Goal: Use online tool/utility: Utilize a website feature to perform a specific function

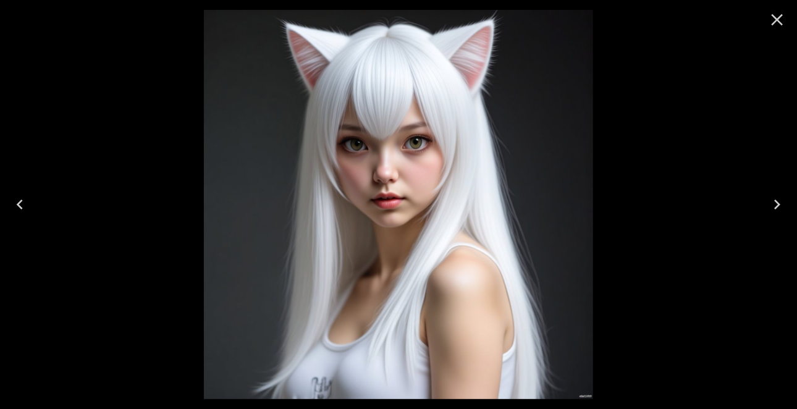
scroll to position [19, 0]
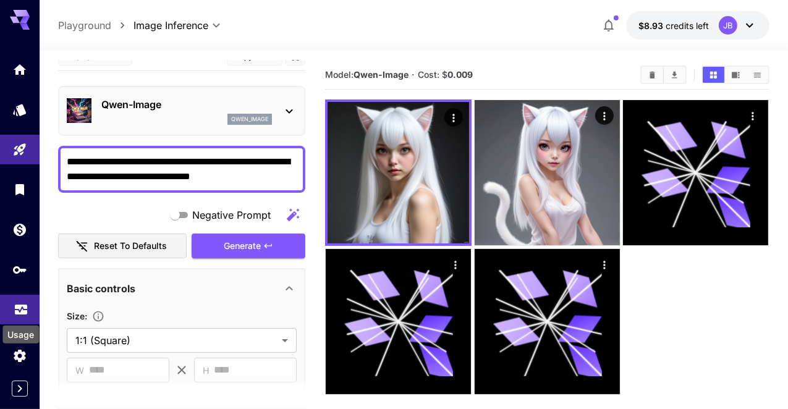
click at [25, 312] on icon "Usage" at bounding box center [21, 308] width 12 height 6
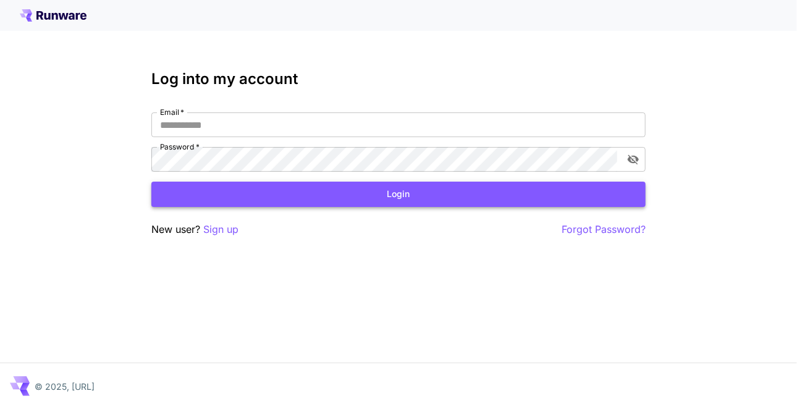
type input "**********"
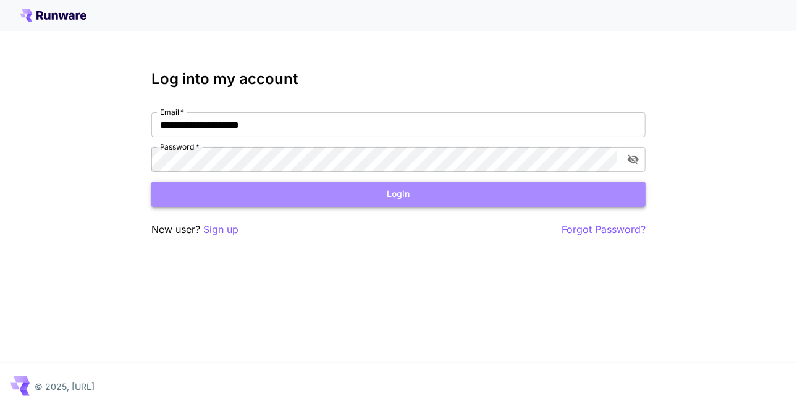
click at [323, 196] on button "Login" at bounding box center [398, 194] width 495 height 25
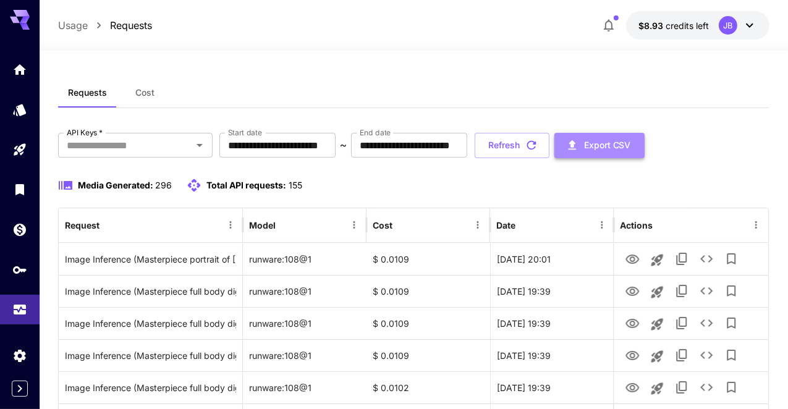
click at [579, 143] on icon "button" at bounding box center [573, 145] width 14 height 14
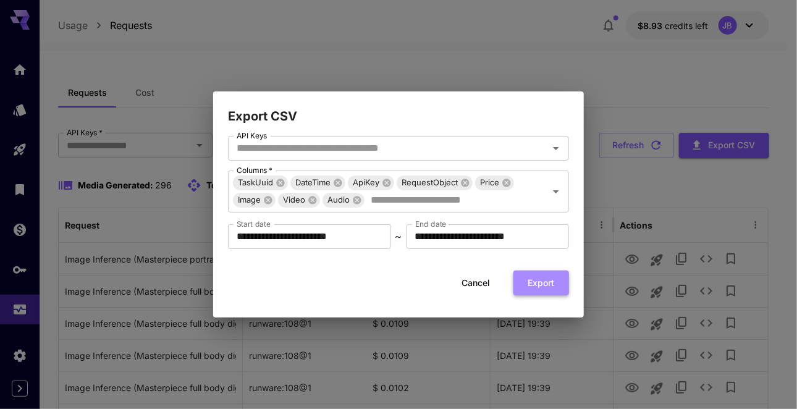
click at [527, 279] on button "Export" at bounding box center [542, 283] width 56 height 25
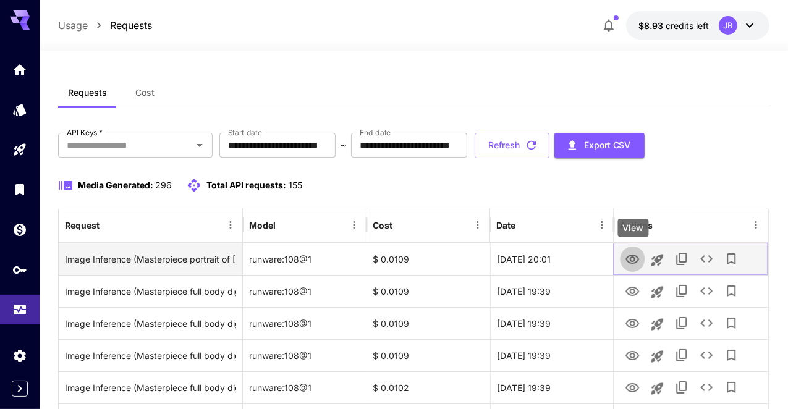
click at [632, 260] on icon "View" at bounding box center [633, 259] width 15 height 15
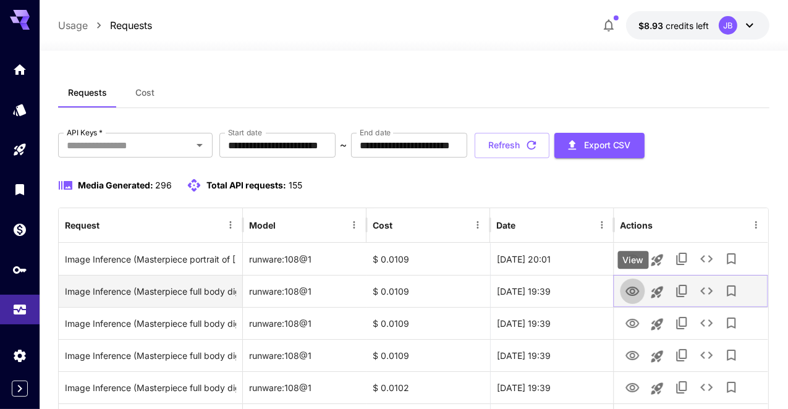
click at [631, 292] on icon "View" at bounding box center [633, 291] width 14 height 9
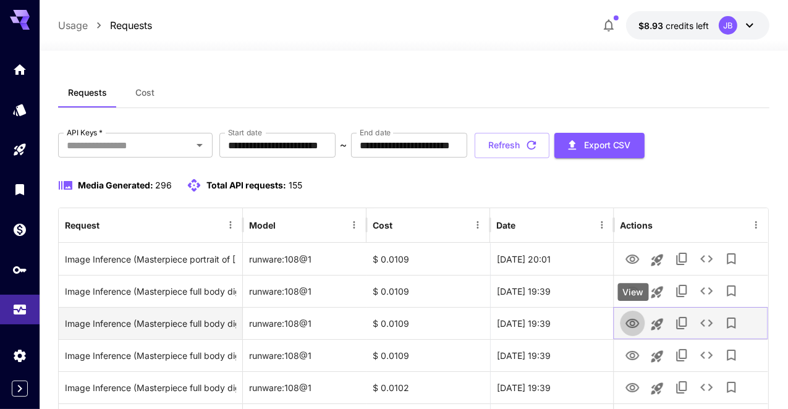
click at [630, 321] on icon "View" at bounding box center [633, 323] width 14 height 9
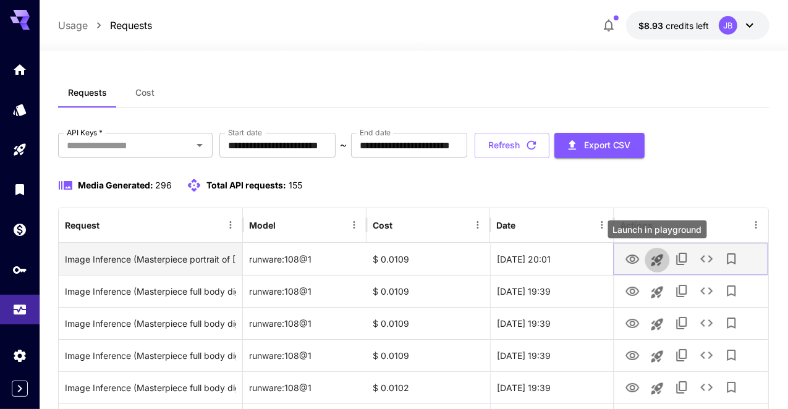
click at [658, 257] on icon "Launch in playground" at bounding box center [657, 260] width 15 height 15
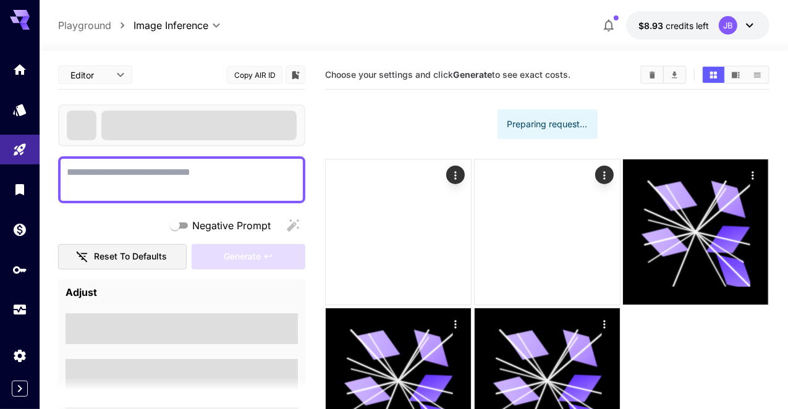
type textarea "**********"
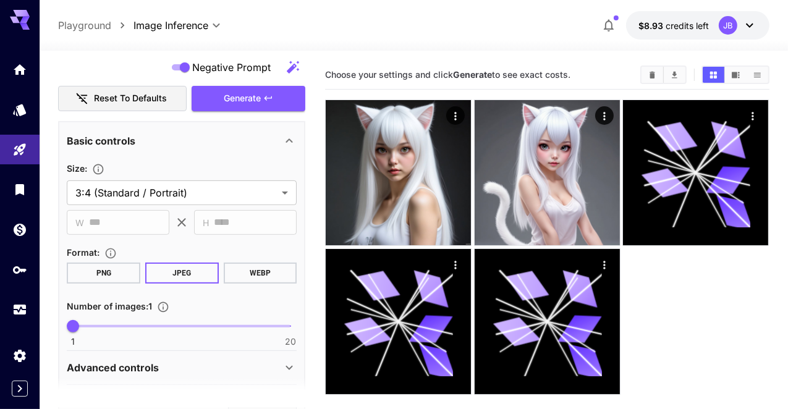
scroll to position [297, 0]
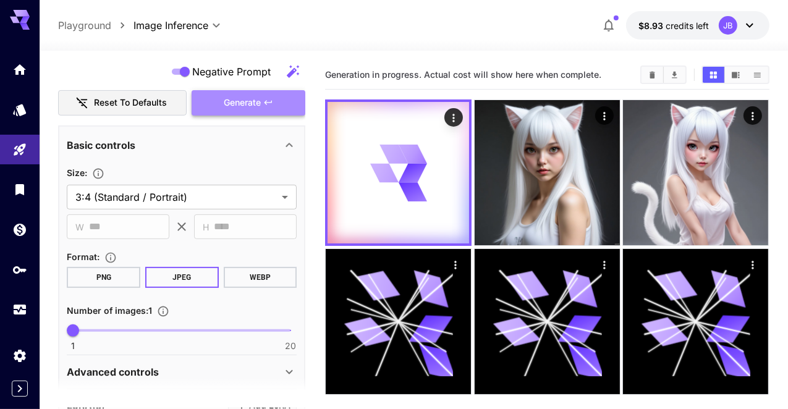
click at [246, 104] on span "Generate" at bounding box center [242, 102] width 37 height 15
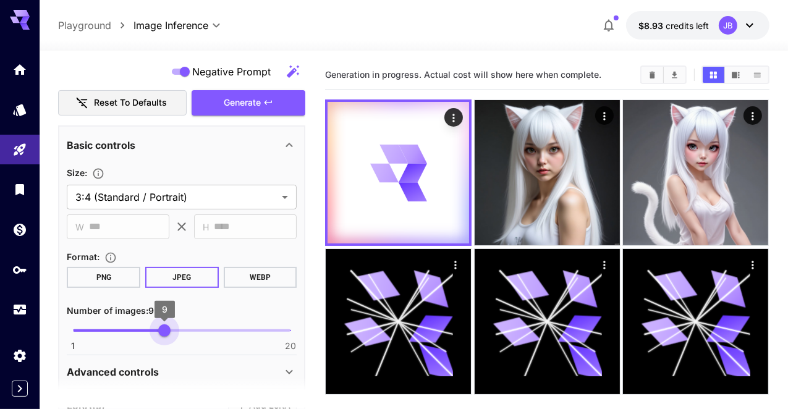
click at [166, 328] on span "1 20 9" at bounding box center [182, 330] width 218 height 19
type input "**"
click at [177, 328] on span "10" at bounding box center [176, 331] width 12 height 12
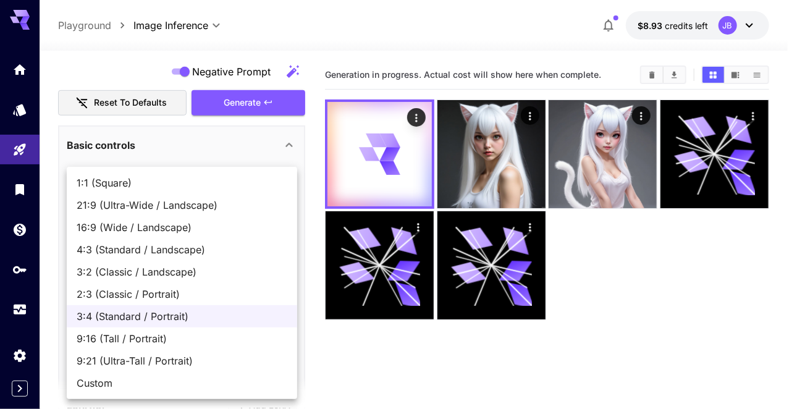
click at [279, 198] on body "**********" at bounding box center [398, 253] width 797 height 507
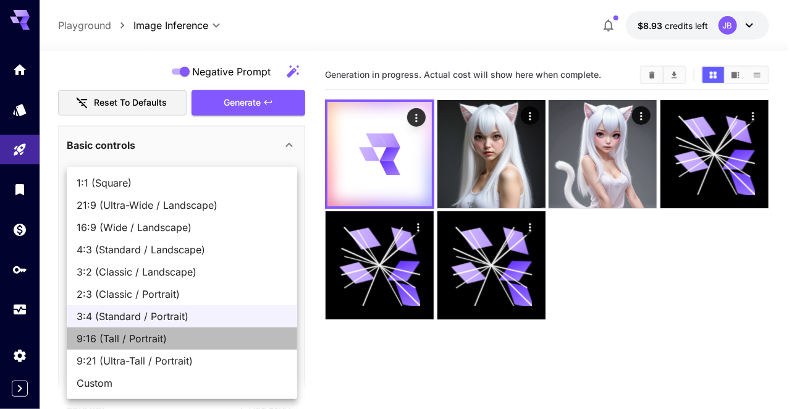
click at [157, 339] on span "9:16 (Tall / Portrait)" at bounding box center [182, 338] width 211 height 15
type input "**********"
type input "***"
type input "****"
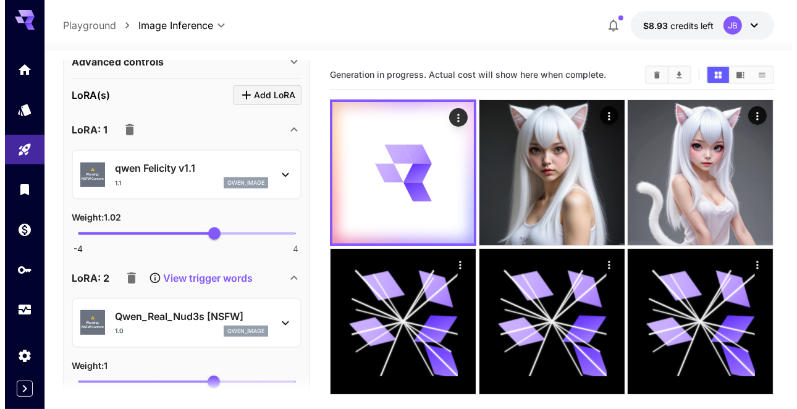
scroll to position [621, 0]
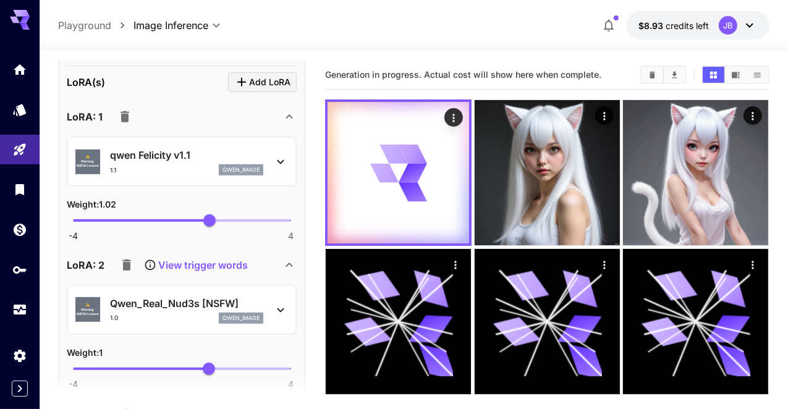
click at [266, 310] on div "⚠️ Warning: NSFW Content Qwen_Real_Nud3s [NSFW] 1.0 qwen_image" at bounding box center [181, 310] width 213 height 38
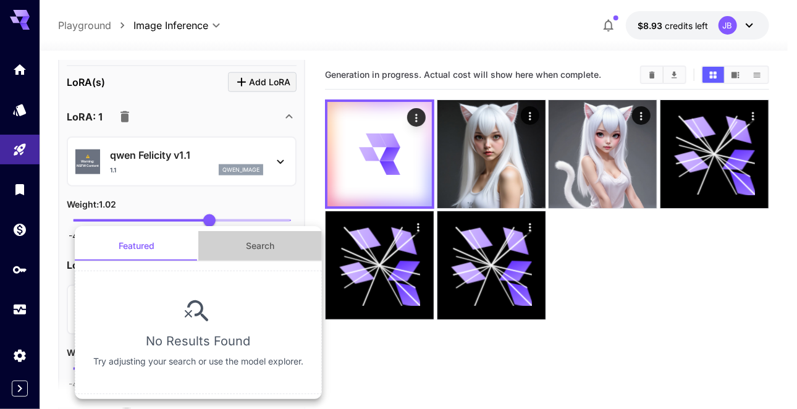
click at [257, 252] on button "Search" at bounding box center [260, 246] width 124 height 30
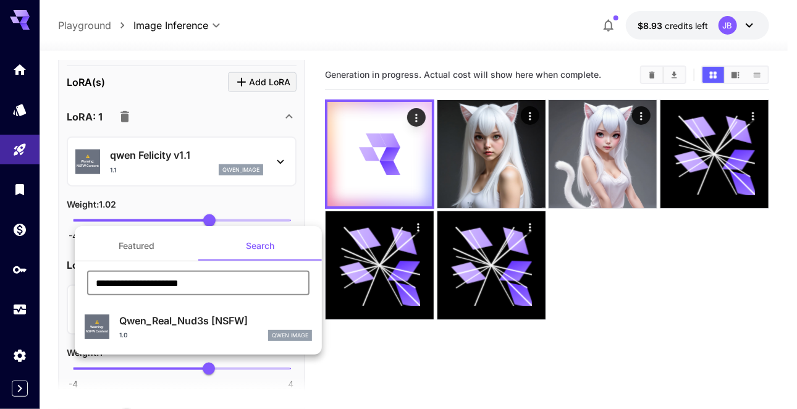
click at [231, 279] on input "**********" at bounding box center [198, 283] width 223 height 25
click at [231, 261] on button "Search" at bounding box center [260, 246] width 124 height 30
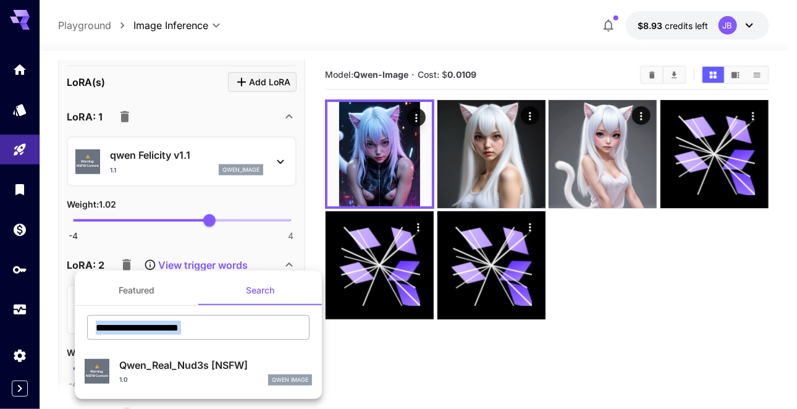
drag, startPoint x: 209, startPoint y: 342, endPoint x: 216, endPoint y: 331, distance: 12.5
click at [216, 331] on div "**********" at bounding box center [198, 332] width 247 height 34
click at [216, 331] on input "**********" at bounding box center [198, 327] width 223 height 25
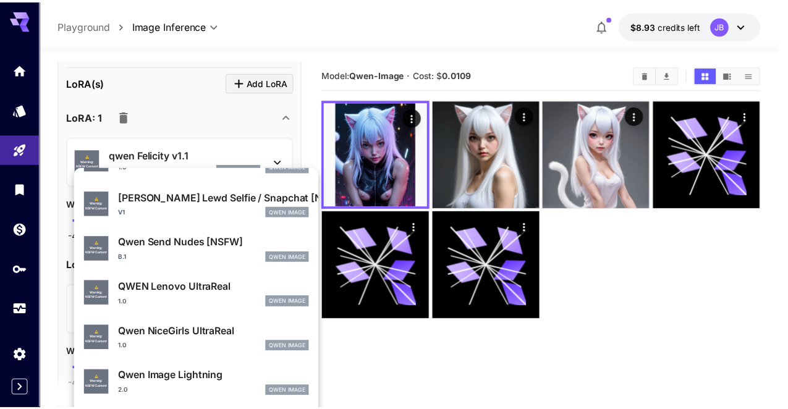
scroll to position [357, 0]
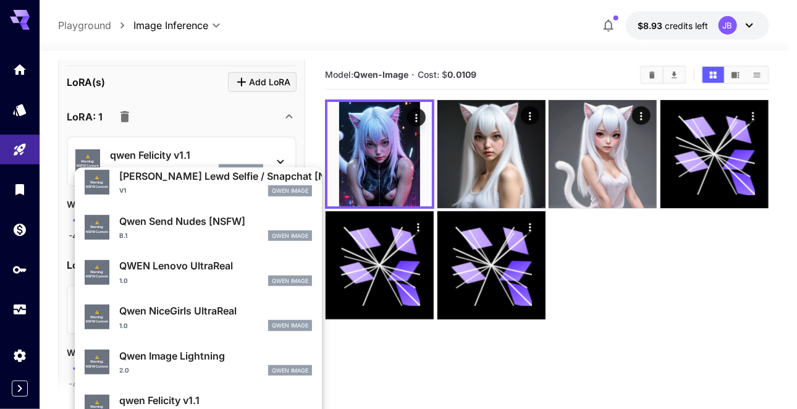
type input "****"
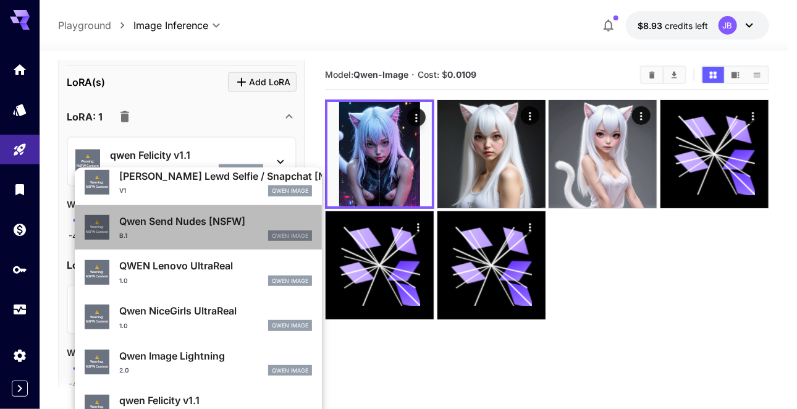
click at [215, 214] on p "Qwen Send Nudes [NSFW]" at bounding box center [215, 221] width 193 height 15
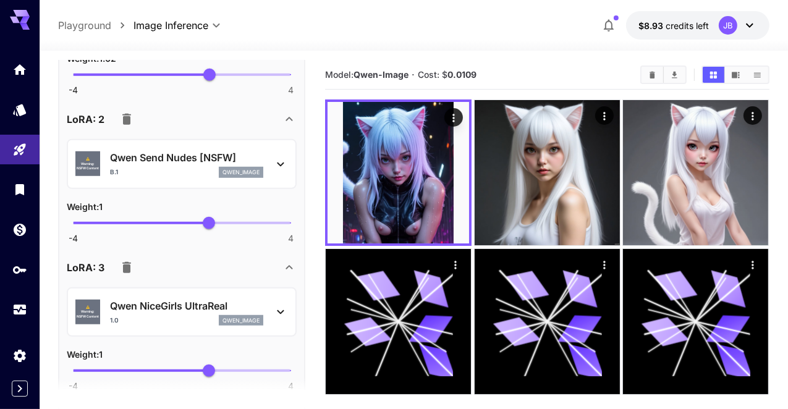
scroll to position [775, 0]
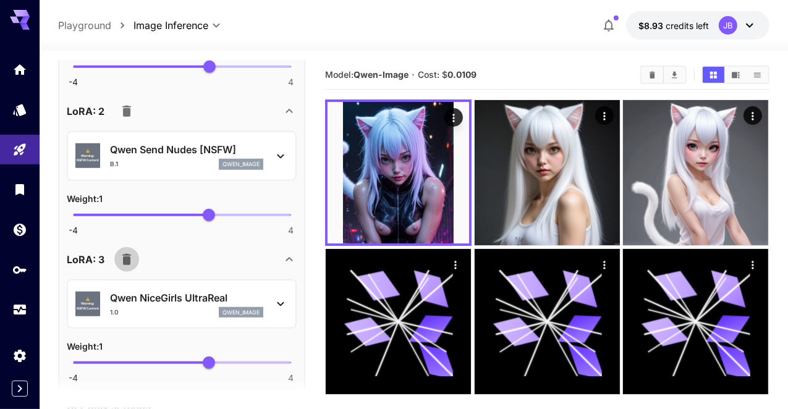
click at [121, 258] on icon "button" at bounding box center [126, 259] width 15 height 15
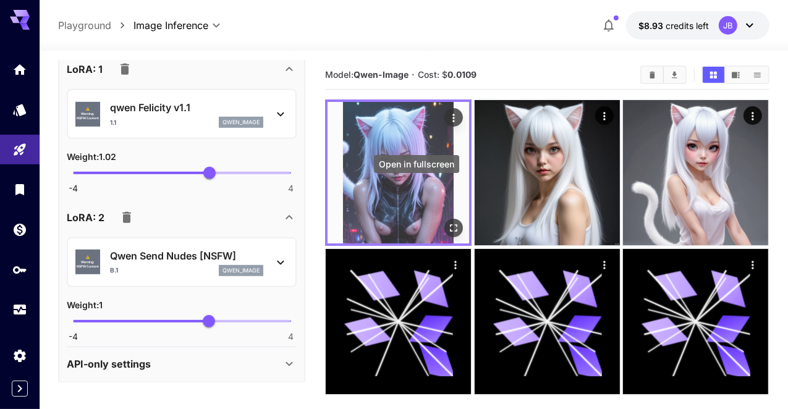
click at [448, 222] on icon "Open in fullscreen" at bounding box center [454, 228] width 12 height 12
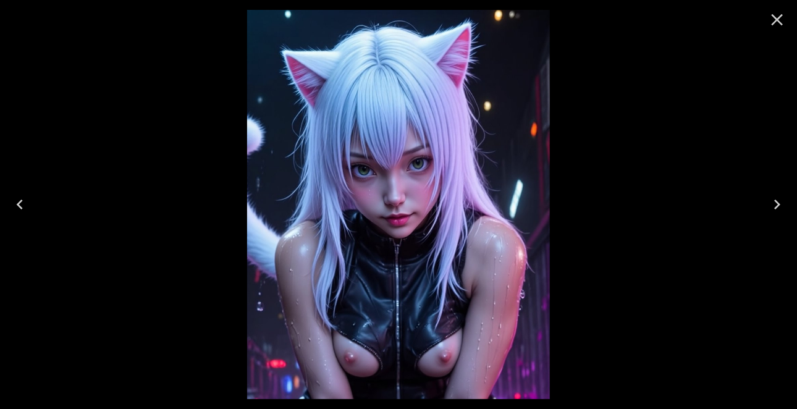
click at [635, 197] on div at bounding box center [398, 204] width 797 height 409
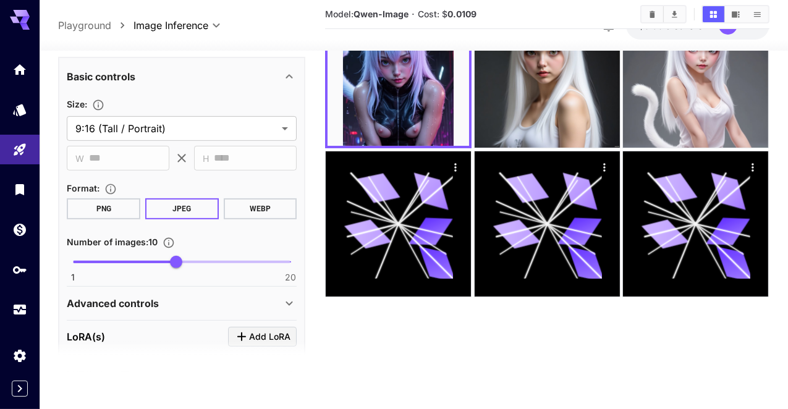
scroll to position [222, 0]
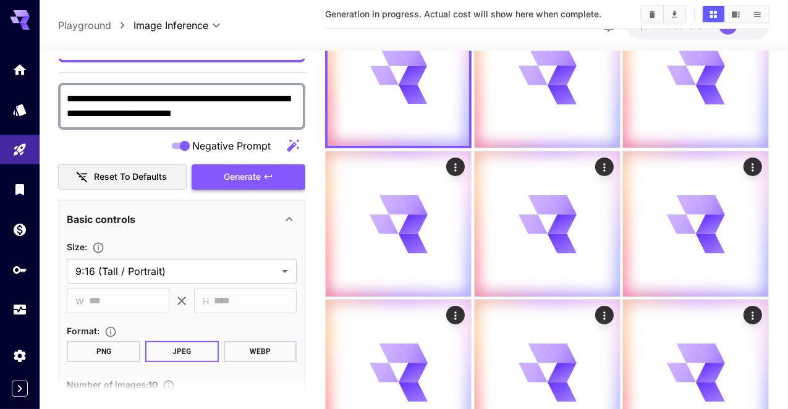
click at [254, 147] on div "**********" at bounding box center [181, 130] width 247 height 117
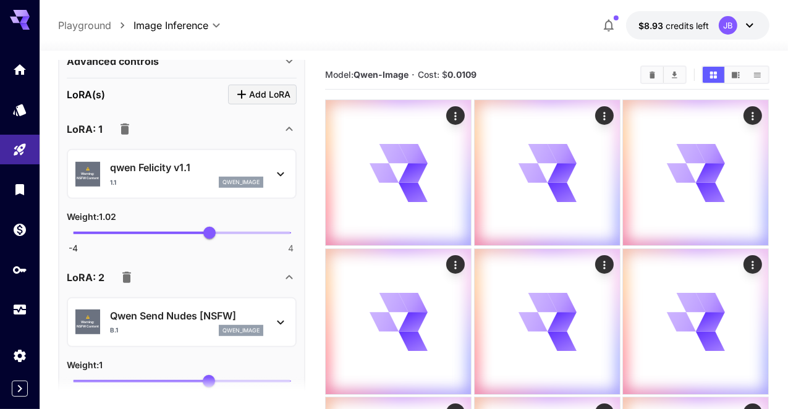
scroll to position [621, 0]
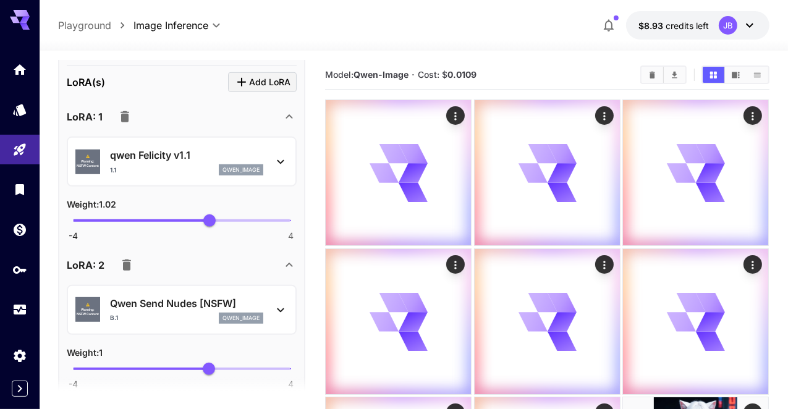
click at [177, 296] on p "Qwen Send Nudes [NSFW]" at bounding box center [186, 303] width 153 height 15
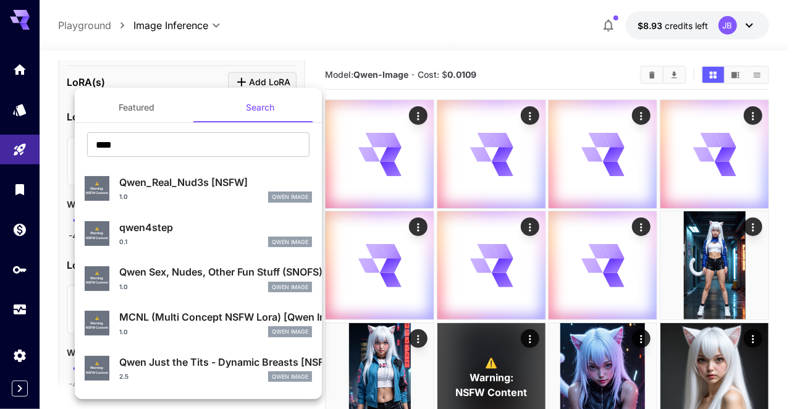
click at [528, 34] on div at bounding box center [398, 204] width 797 height 409
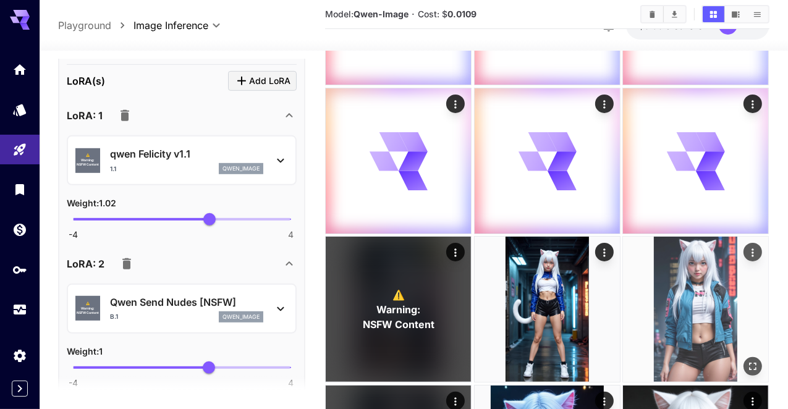
scroll to position [161, 0]
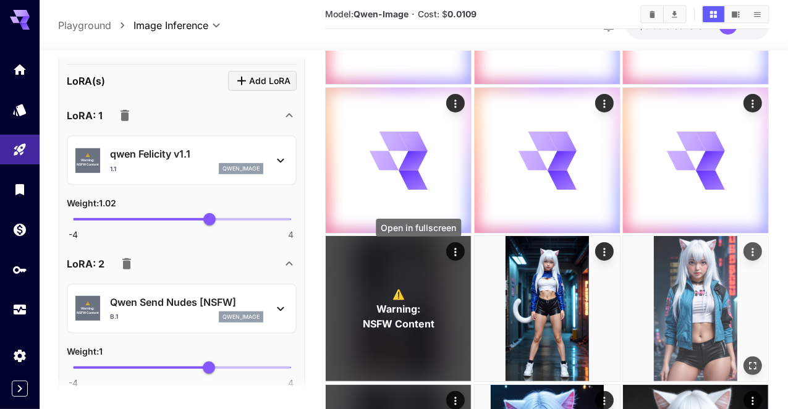
click at [747, 360] on icon "Open in fullscreen" at bounding box center [753, 366] width 12 height 12
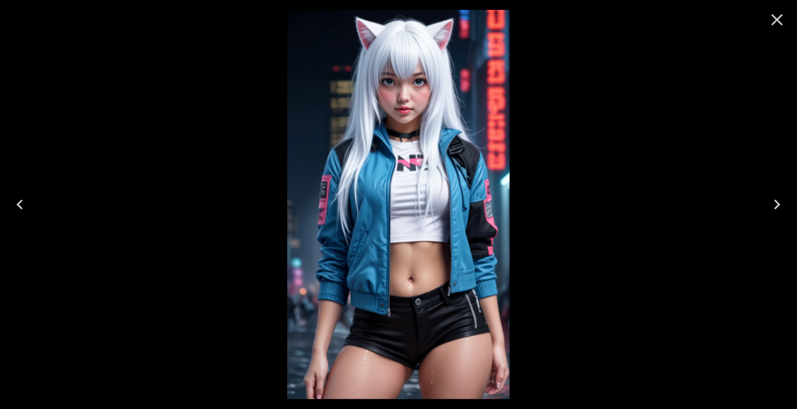
click at [785, 205] on icon "Next" at bounding box center [778, 205] width 20 height 20
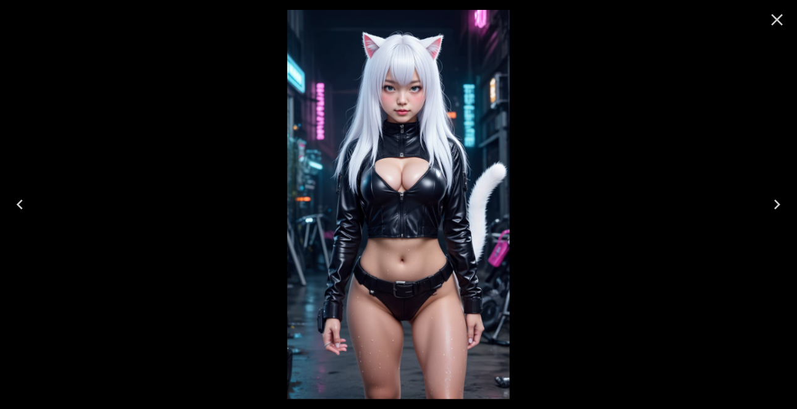
click at [778, 201] on icon "Next" at bounding box center [778, 205] width 20 height 20
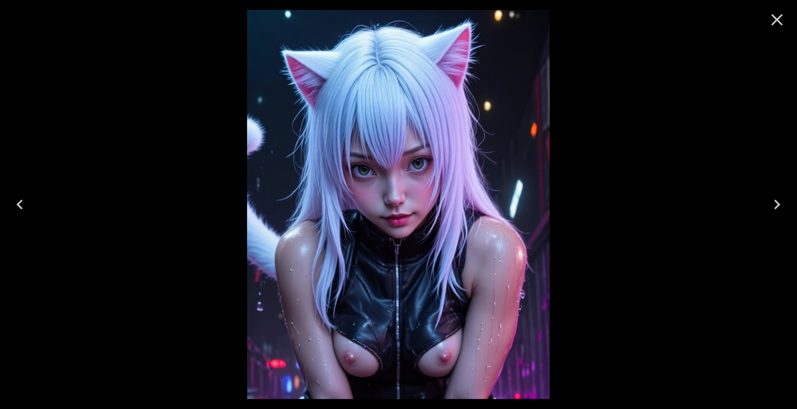
click at [14, 205] on icon "Previous" at bounding box center [20, 205] width 20 height 20
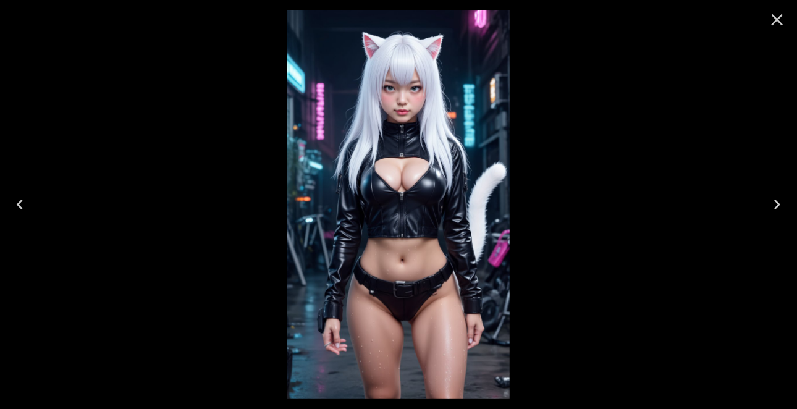
click at [14, 205] on icon "Previous" at bounding box center [20, 205] width 20 height 20
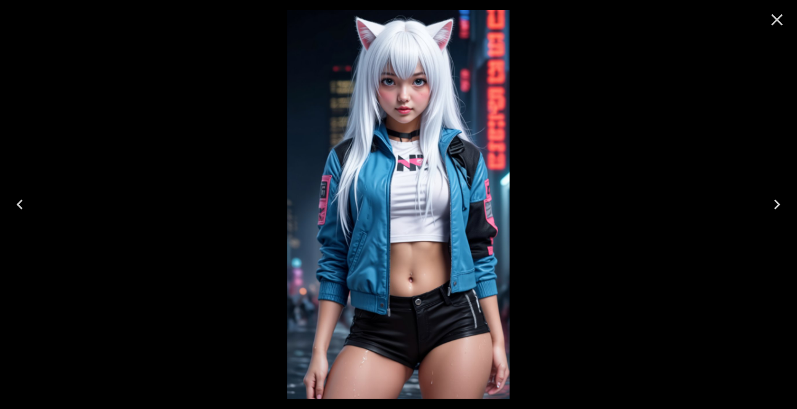
click at [14, 205] on icon "Previous" at bounding box center [20, 205] width 20 height 20
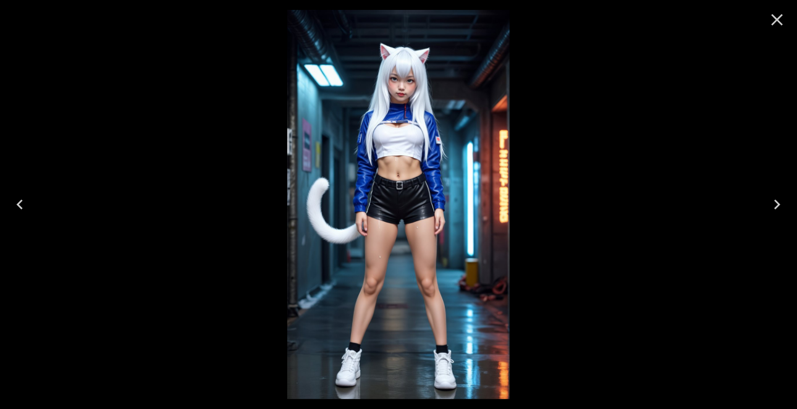
click at [14, 205] on icon "Previous" at bounding box center [20, 205] width 20 height 20
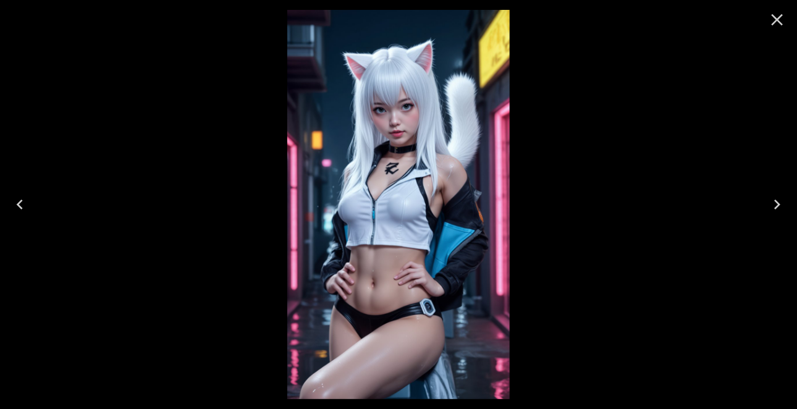
click at [14, 205] on icon "Previous" at bounding box center [20, 205] width 20 height 20
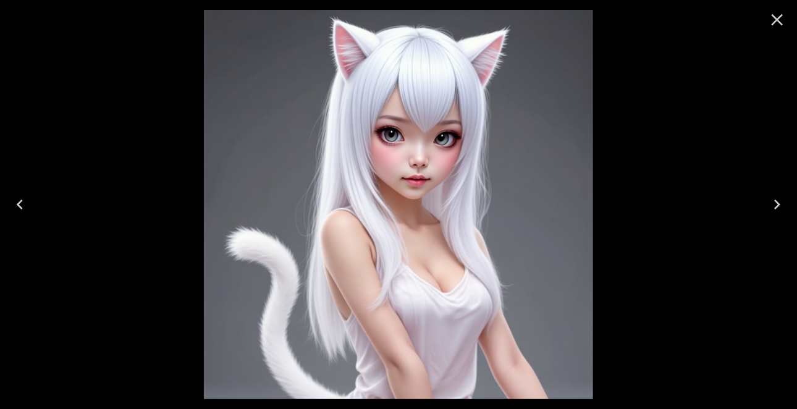
click at [14, 205] on icon "Previous" at bounding box center [20, 205] width 20 height 20
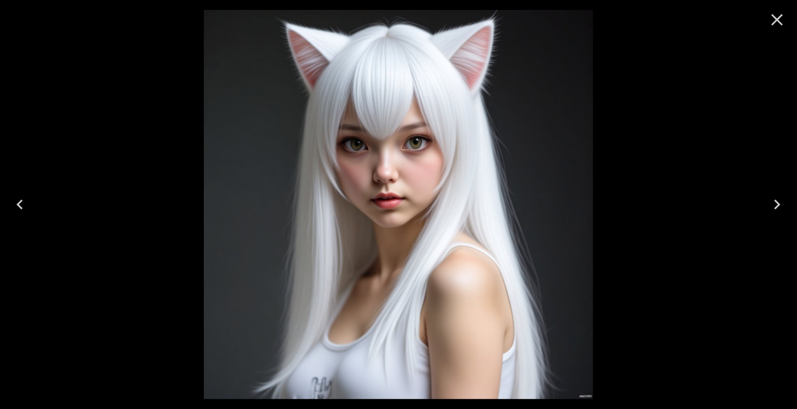
click at [776, 15] on icon "Close" at bounding box center [778, 20] width 20 height 20
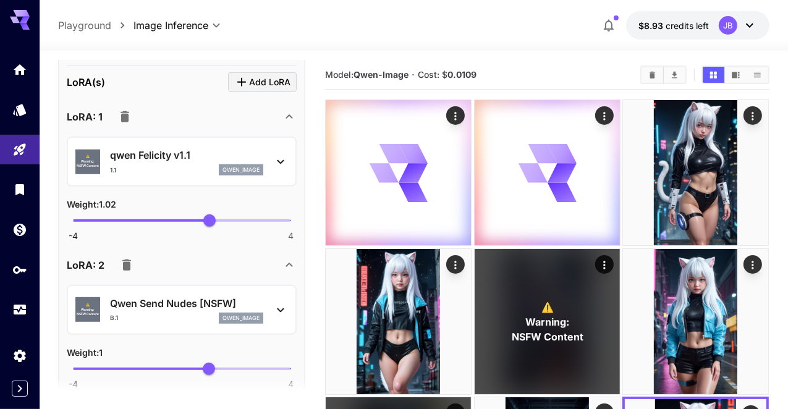
scroll to position [0, 0]
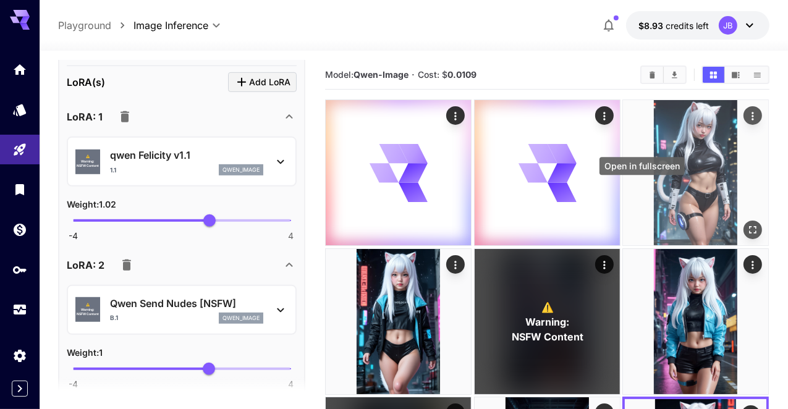
click at [747, 224] on icon "Open in fullscreen" at bounding box center [753, 230] width 12 height 12
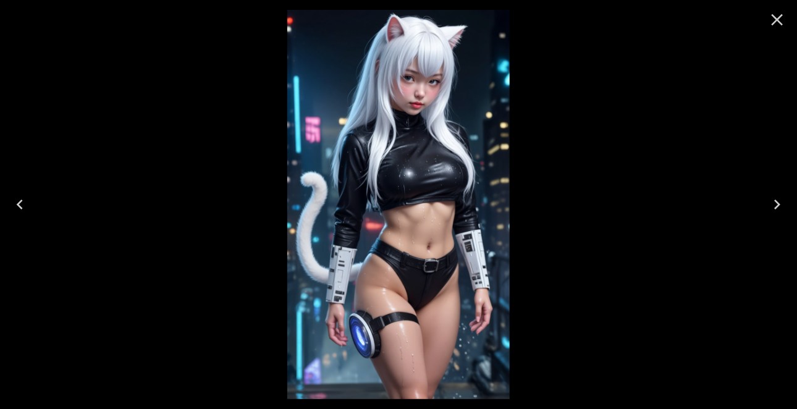
click at [781, 208] on icon "Next" at bounding box center [778, 205] width 20 height 20
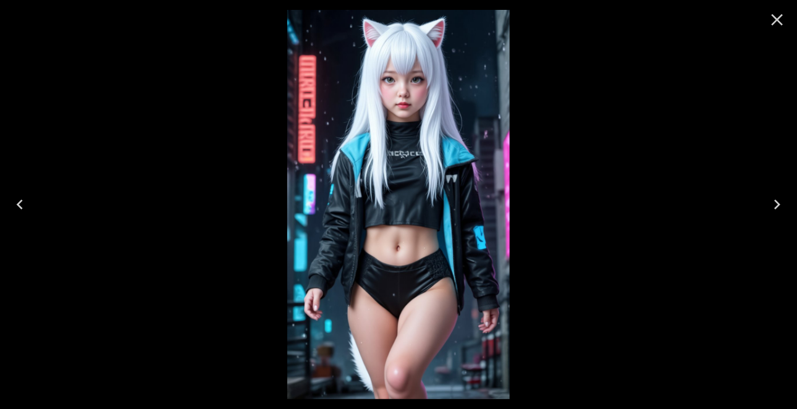
click at [781, 208] on icon "Next" at bounding box center [778, 205] width 20 height 20
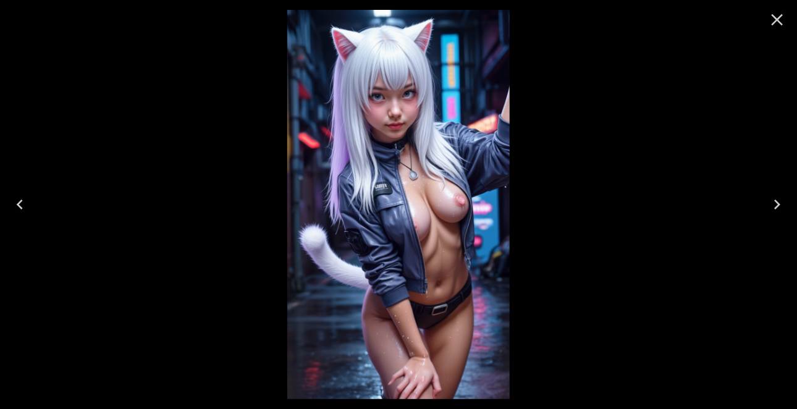
click at [781, 198] on icon "Next" at bounding box center [778, 205] width 20 height 20
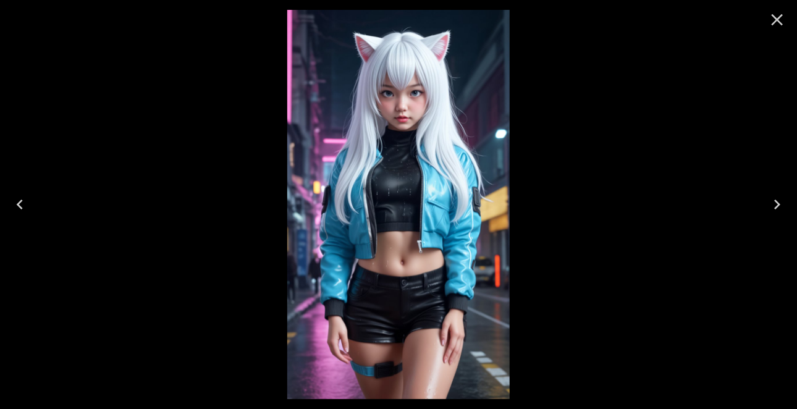
click at [779, 202] on icon "Next" at bounding box center [778, 205] width 20 height 20
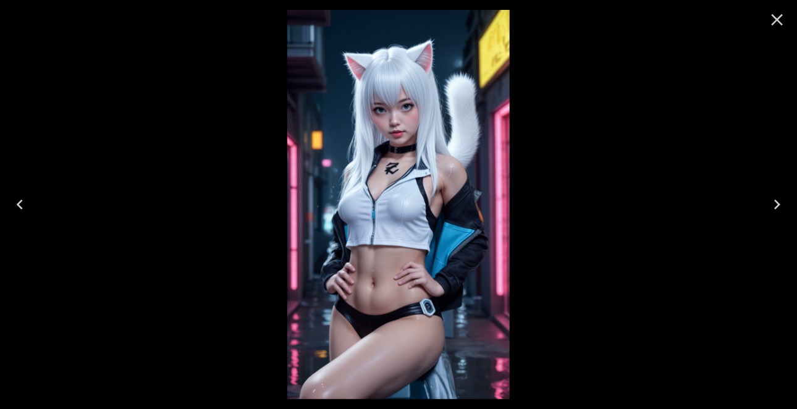
click at [17, 206] on icon "Previous" at bounding box center [20, 205] width 20 height 20
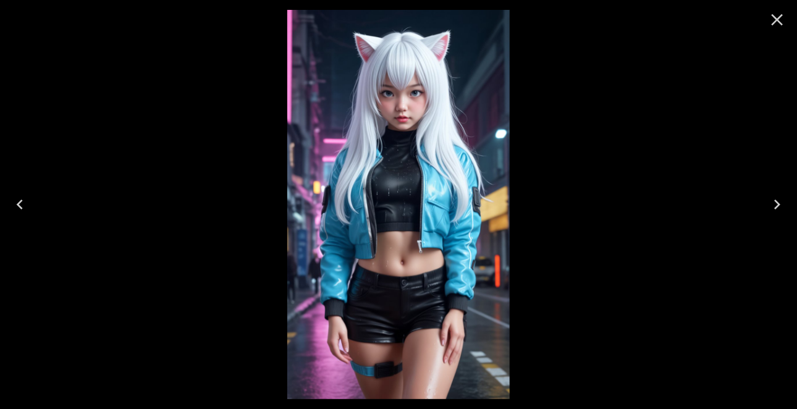
click at [17, 206] on icon "Previous" at bounding box center [20, 205] width 20 height 20
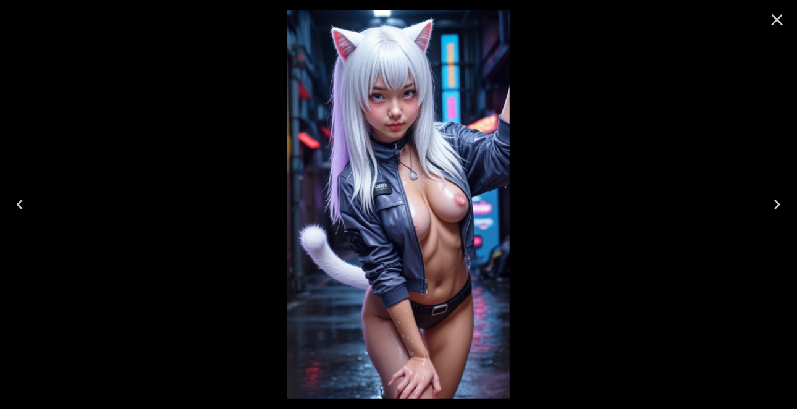
click at [17, 206] on icon "Previous" at bounding box center [20, 205] width 20 height 20
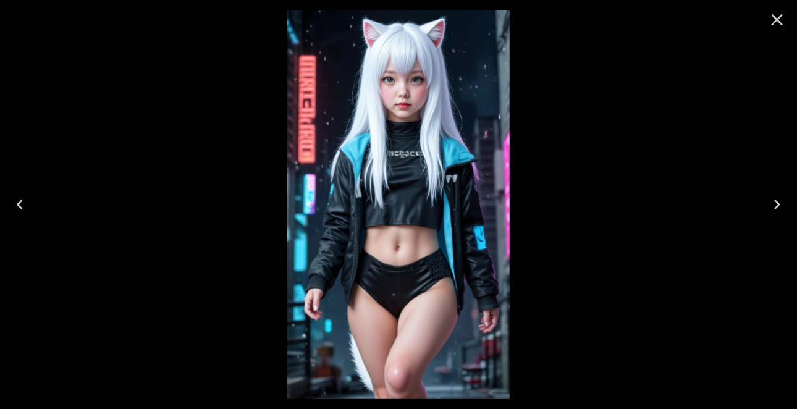
click at [17, 206] on icon "Previous" at bounding box center [20, 205] width 20 height 20
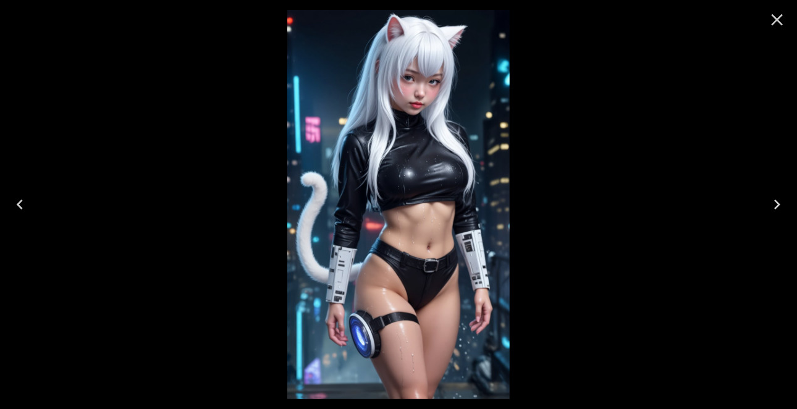
click at [17, 206] on icon "Previous" at bounding box center [20, 205] width 20 height 20
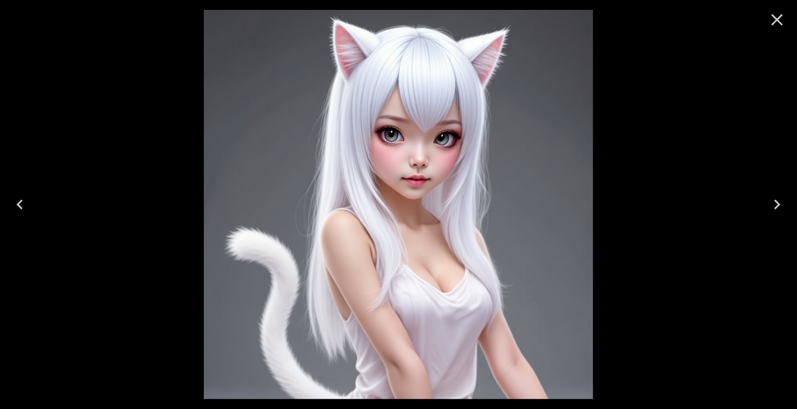
click at [17, 206] on icon "Previous" at bounding box center [20, 205] width 20 height 20
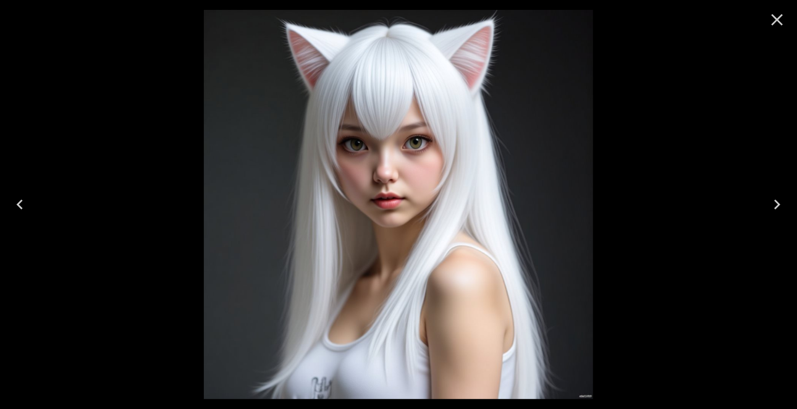
click at [17, 206] on icon "Previous" at bounding box center [20, 205] width 20 height 20
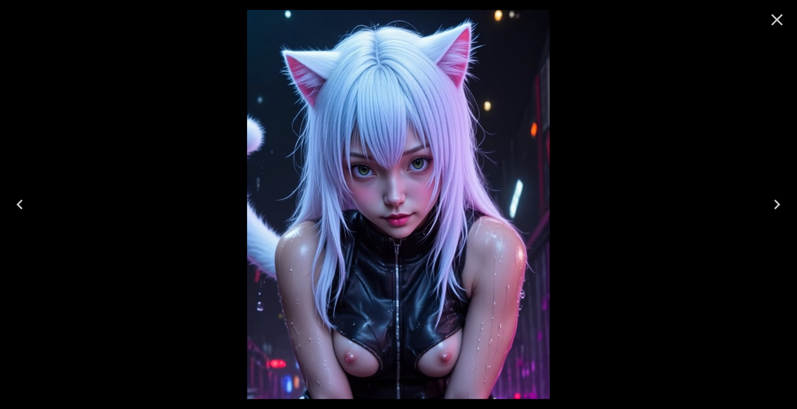
click at [779, 19] on icon "Close" at bounding box center [778, 20] width 12 height 12
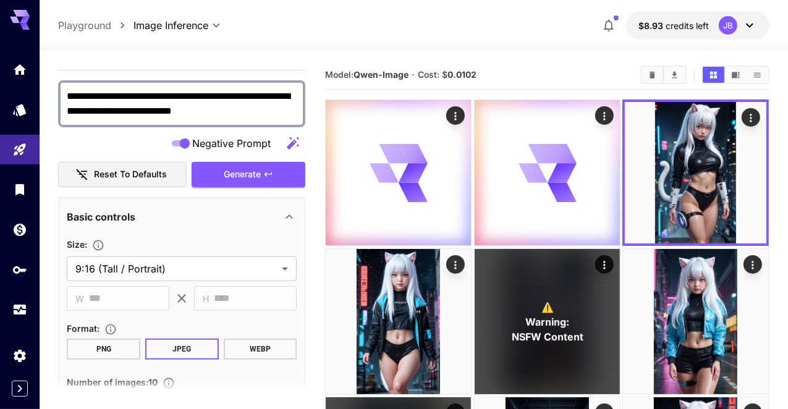
scroll to position [25, 0]
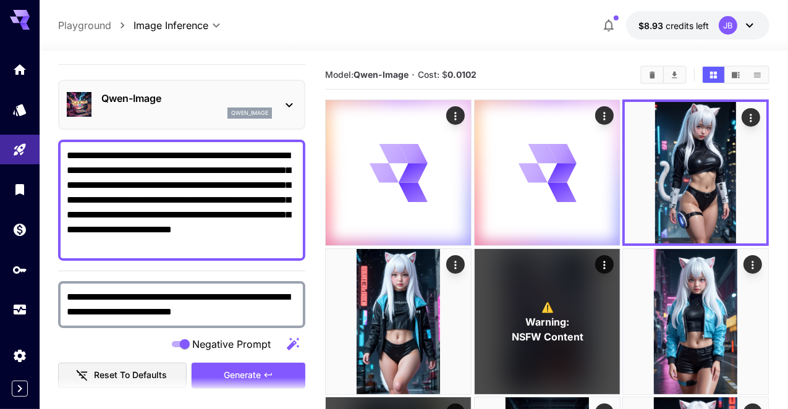
click at [168, 183] on textarea "**********" at bounding box center [182, 200] width 230 height 104
type textarea "**********"
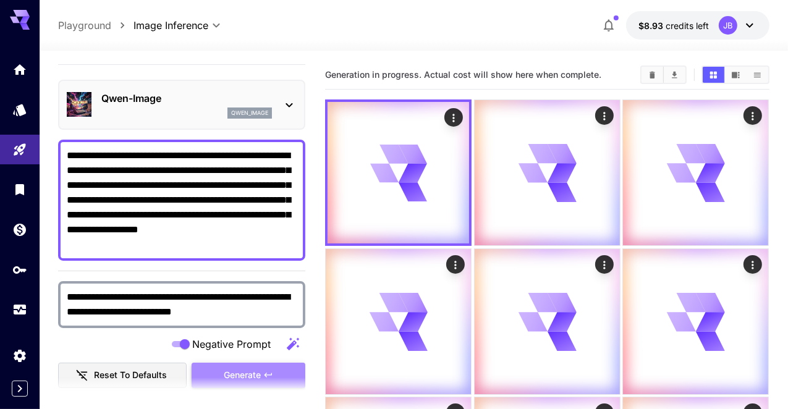
click at [236, 373] on span "Generate" at bounding box center [242, 375] width 37 height 15
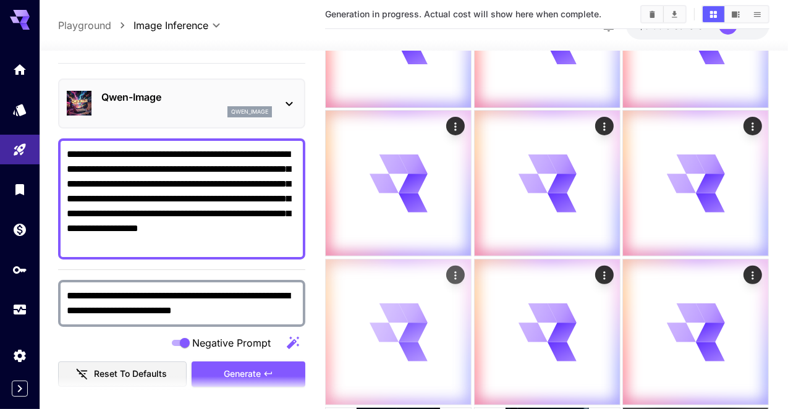
scroll to position [290, 0]
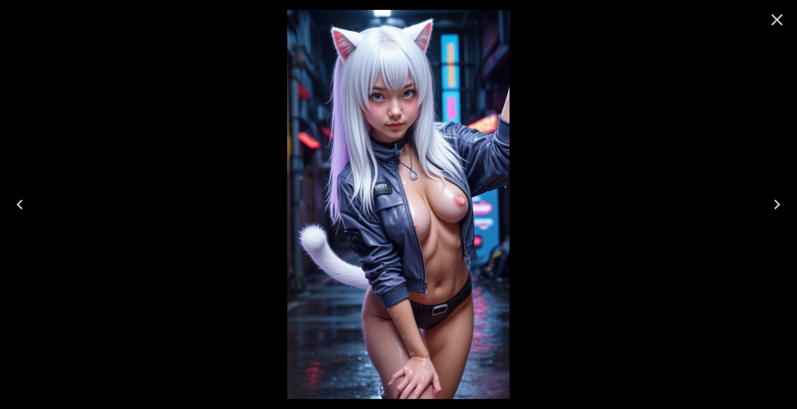
click at [778, 197] on icon "Next" at bounding box center [778, 205] width 20 height 20
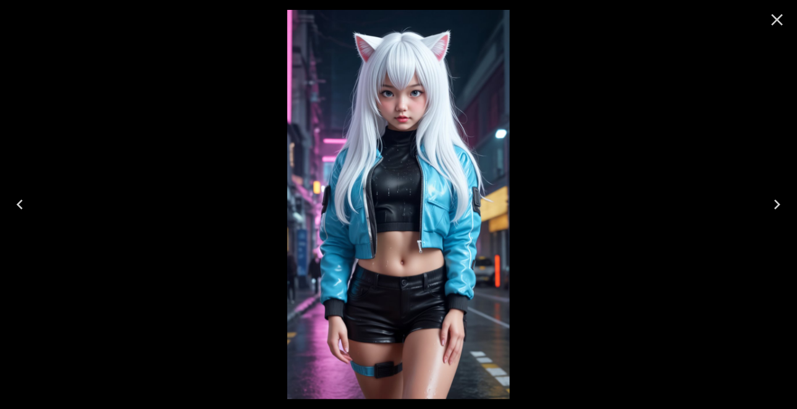
click at [778, 197] on icon "Next" at bounding box center [778, 205] width 20 height 20
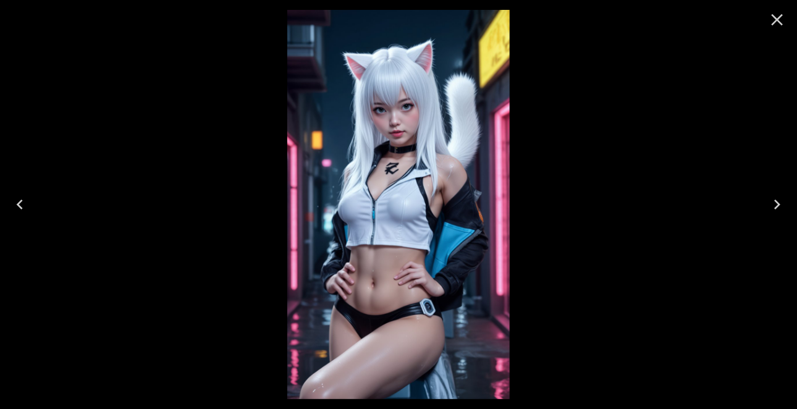
click at [778, 197] on icon "Next" at bounding box center [778, 205] width 20 height 20
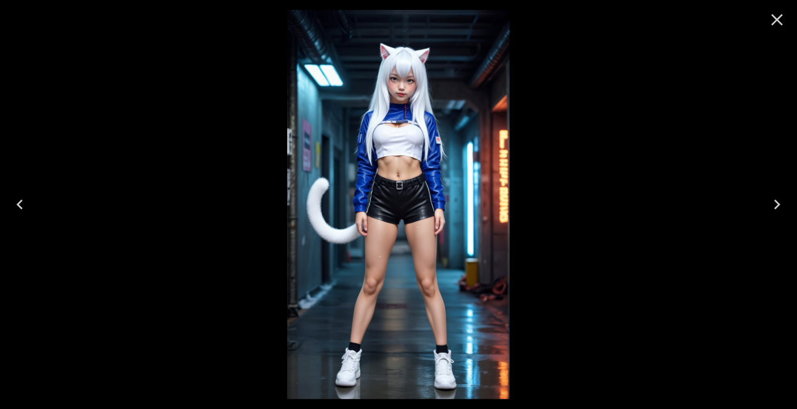
click at [776, 22] on icon "Close" at bounding box center [778, 20] width 12 height 12
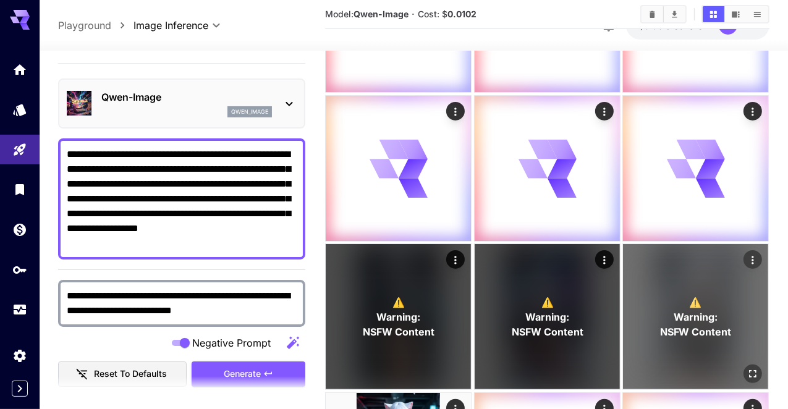
scroll to position [151, 0]
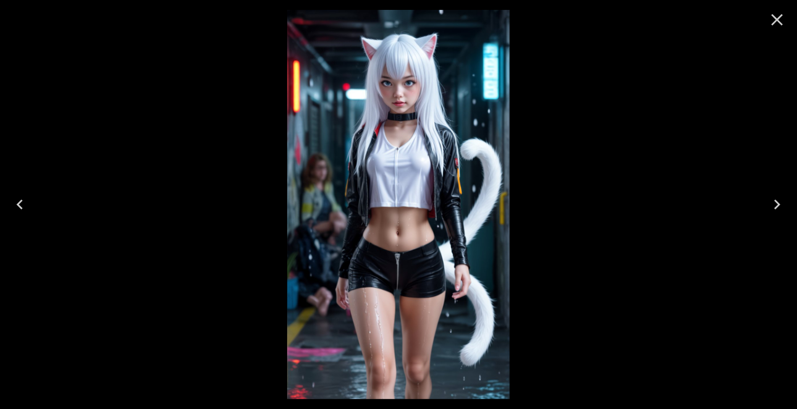
click at [20, 210] on icon "Previous" at bounding box center [20, 205] width 20 height 20
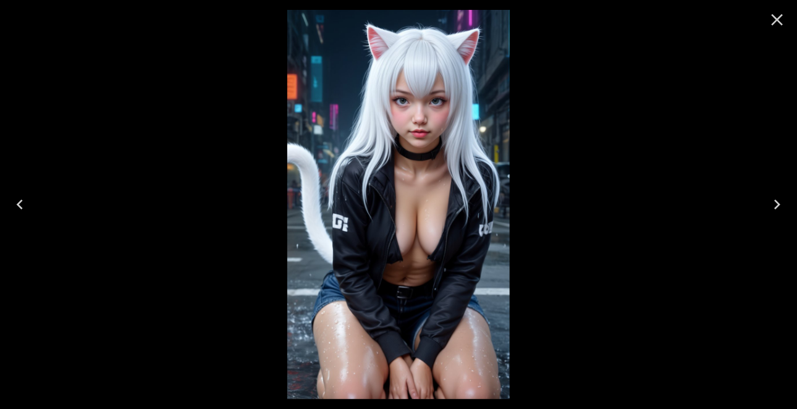
click at [20, 210] on icon "Previous" at bounding box center [20, 205] width 20 height 20
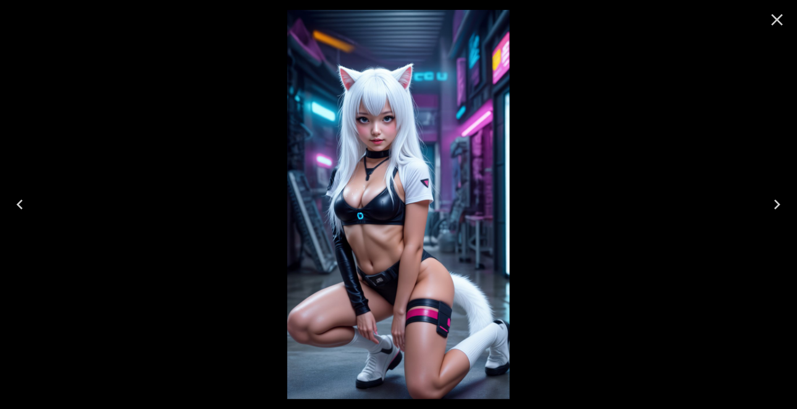
click at [20, 210] on icon "Previous" at bounding box center [20, 205] width 20 height 20
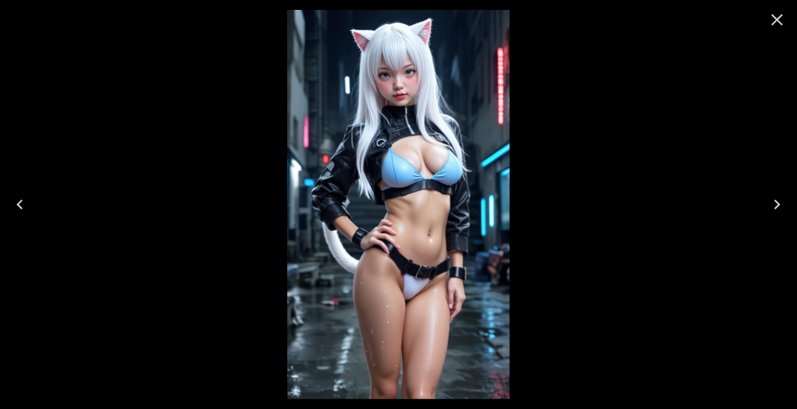
click at [20, 210] on icon "Previous" at bounding box center [20, 205] width 20 height 20
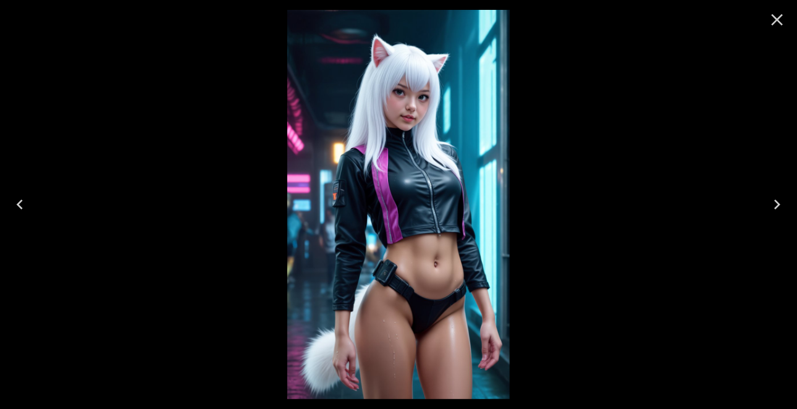
click at [20, 210] on icon "Previous" at bounding box center [20, 205] width 20 height 20
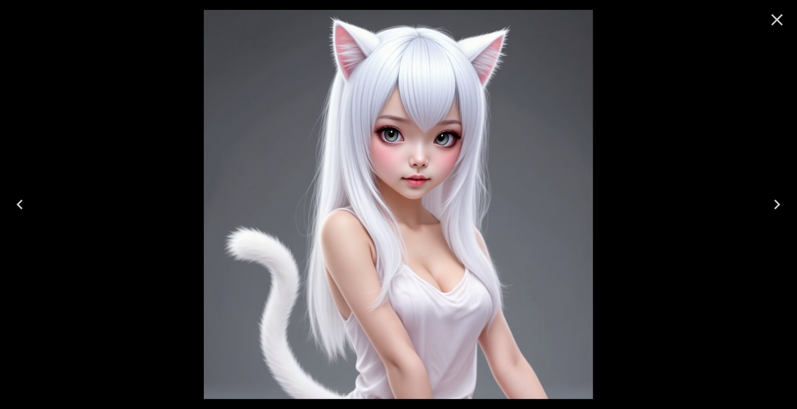
click at [20, 210] on icon "Previous" at bounding box center [20, 205] width 20 height 20
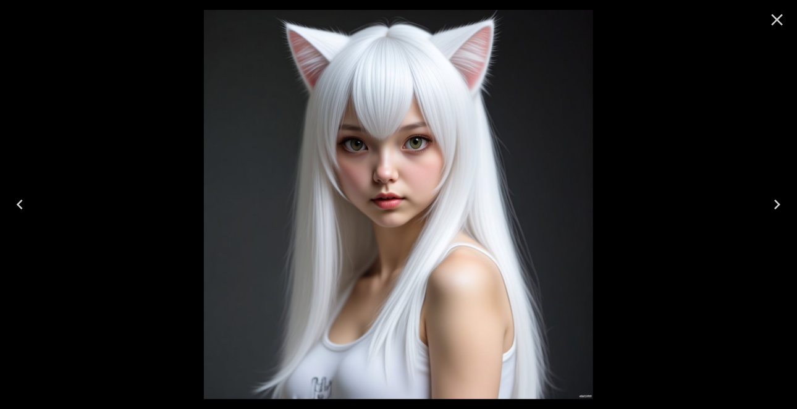
click at [783, 17] on icon "Close" at bounding box center [778, 20] width 20 height 20
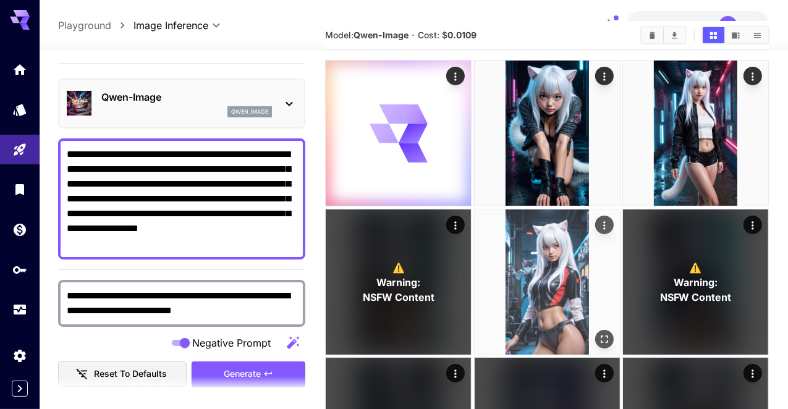
scroll to position [0, 0]
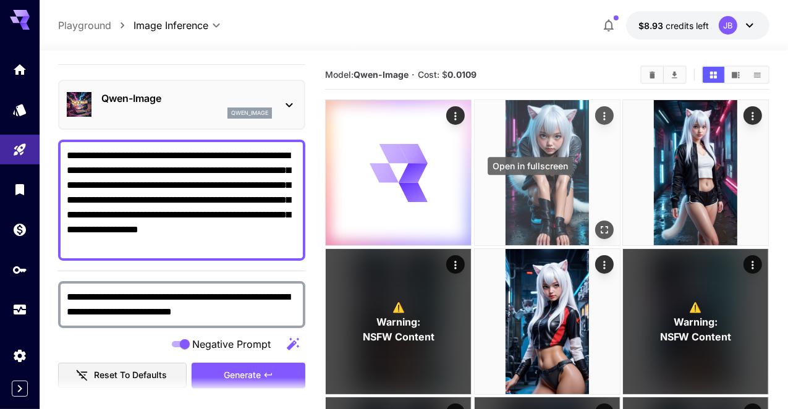
click at [598, 224] on icon "Open in fullscreen" at bounding box center [604, 230] width 12 height 12
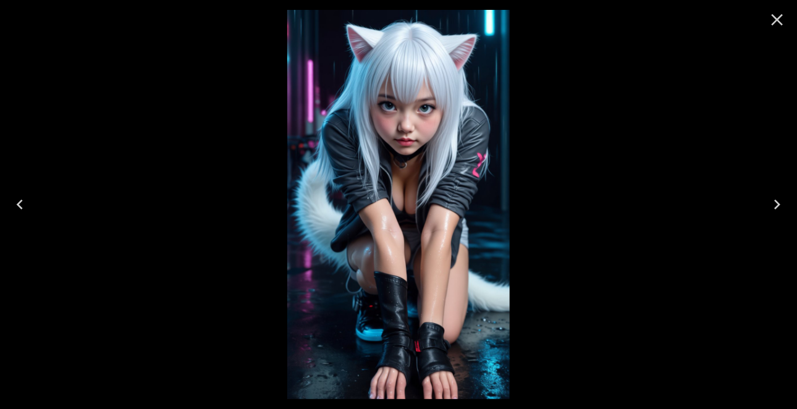
click at [776, 207] on icon "Next" at bounding box center [778, 205] width 20 height 20
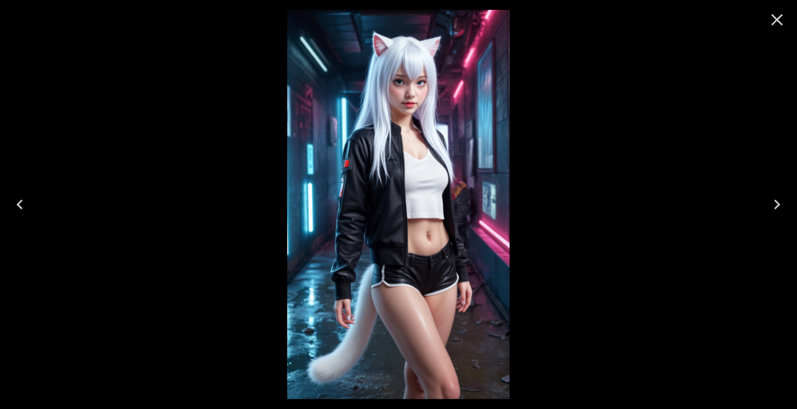
click at [776, 207] on icon "Next" at bounding box center [778, 205] width 6 height 10
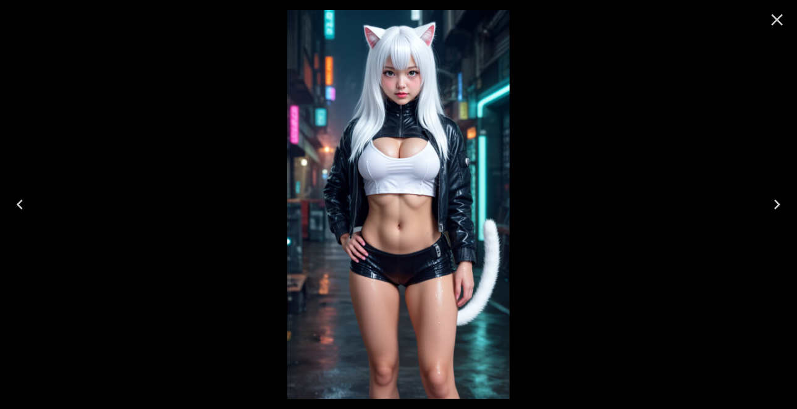
click at [776, 207] on icon "Next" at bounding box center [778, 205] width 6 height 10
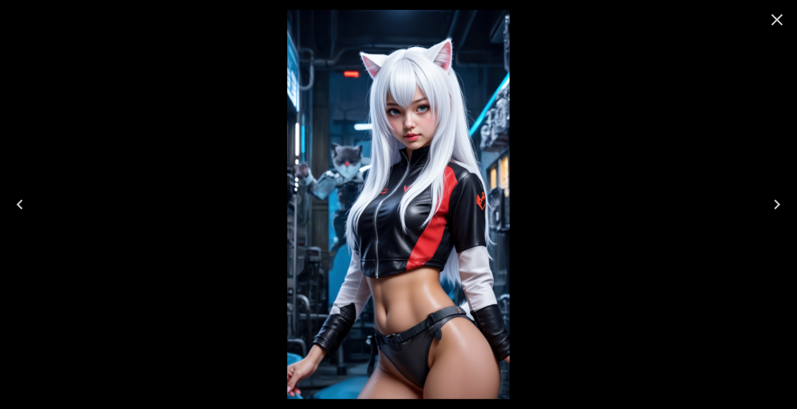
click at [776, 207] on icon "Next" at bounding box center [778, 205] width 6 height 10
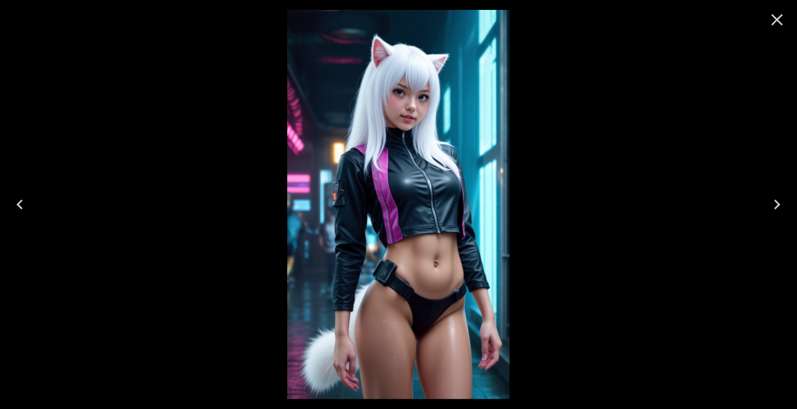
click at [776, 207] on icon "Next" at bounding box center [778, 205] width 6 height 10
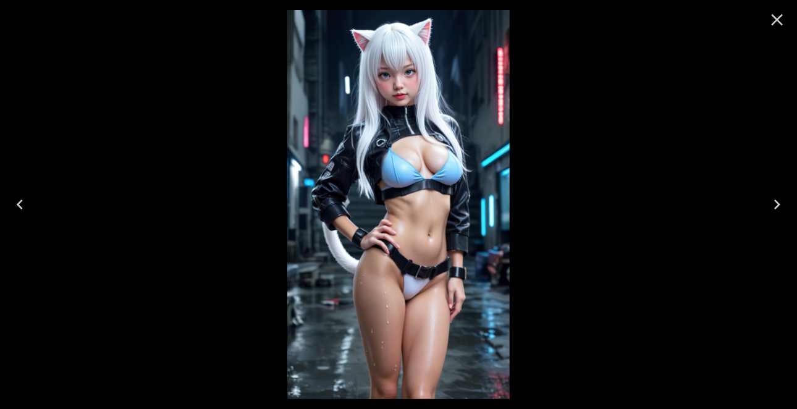
click at [776, 207] on icon "Next" at bounding box center [778, 205] width 6 height 10
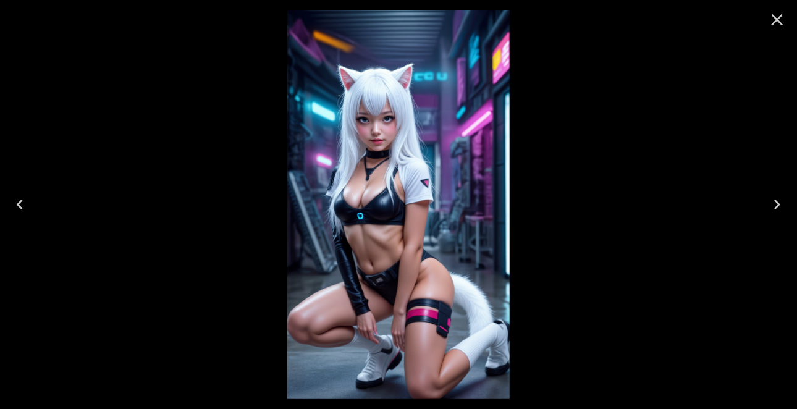
click at [776, 207] on icon "Next" at bounding box center [778, 205] width 6 height 10
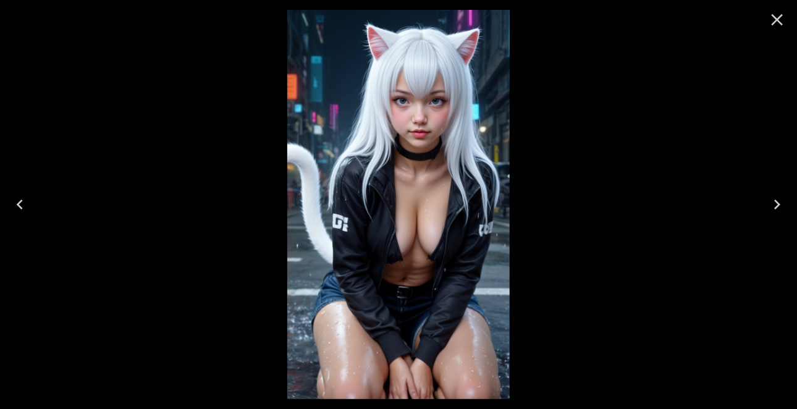
click at [778, 22] on icon "Close" at bounding box center [778, 20] width 20 height 20
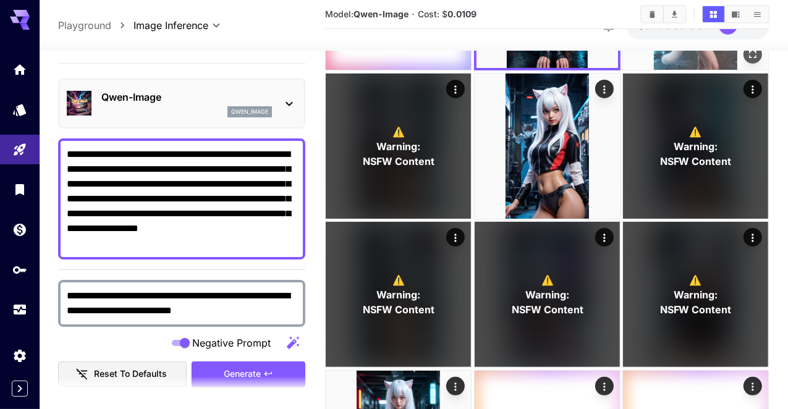
scroll to position [172, 0]
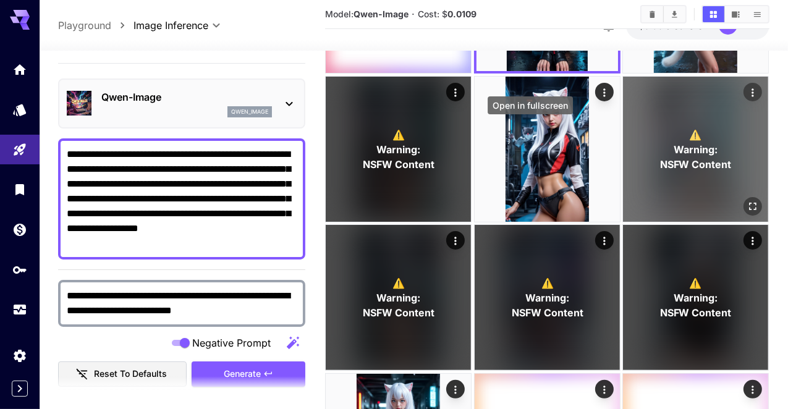
click at [747, 200] on icon "Open in fullscreen" at bounding box center [753, 206] width 12 height 12
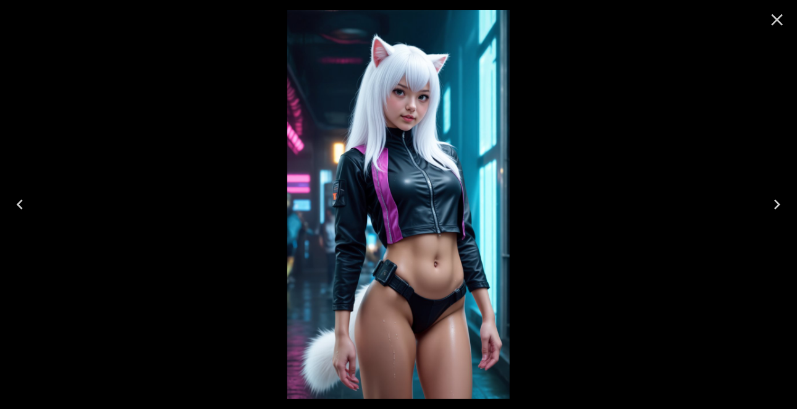
click at [776, 20] on icon "Close" at bounding box center [778, 20] width 12 height 12
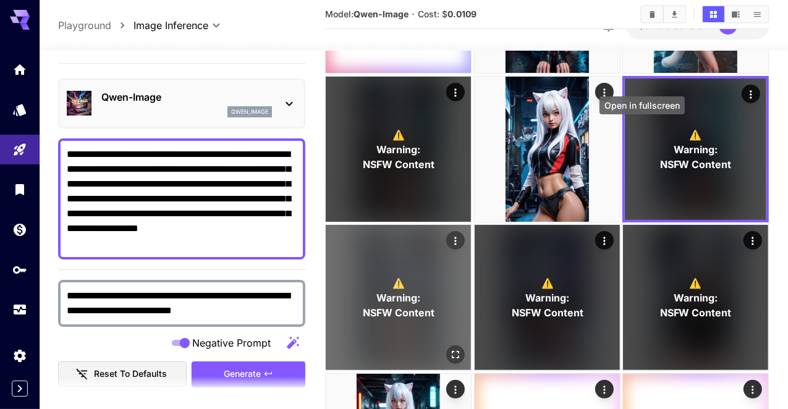
click at [465, 346] on button "Open in fullscreen" at bounding box center [456, 355] width 19 height 19
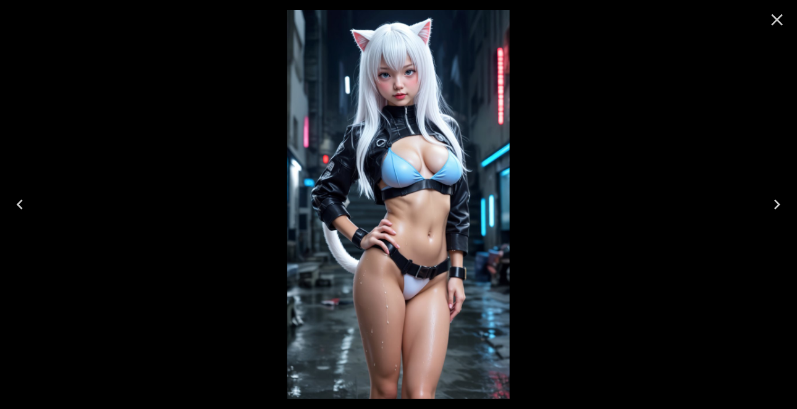
click at [776, 17] on icon "Close" at bounding box center [778, 20] width 20 height 20
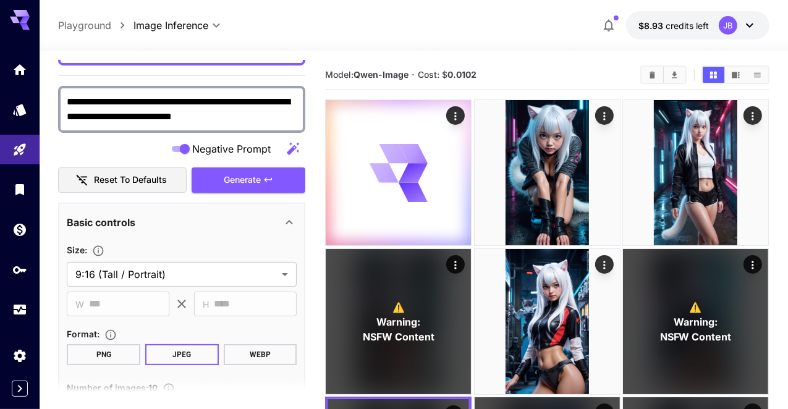
scroll to position [221, 0]
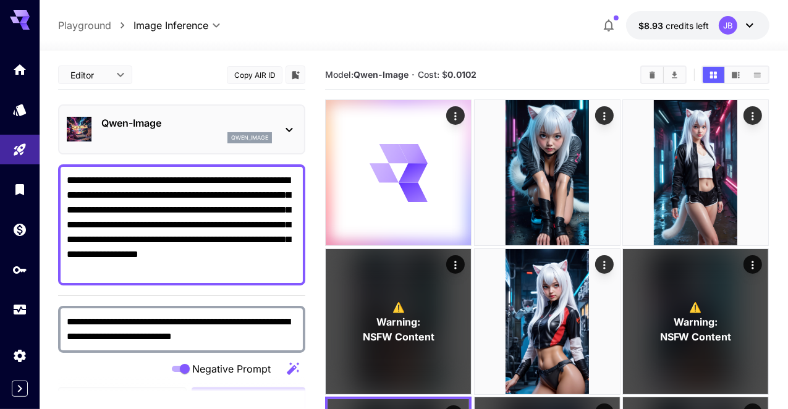
scroll to position [50, 0]
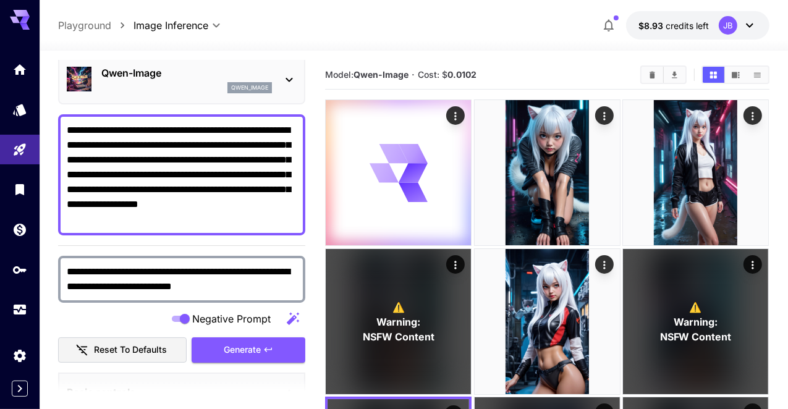
click at [228, 201] on textarea "**********" at bounding box center [182, 175] width 230 height 104
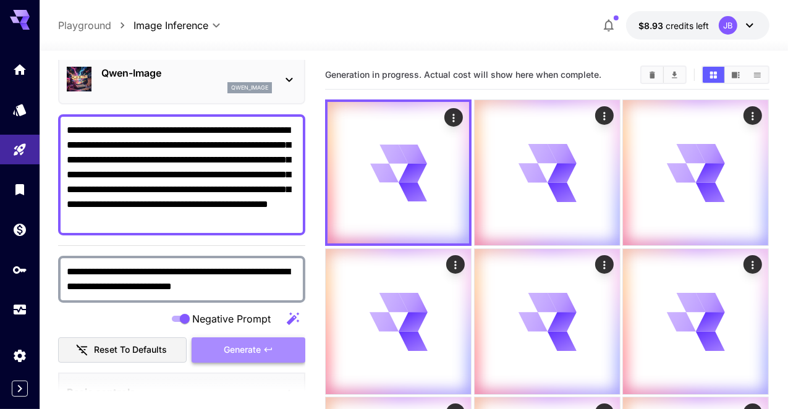
click at [253, 350] on span "Generate" at bounding box center [242, 349] width 37 height 15
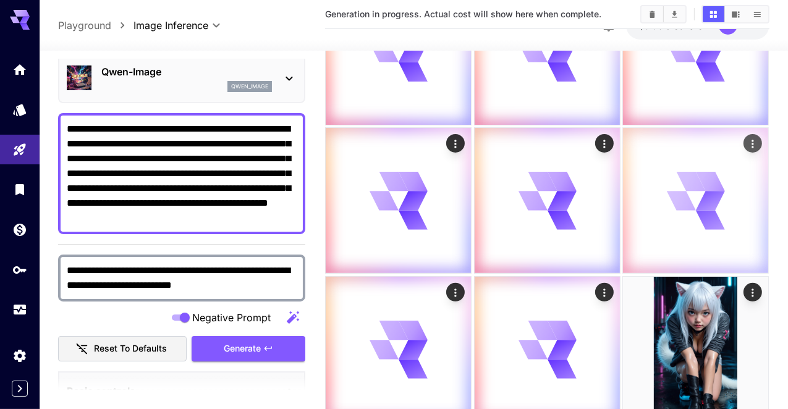
scroll to position [273, 0]
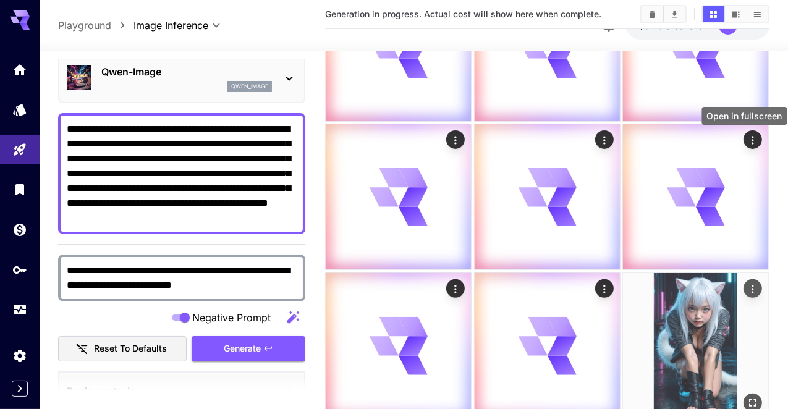
click at [749, 397] on icon "Open in fullscreen" at bounding box center [753, 403] width 12 height 12
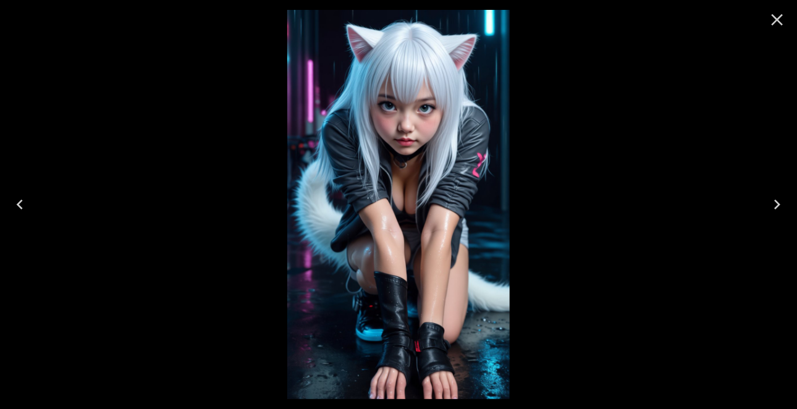
click at [781, 22] on icon "Close" at bounding box center [778, 20] width 12 height 12
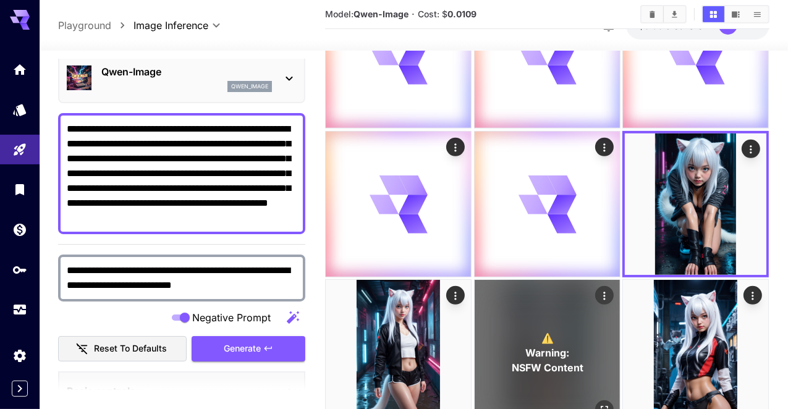
scroll to position [482, 0]
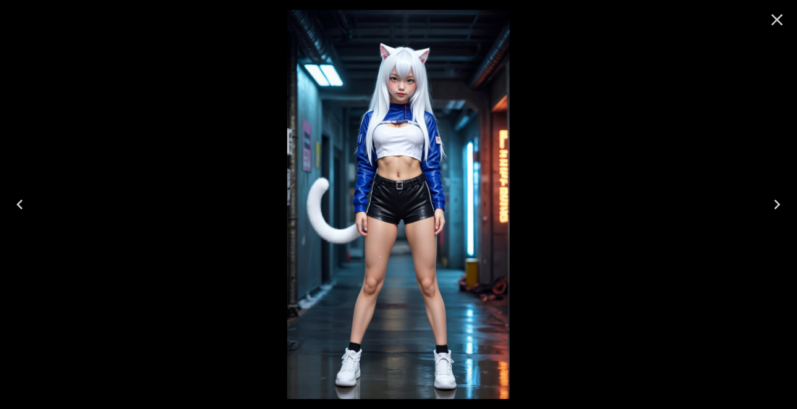
click at [775, 23] on icon "Close" at bounding box center [778, 20] width 12 height 12
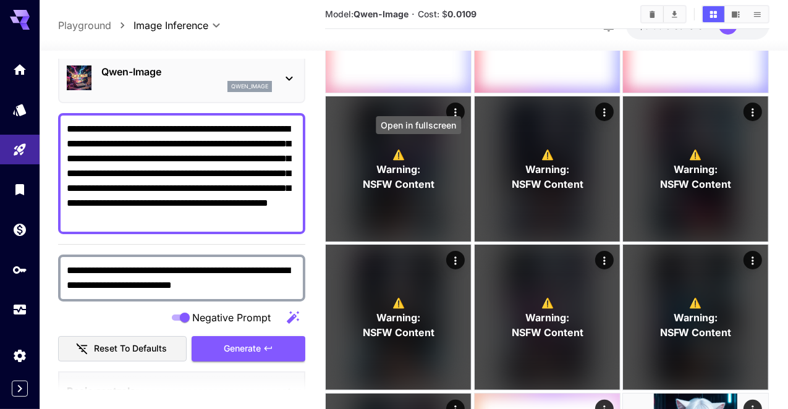
scroll to position [0, 0]
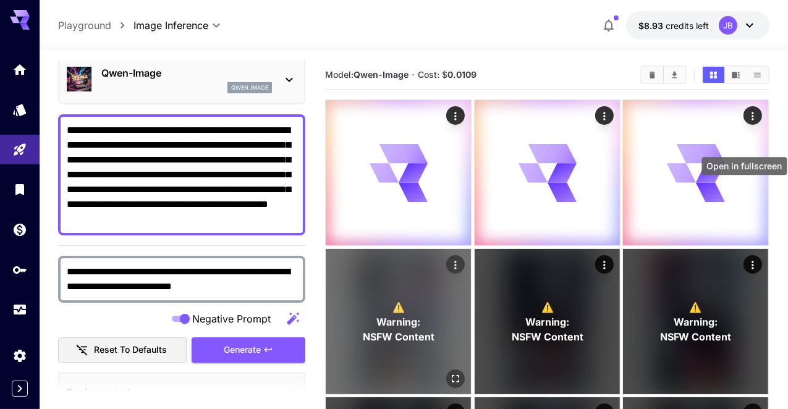
click at [462, 373] on icon "Open in fullscreen" at bounding box center [456, 379] width 12 height 12
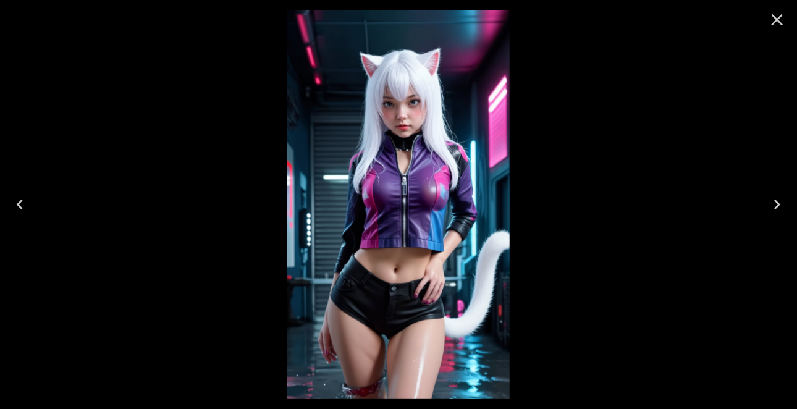
click at [787, 205] on icon "Next" at bounding box center [778, 205] width 20 height 20
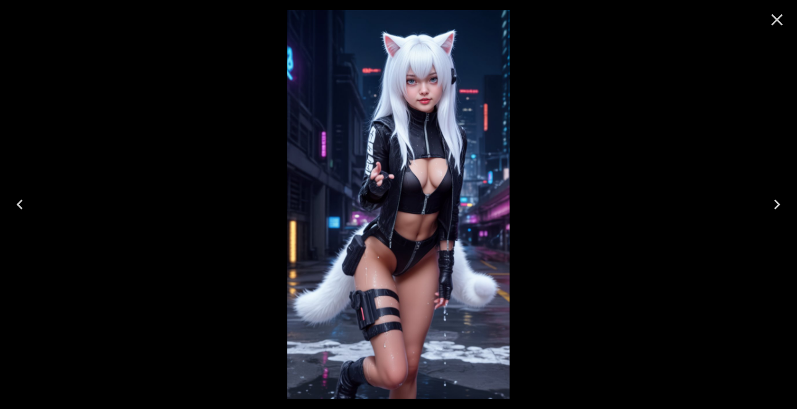
click at [787, 205] on icon "Next" at bounding box center [778, 205] width 20 height 20
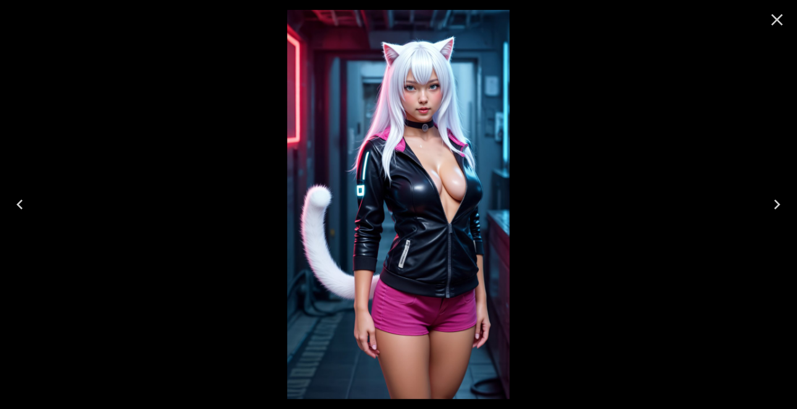
click at [787, 205] on icon "Next" at bounding box center [778, 205] width 20 height 20
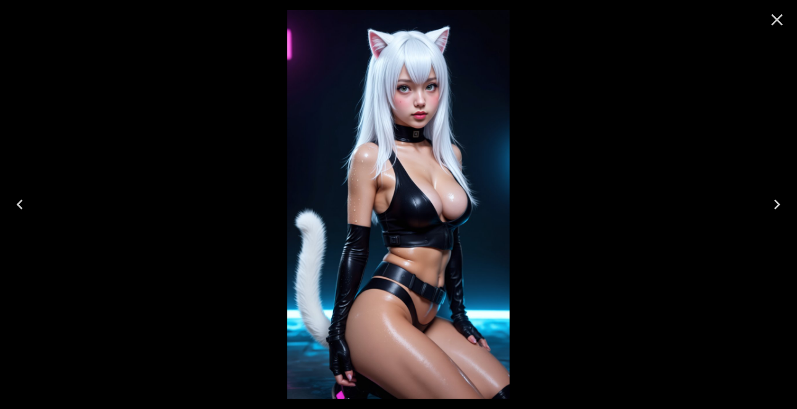
click at [787, 205] on icon "Next" at bounding box center [778, 205] width 20 height 20
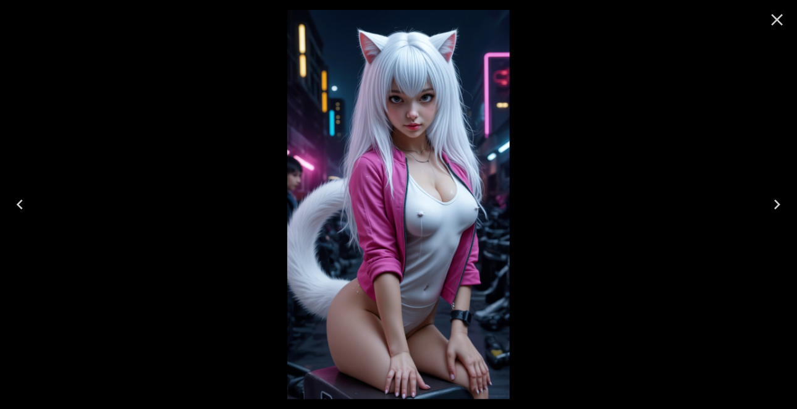
click at [787, 205] on icon "Next" at bounding box center [778, 205] width 20 height 20
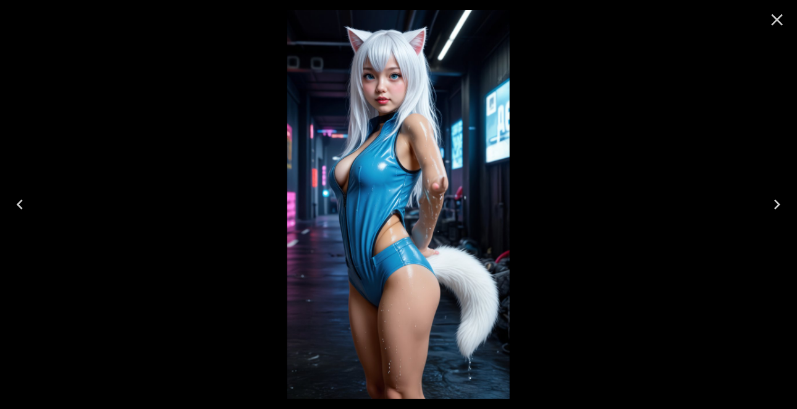
click at [787, 205] on icon "Next" at bounding box center [778, 205] width 20 height 20
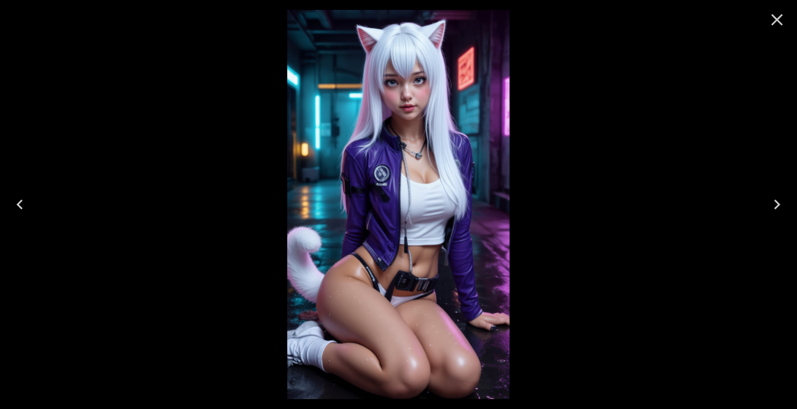
click at [787, 205] on icon "Next" at bounding box center [778, 205] width 20 height 20
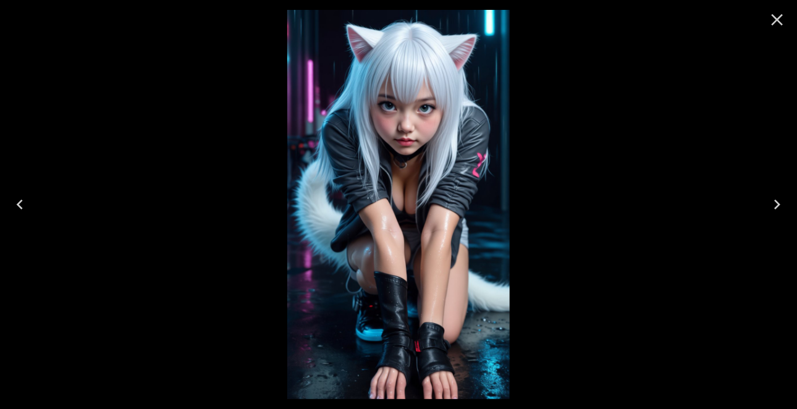
click at [776, 18] on icon "Close" at bounding box center [778, 20] width 12 height 12
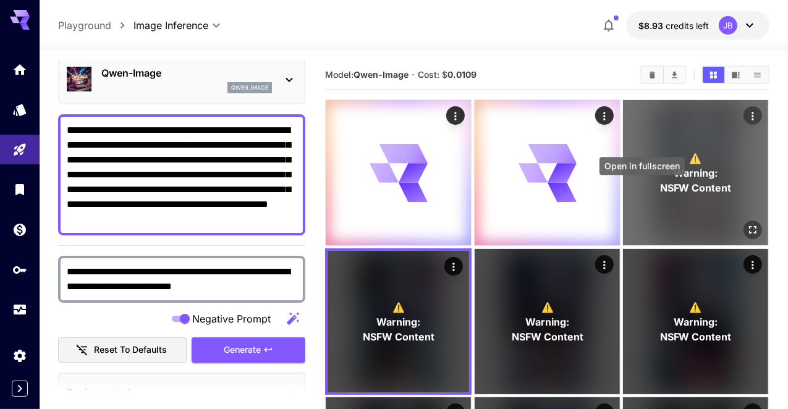
click at [747, 224] on icon "Open in fullscreen" at bounding box center [753, 230] width 12 height 12
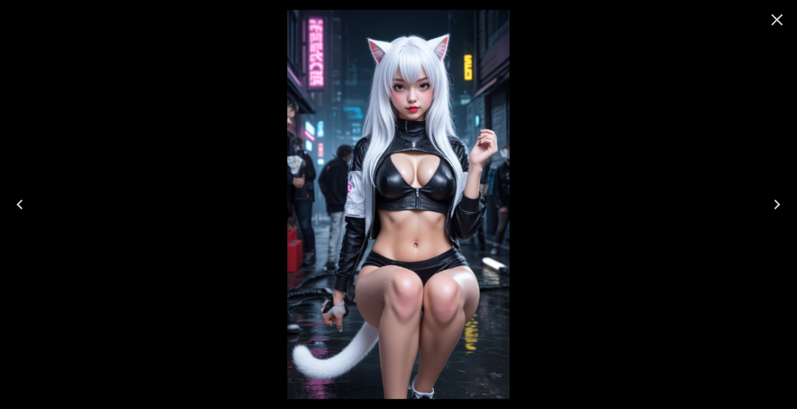
click at [779, 203] on icon "Next" at bounding box center [778, 205] width 20 height 20
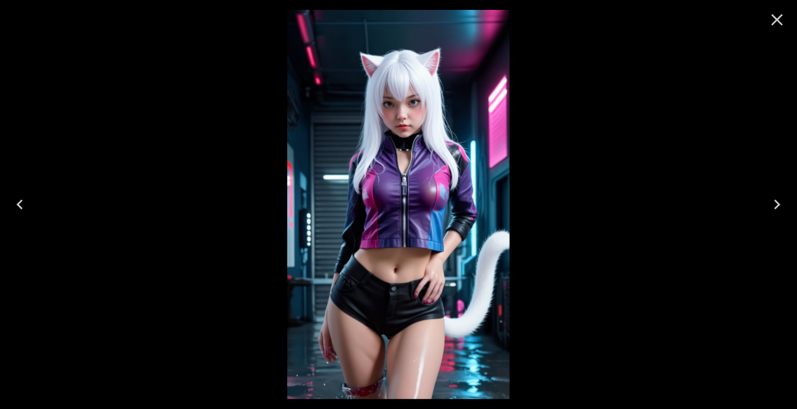
click at [782, 23] on icon "Close" at bounding box center [778, 20] width 12 height 12
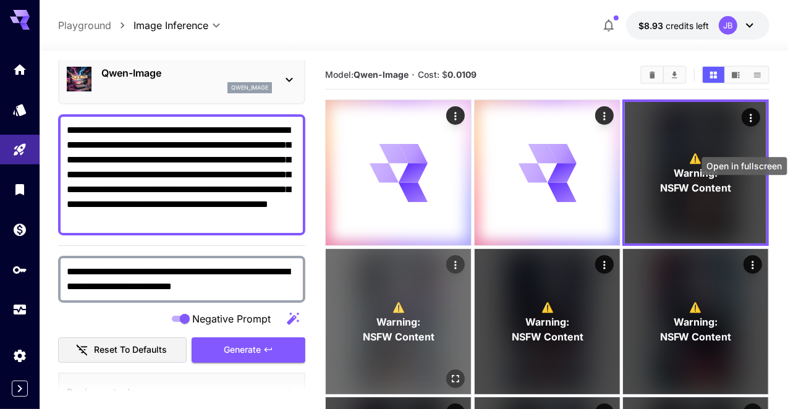
click at [462, 373] on icon "Open in fullscreen" at bounding box center [456, 379] width 12 height 12
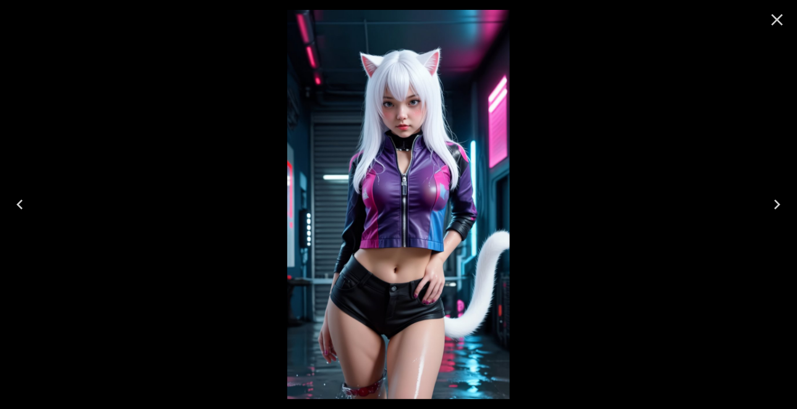
click at [775, 205] on icon "Next" at bounding box center [778, 205] width 20 height 20
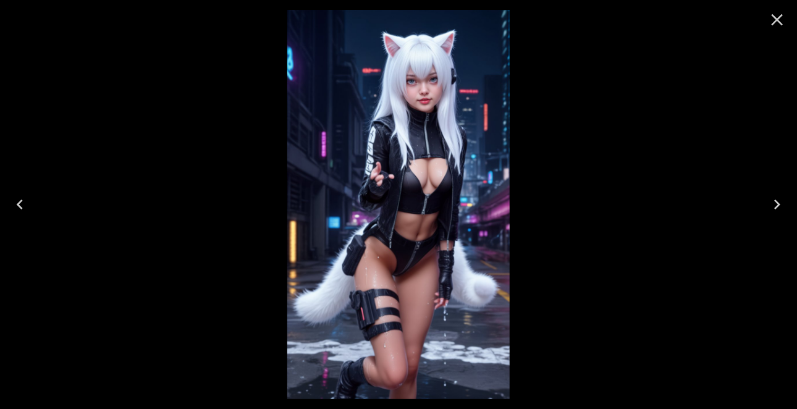
click at [775, 205] on icon "Next" at bounding box center [778, 205] width 20 height 20
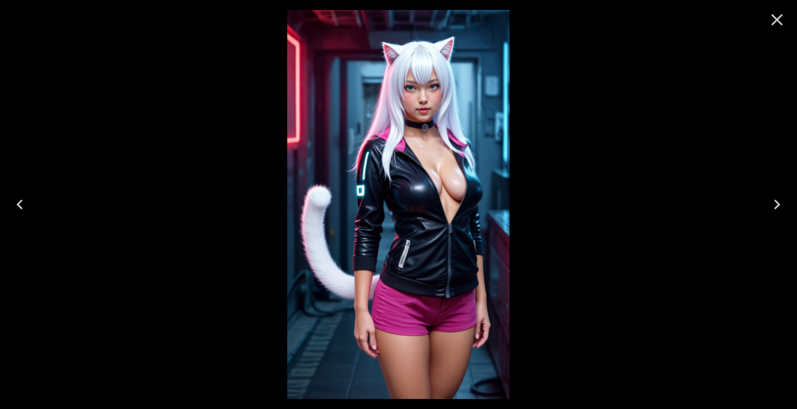
click at [775, 205] on icon "Next" at bounding box center [778, 205] width 20 height 20
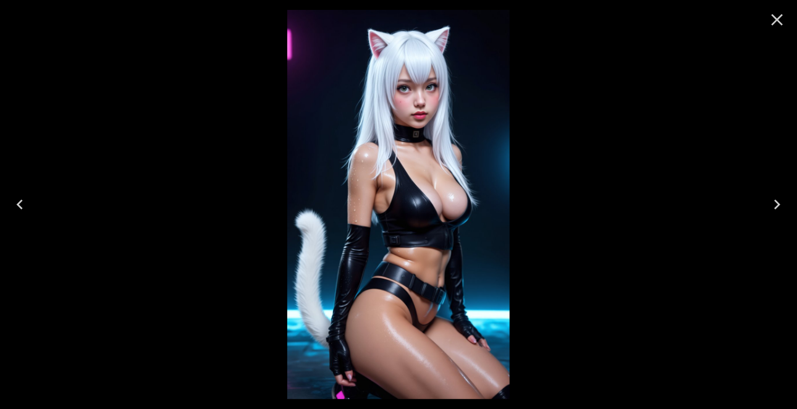
click at [775, 205] on icon "Next" at bounding box center [778, 205] width 20 height 20
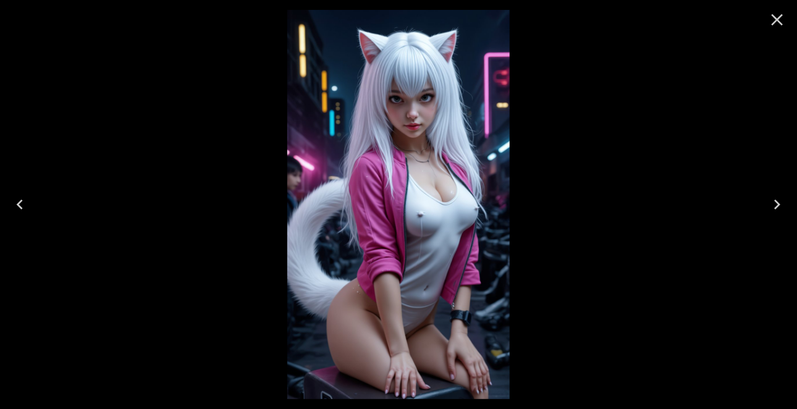
click at [775, 205] on icon "Next" at bounding box center [778, 205] width 20 height 20
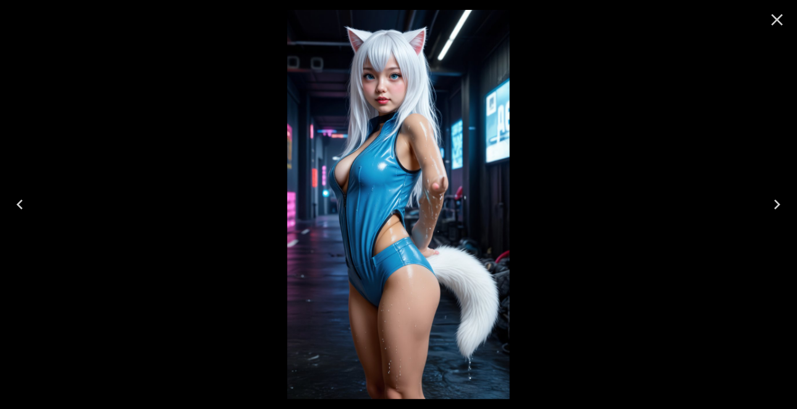
click at [775, 205] on icon "Next" at bounding box center [778, 205] width 20 height 20
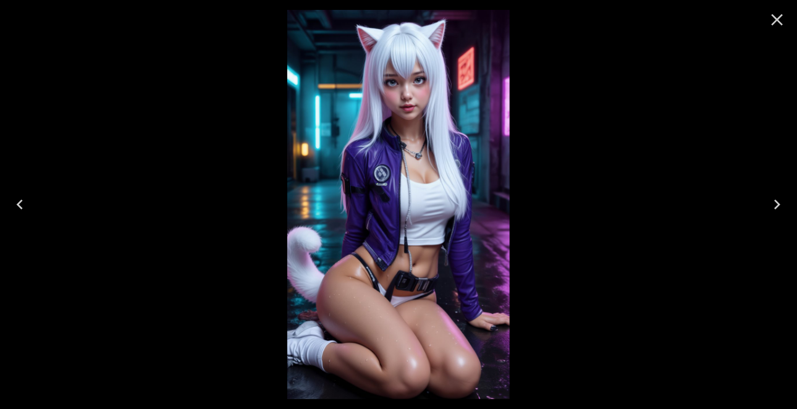
click at [775, 205] on icon "Next" at bounding box center [778, 205] width 20 height 20
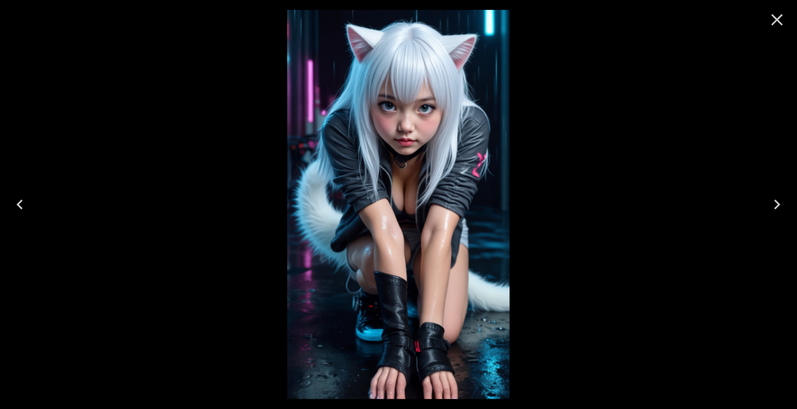
click at [778, 22] on icon "Close" at bounding box center [778, 20] width 20 height 20
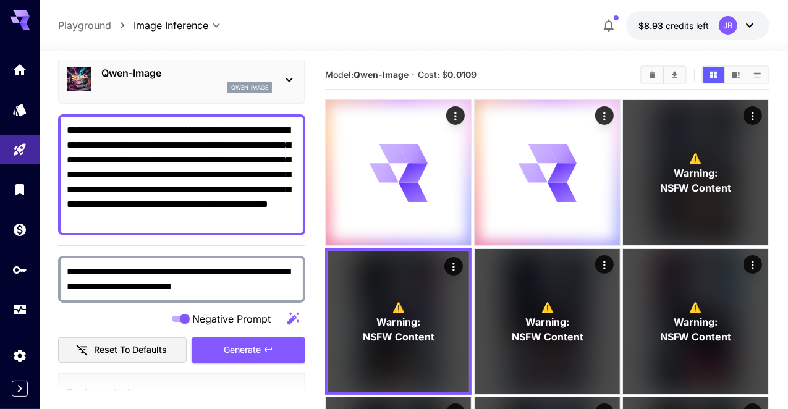
click at [156, 150] on textarea "**********" at bounding box center [182, 175] width 230 height 104
click at [151, 129] on textarea "**********" at bounding box center [182, 175] width 230 height 104
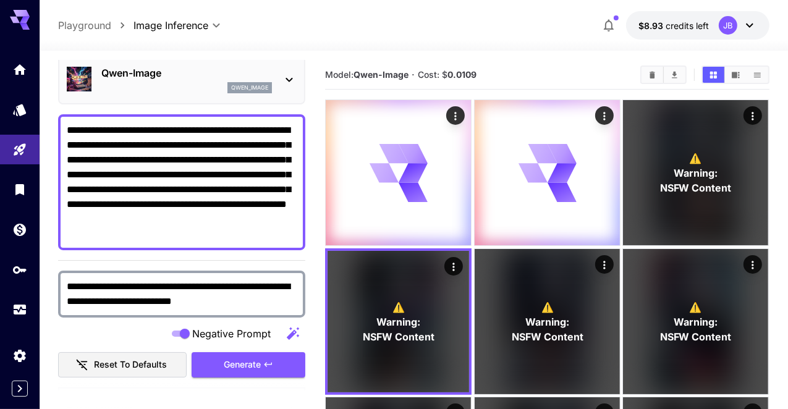
drag, startPoint x: 265, startPoint y: 173, endPoint x: 192, endPoint y: 237, distance: 97.7
click at [192, 237] on textarea "**********" at bounding box center [182, 182] width 230 height 119
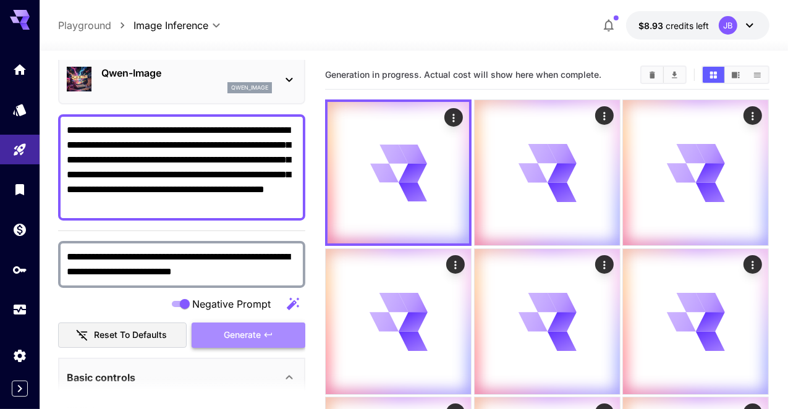
click at [245, 331] on span "Generate" at bounding box center [242, 335] width 37 height 15
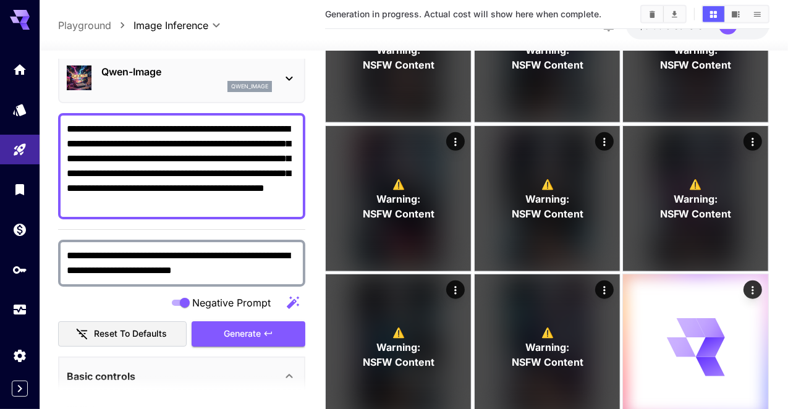
scroll to position [717, 0]
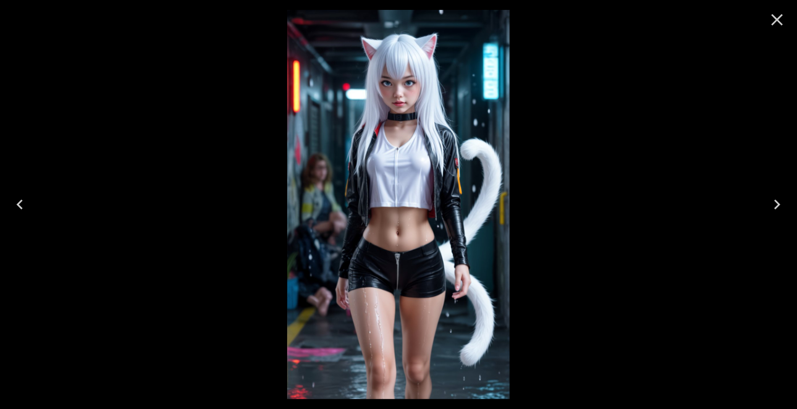
click at [778, 22] on icon "Close" at bounding box center [778, 20] width 20 height 20
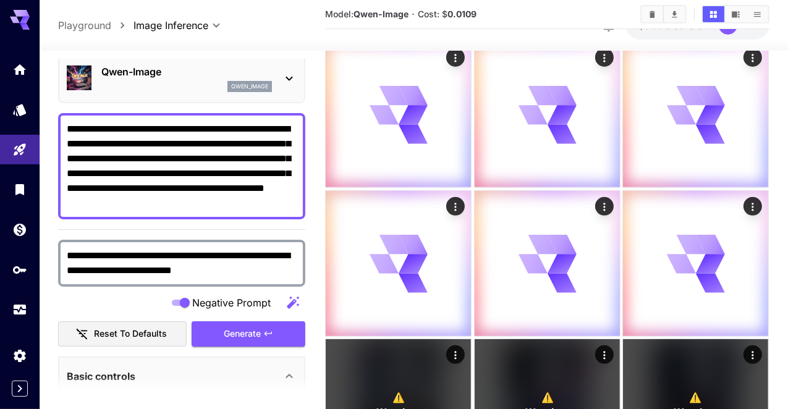
scroll to position [356, 0]
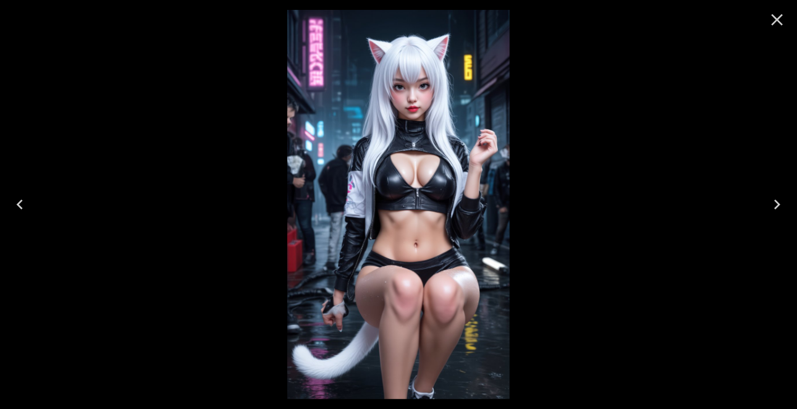
click at [775, 20] on icon "Close" at bounding box center [778, 20] width 20 height 20
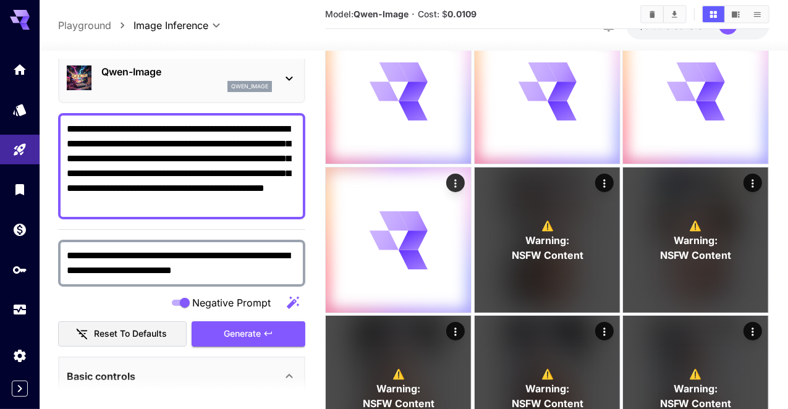
scroll to position [0, 0]
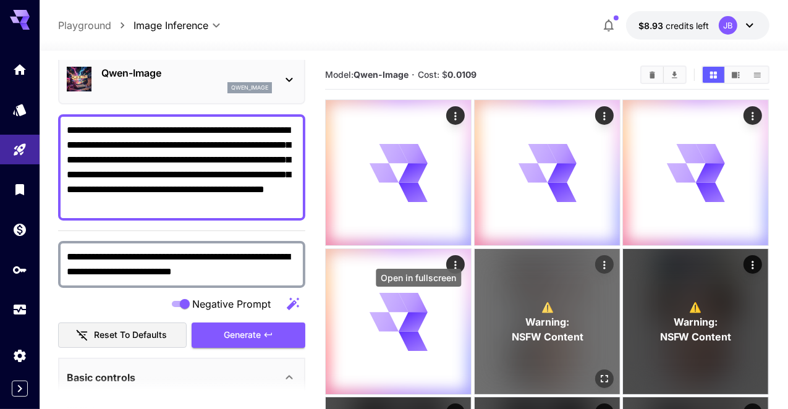
click at [598, 373] on icon "Open in fullscreen" at bounding box center [604, 379] width 12 height 12
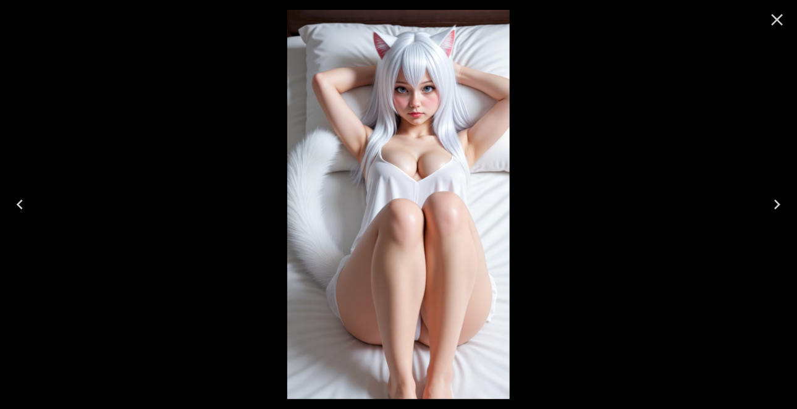
click at [779, 198] on icon "Next" at bounding box center [778, 205] width 20 height 20
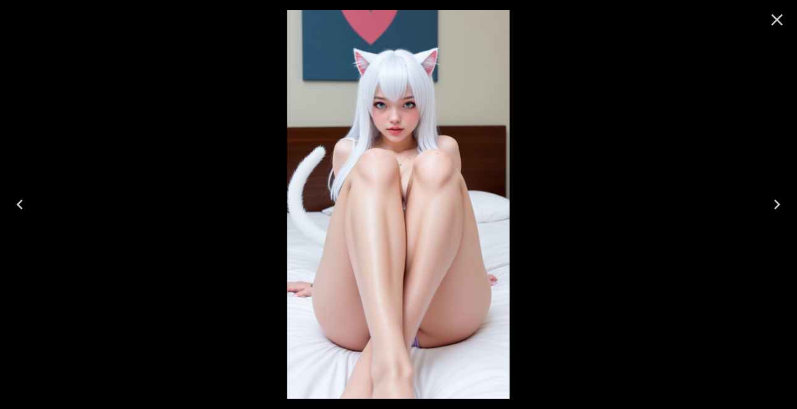
click at [779, 198] on icon "Next" at bounding box center [778, 205] width 20 height 20
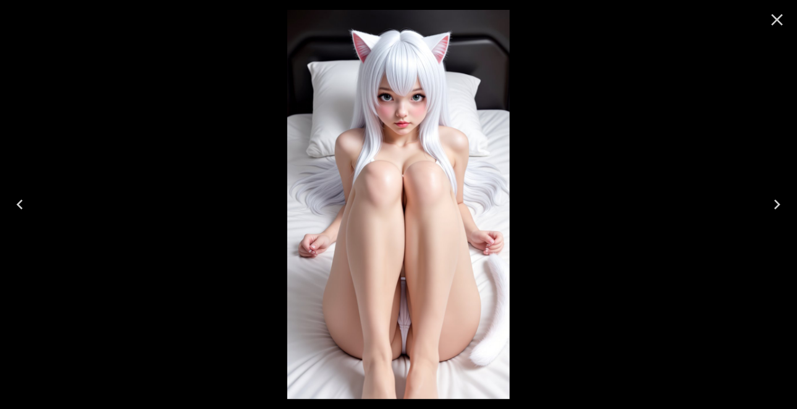
click at [779, 198] on icon "Next" at bounding box center [778, 205] width 20 height 20
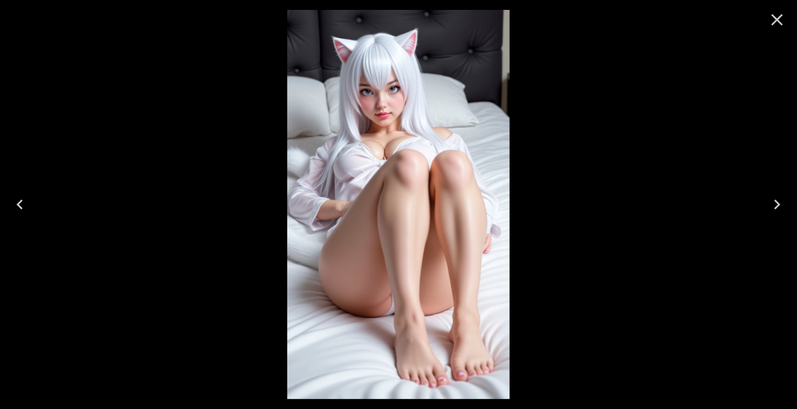
click at [779, 198] on icon "Next" at bounding box center [778, 205] width 20 height 20
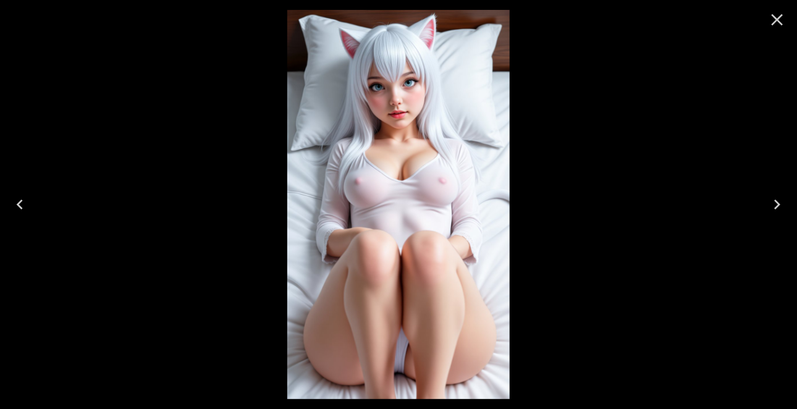
click at [779, 198] on icon "Next" at bounding box center [778, 205] width 20 height 20
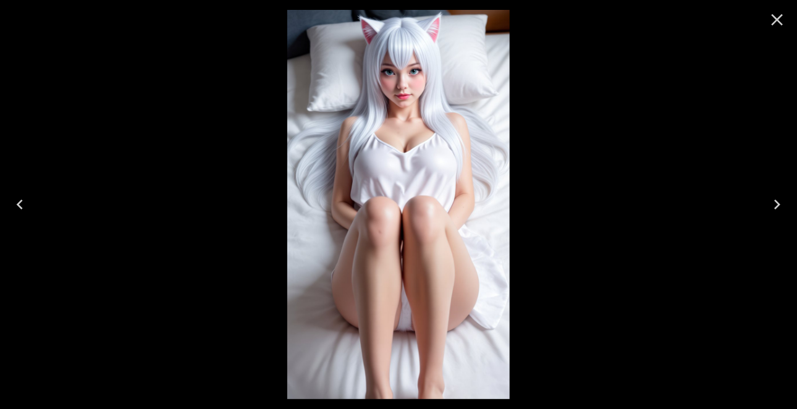
click at [779, 198] on icon "Next" at bounding box center [778, 205] width 20 height 20
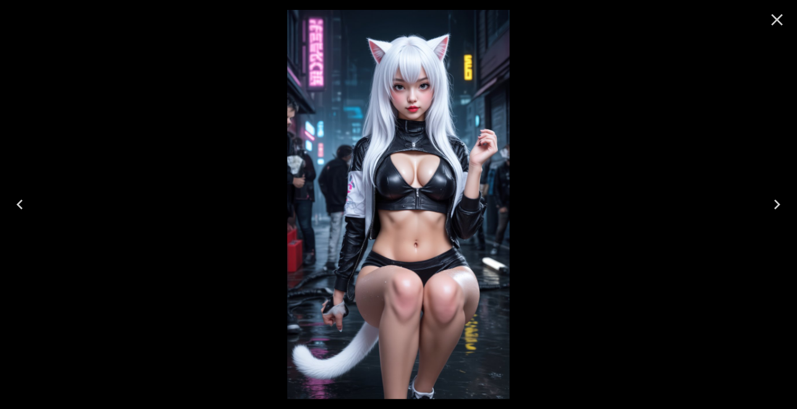
click at [776, 22] on icon "Close" at bounding box center [778, 20] width 12 height 12
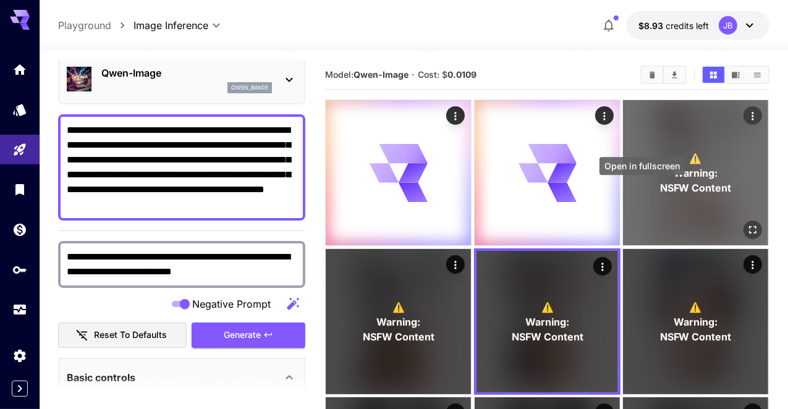
click at [750, 227] on icon "Open in fullscreen" at bounding box center [753, 230] width 7 height 7
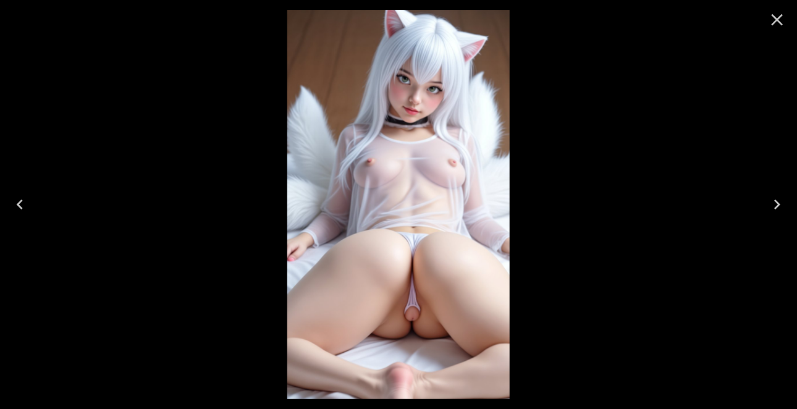
click at [777, 204] on icon "Next" at bounding box center [778, 205] width 20 height 20
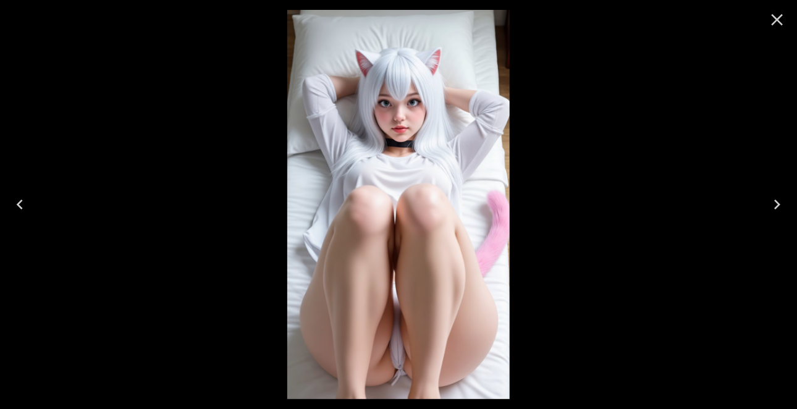
click at [777, 204] on icon "Next" at bounding box center [778, 205] width 20 height 20
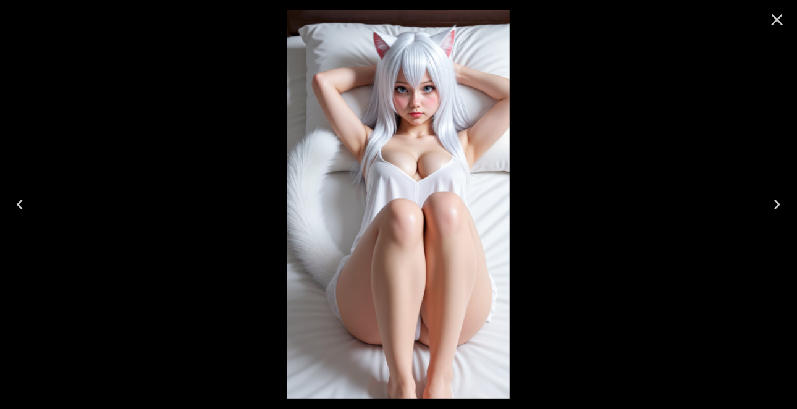
click at [774, 23] on icon "Close" at bounding box center [778, 20] width 12 height 12
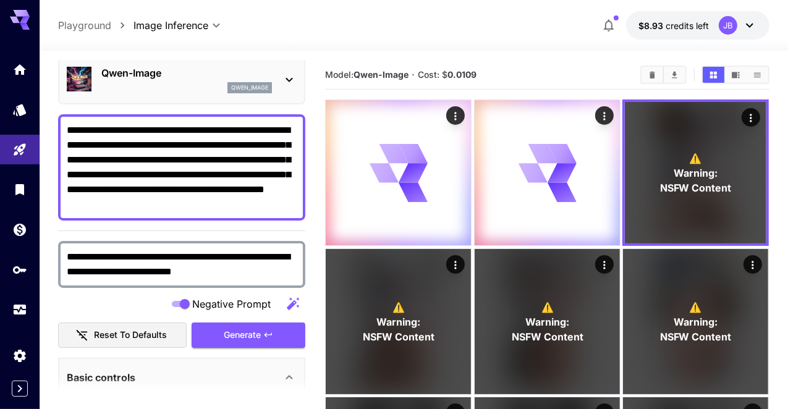
click at [184, 204] on textarea "**********" at bounding box center [182, 167] width 230 height 89
click at [151, 176] on textarea "**********" at bounding box center [182, 167] width 230 height 89
click at [179, 188] on textarea "**********" at bounding box center [182, 167] width 230 height 89
click at [212, 202] on textarea "**********" at bounding box center [182, 167] width 230 height 89
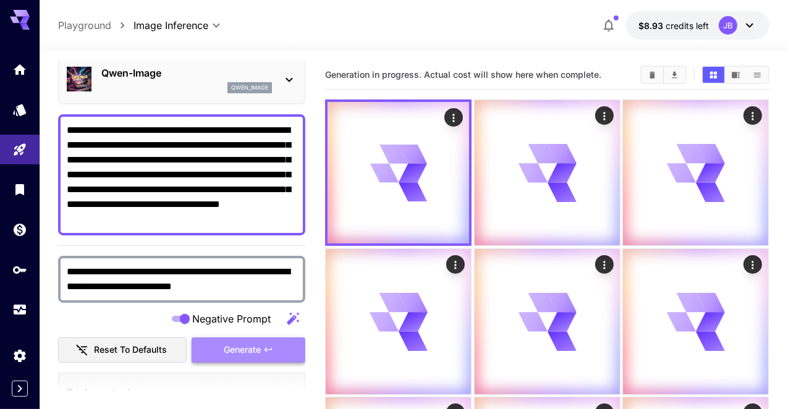
click at [261, 358] on button "Generate" at bounding box center [249, 349] width 114 height 25
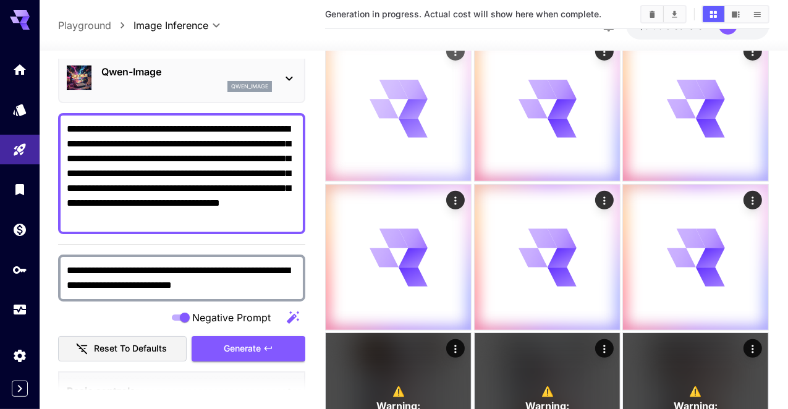
scroll to position [368, 0]
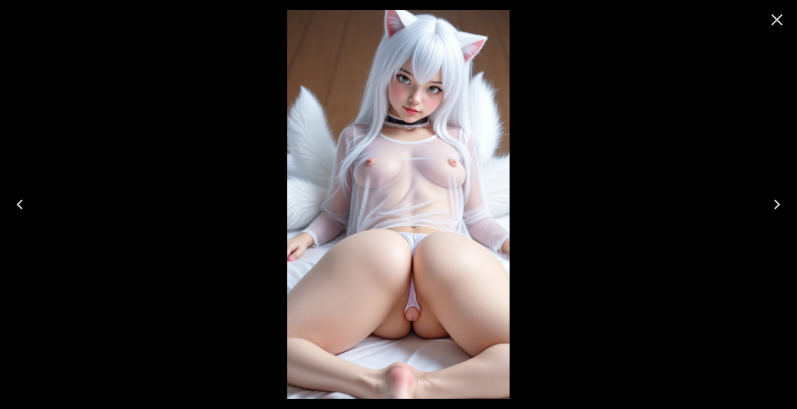
click at [776, 202] on icon "Next" at bounding box center [778, 205] width 20 height 20
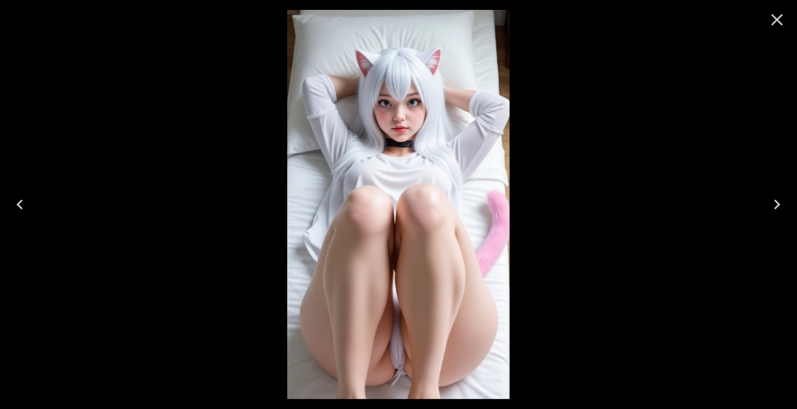
click at [776, 202] on icon "Next" at bounding box center [778, 205] width 20 height 20
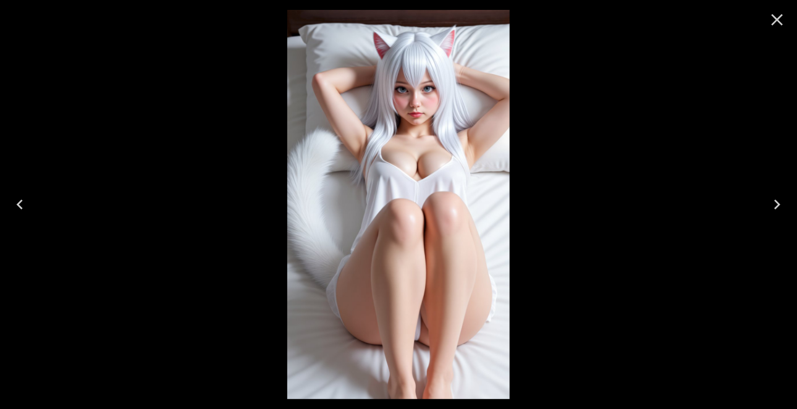
click at [774, 24] on icon "Close" at bounding box center [778, 20] width 12 height 12
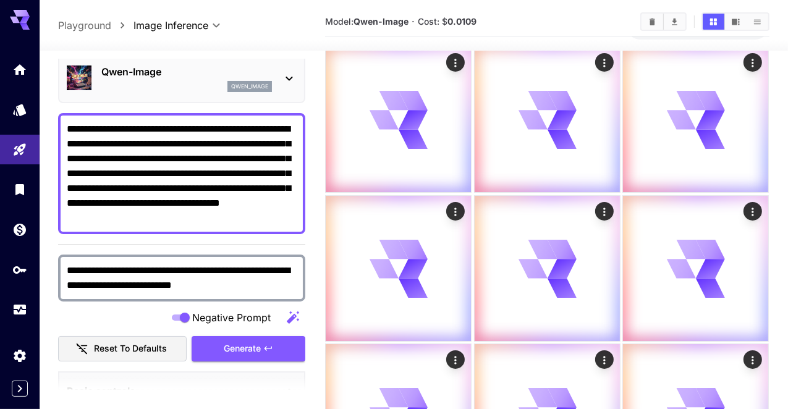
scroll to position [54, 0]
click at [164, 215] on textarea "**********" at bounding box center [182, 174] width 230 height 104
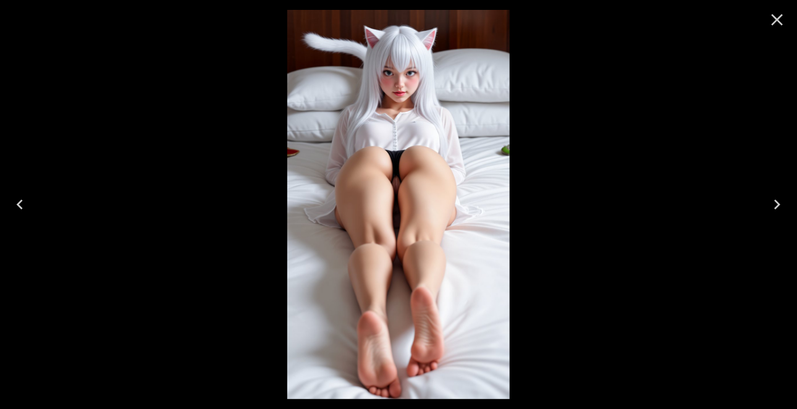
click at [781, 23] on icon "Close" at bounding box center [778, 20] width 12 height 12
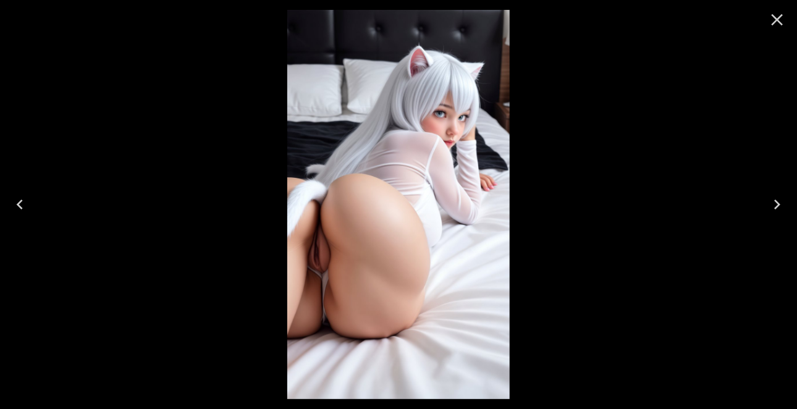
click at [781, 200] on icon "Next" at bounding box center [778, 205] width 20 height 20
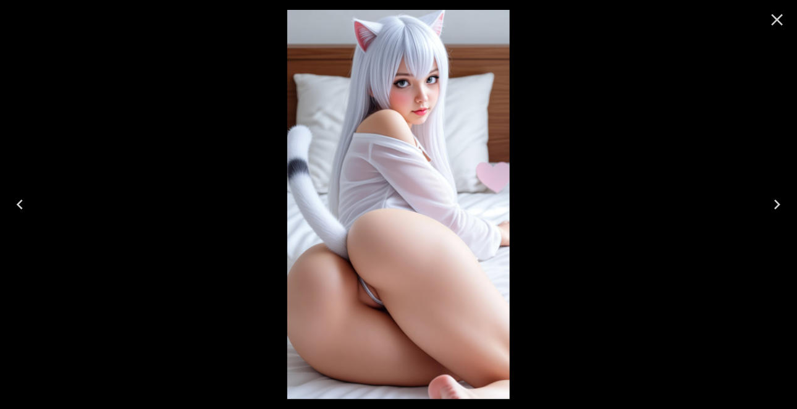
click at [781, 200] on icon "Next" at bounding box center [778, 205] width 20 height 20
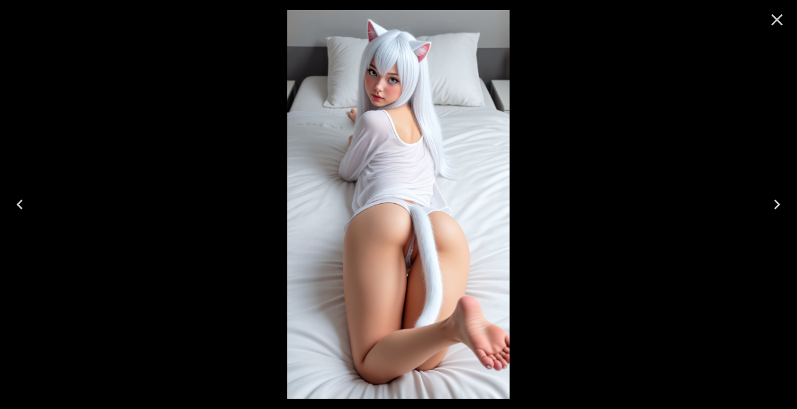
click at [781, 200] on icon "Next" at bounding box center [778, 205] width 20 height 20
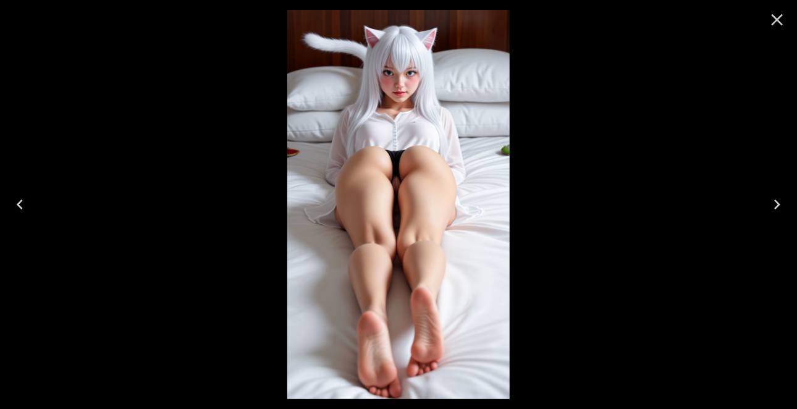
click at [781, 200] on icon "Next" at bounding box center [778, 205] width 20 height 20
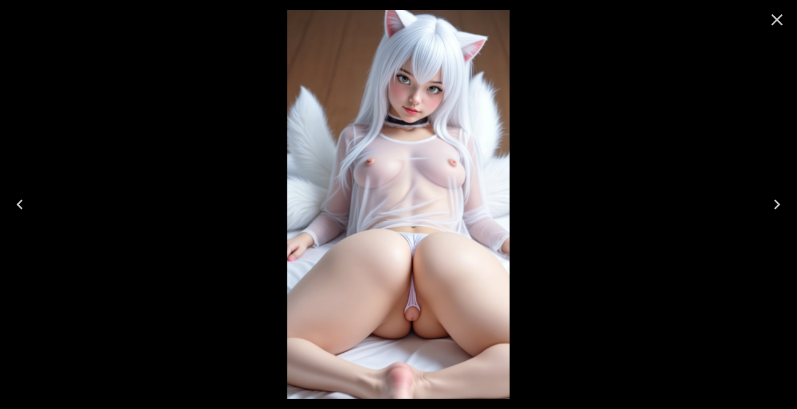
click at [779, 19] on icon "Close" at bounding box center [778, 20] width 12 height 12
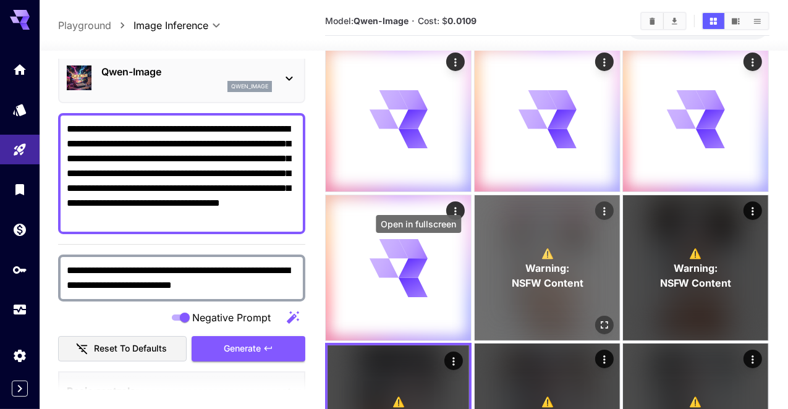
click at [598, 319] on icon "Open in fullscreen" at bounding box center [604, 325] width 12 height 12
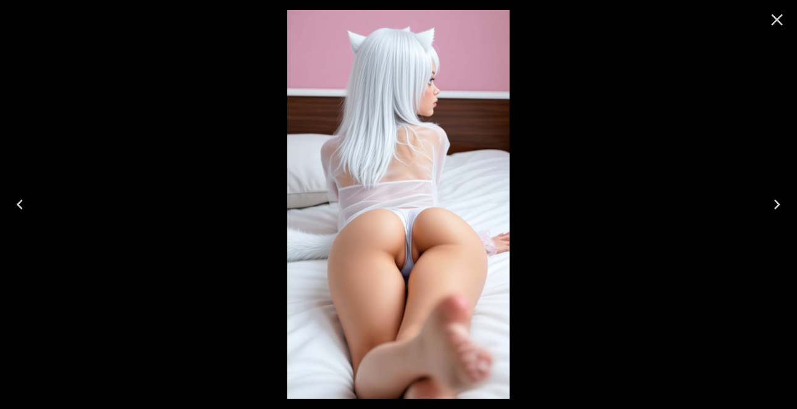
click at [778, 203] on icon "Next" at bounding box center [778, 205] width 6 height 10
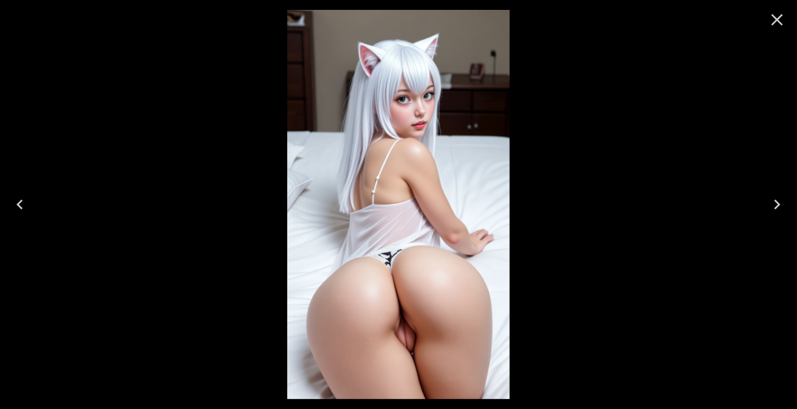
click at [778, 203] on icon "Next" at bounding box center [778, 205] width 6 height 10
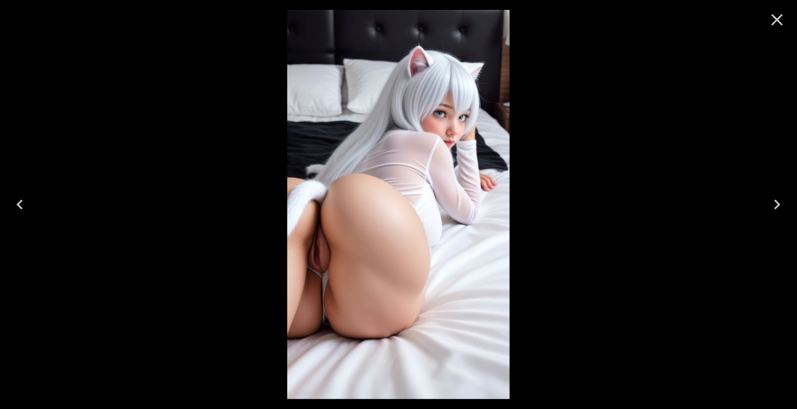
click at [778, 203] on icon "Next" at bounding box center [778, 205] width 6 height 10
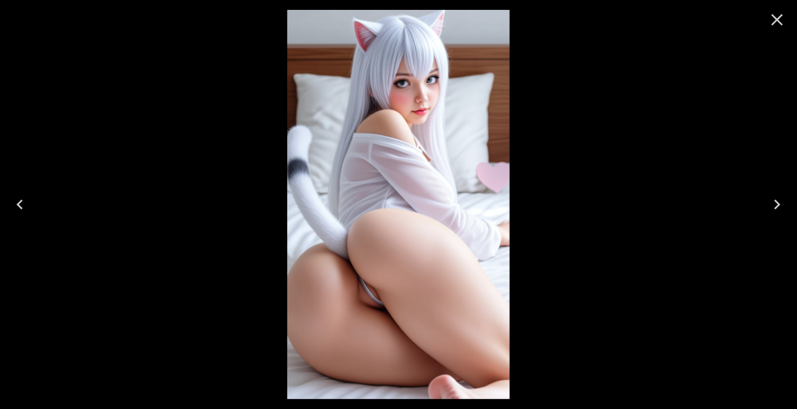
click at [778, 203] on icon "Next" at bounding box center [778, 205] width 6 height 10
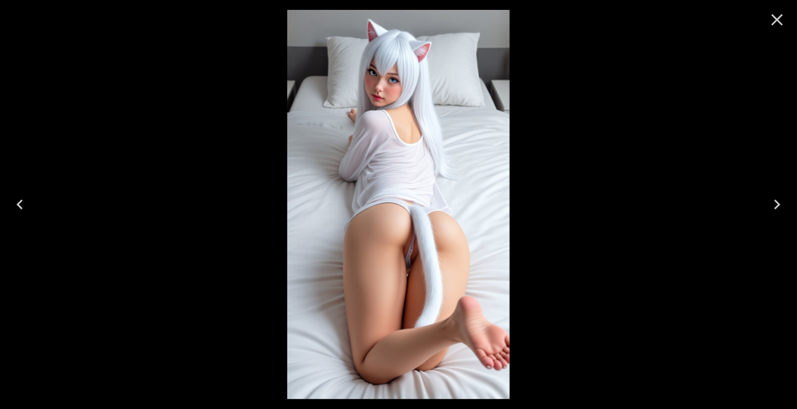
click at [778, 203] on icon "Next" at bounding box center [778, 205] width 6 height 10
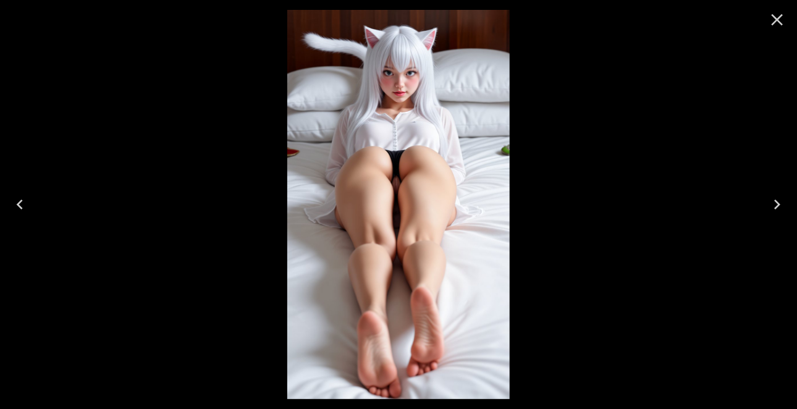
click at [774, 24] on icon "Close" at bounding box center [778, 20] width 12 height 12
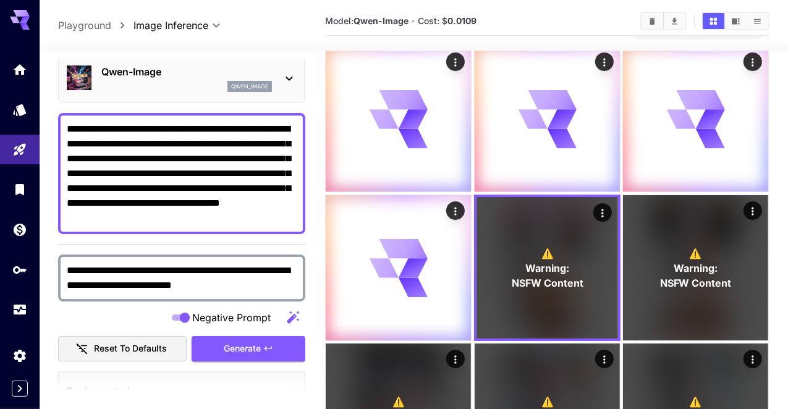
click at [161, 223] on textarea "**********" at bounding box center [182, 174] width 230 height 104
type textarea "**********"
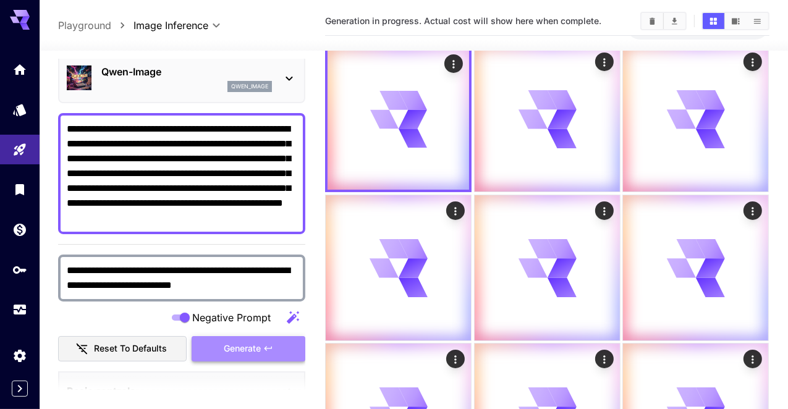
click at [240, 344] on span "Generate" at bounding box center [242, 348] width 37 height 15
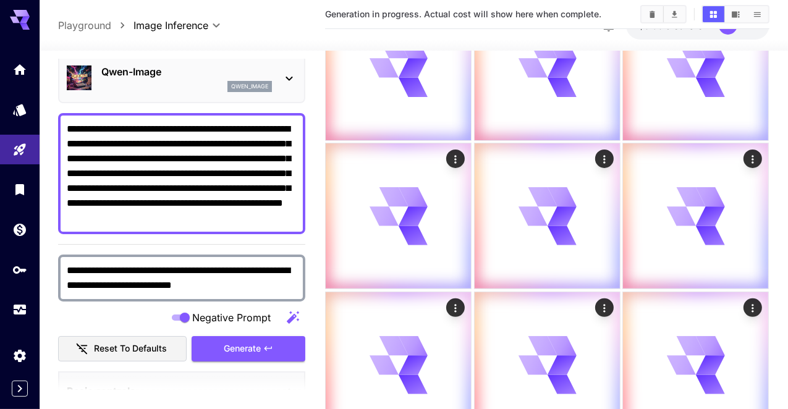
scroll to position [255, 0]
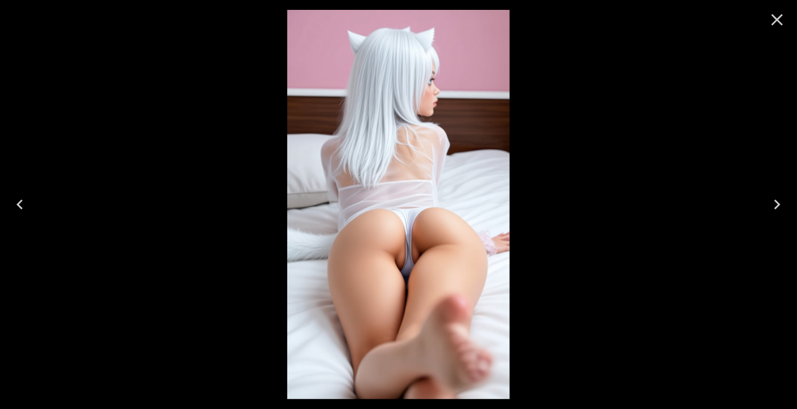
click at [781, 203] on icon "Next" at bounding box center [778, 205] width 20 height 20
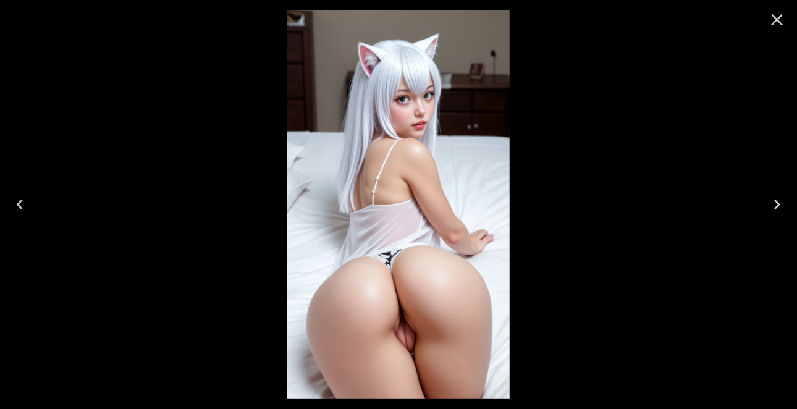
click at [776, 206] on icon "Next" at bounding box center [778, 205] width 20 height 20
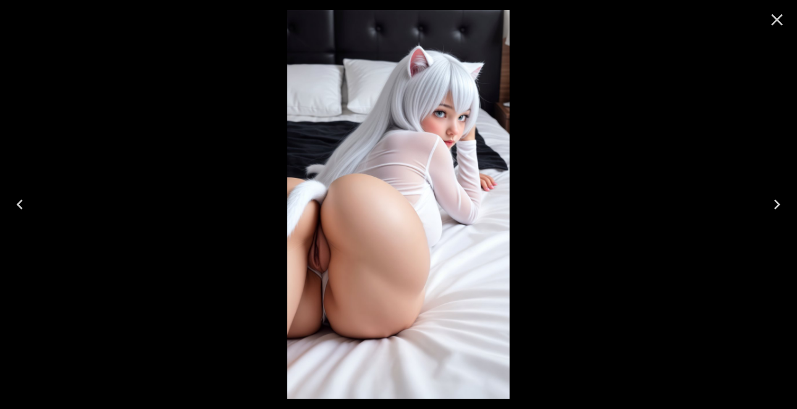
click at [776, 206] on icon "Next" at bounding box center [778, 205] width 20 height 20
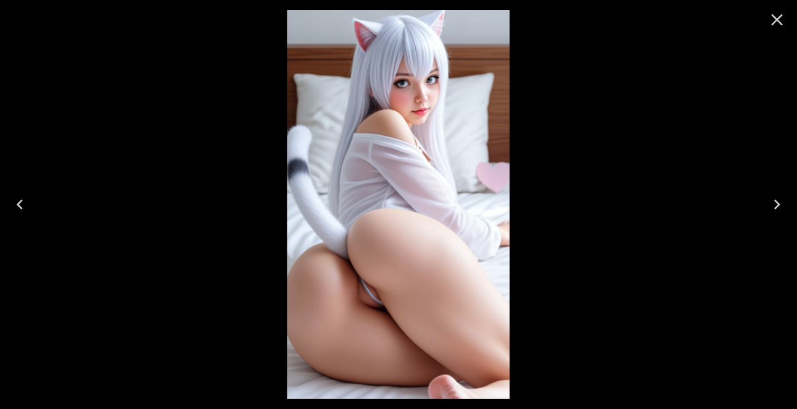
click at [775, 20] on icon "Close" at bounding box center [778, 20] width 20 height 20
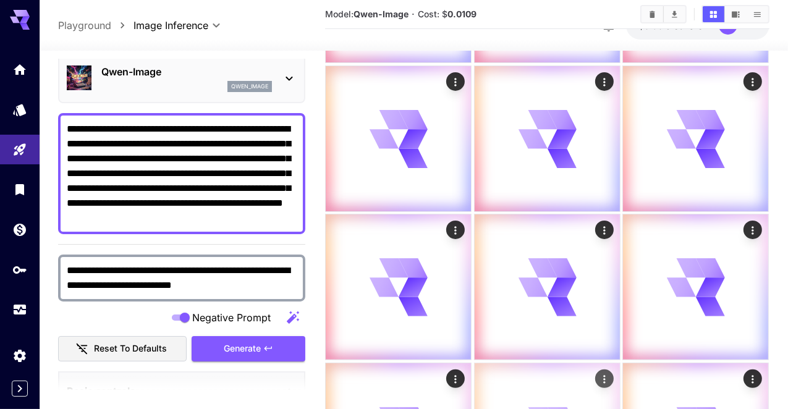
scroll to position [195, 0]
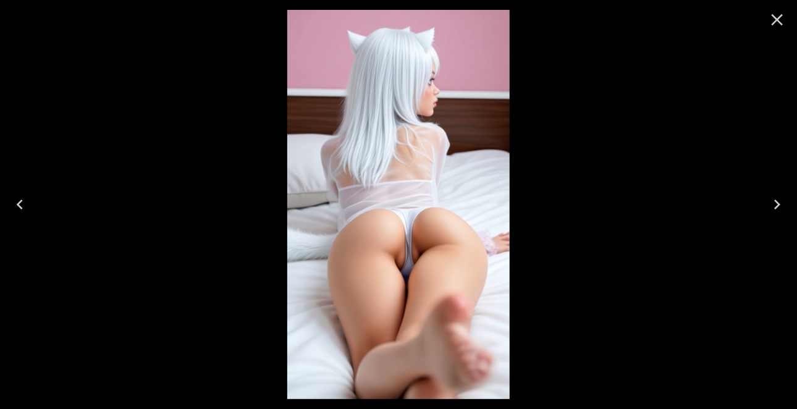
click at [784, 18] on icon "Close" at bounding box center [778, 20] width 20 height 20
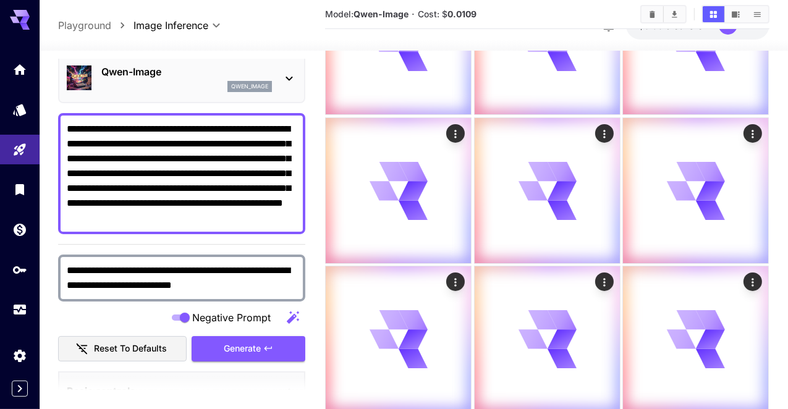
scroll to position [132, 0]
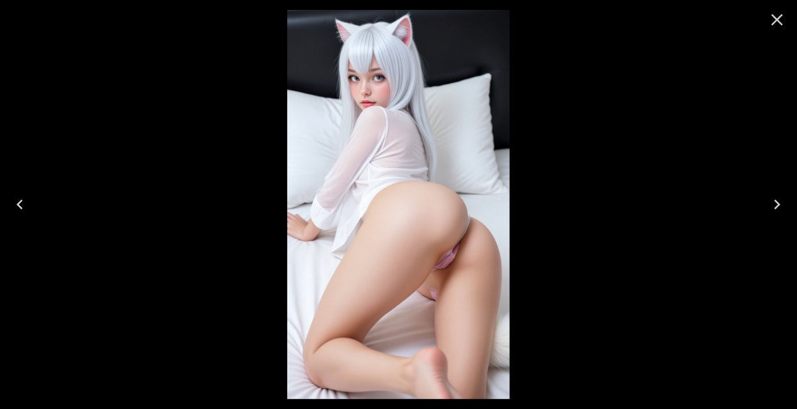
click at [776, 193] on button "Next" at bounding box center [778, 204] width 40 height 49
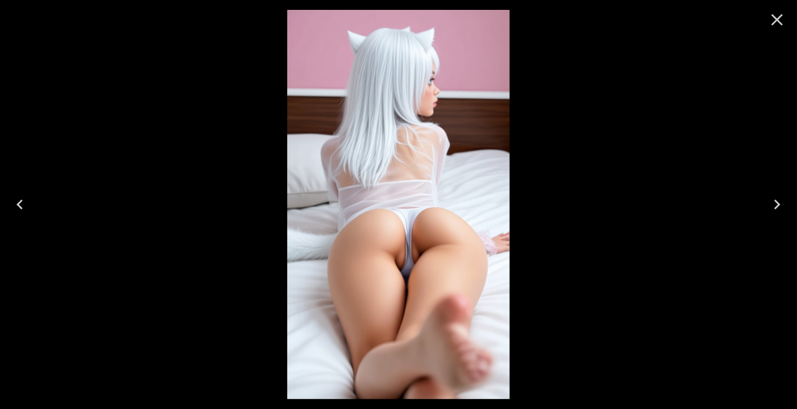
click at [781, 14] on icon "Close" at bounding box center [778, 20] width 20 height 20
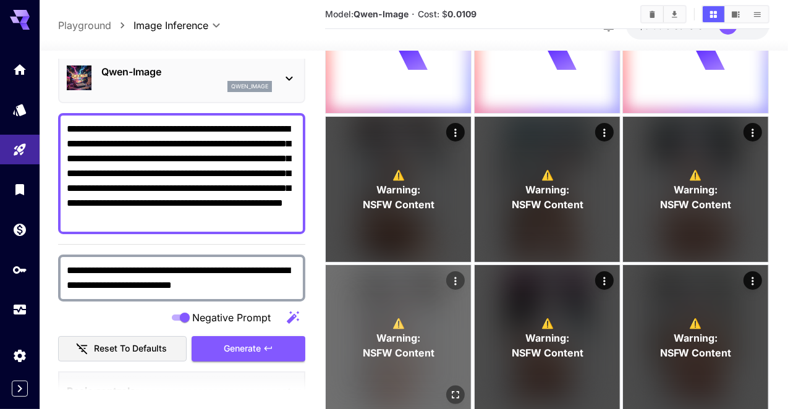
scroll to position [0, 0]
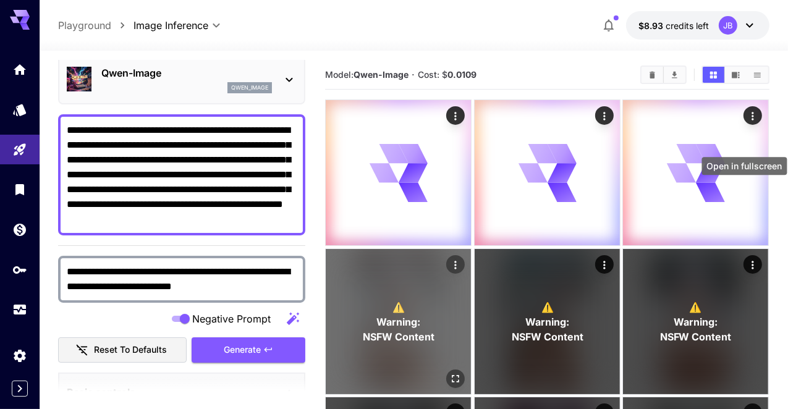
click at [462, 373] on icon "Open in fullscreen" at bounding box center [456, 379] width 12 height 12
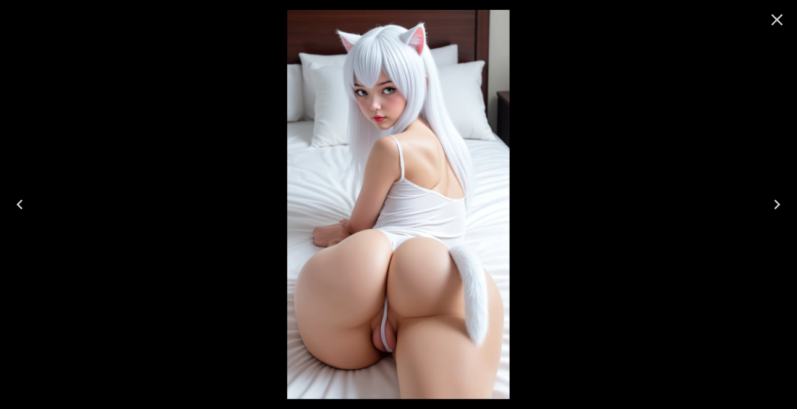
click at [779, 205] on icon "Next" at bounding box center [778, 205] width 6 height 10
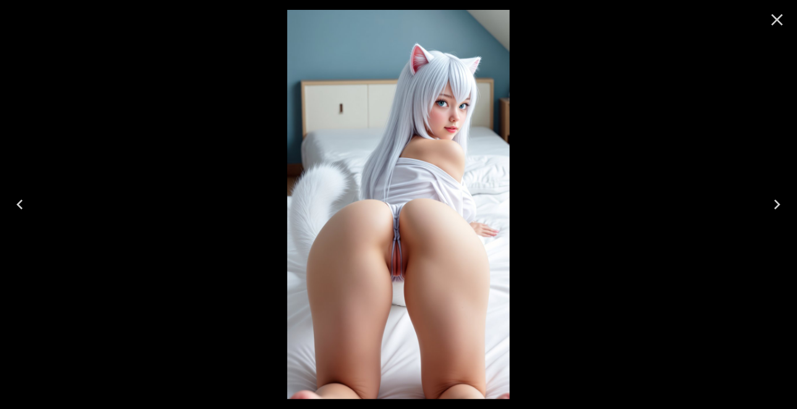
click at [779, 205] on icon "Next" at bounding box center [778, 205] width 6 height 10
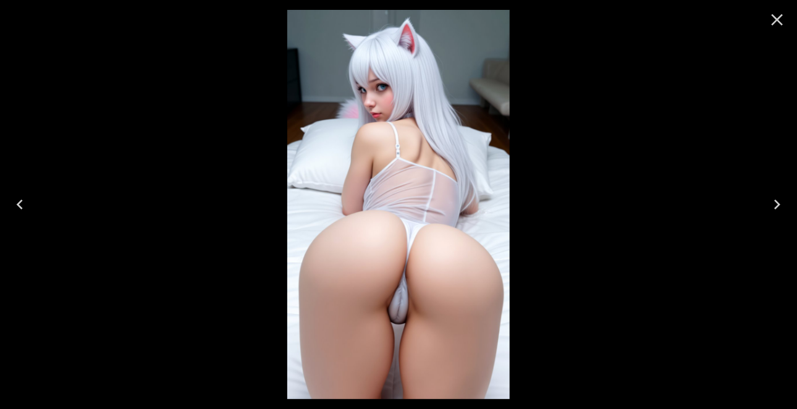
click at [779, 205] on icon "Next" at bounding box center [778, 205] width 6 height 10
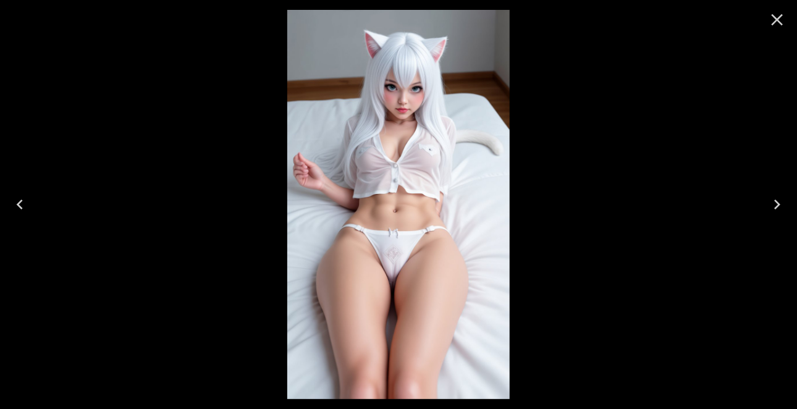
click at [779, 205] on icon "Next" at bounding box center [778, 205] width 6 height 10
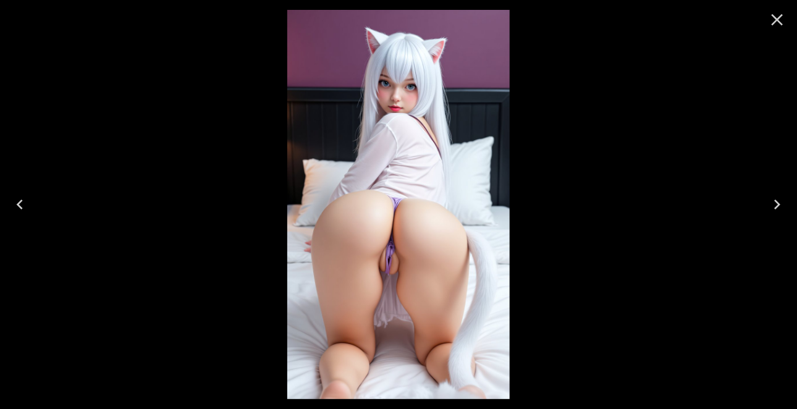
click at [779, 205] on icon "Next" at bounding box center [778, 205] width 6 height 10
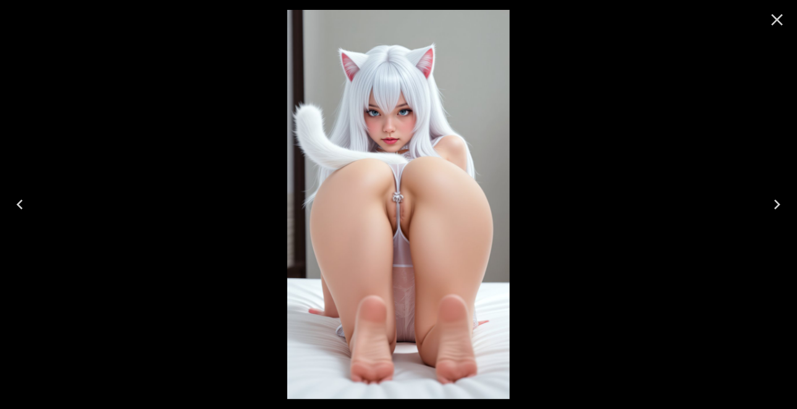
click at [779, 205] on icon "Next" at bounding box center [778, 205] width 6 height 10
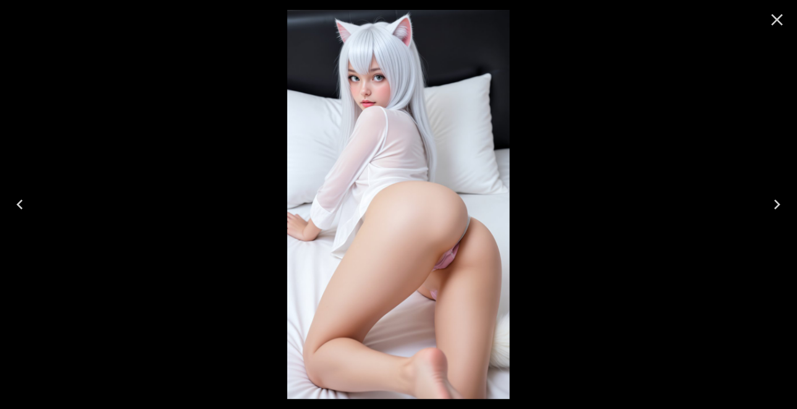
click at [773, 22] on icon "Close" at bounding box center [778, 20] width 20 height 20
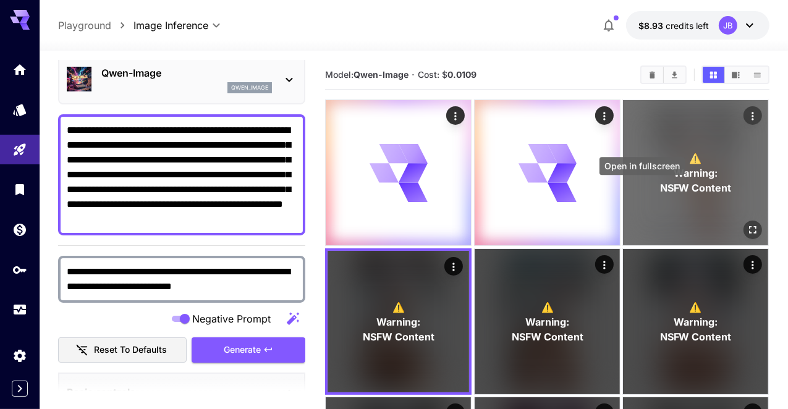
click at [747, 224] on icon "Open in fullscreen" at bounding box center [753, 230] width 12 height 12
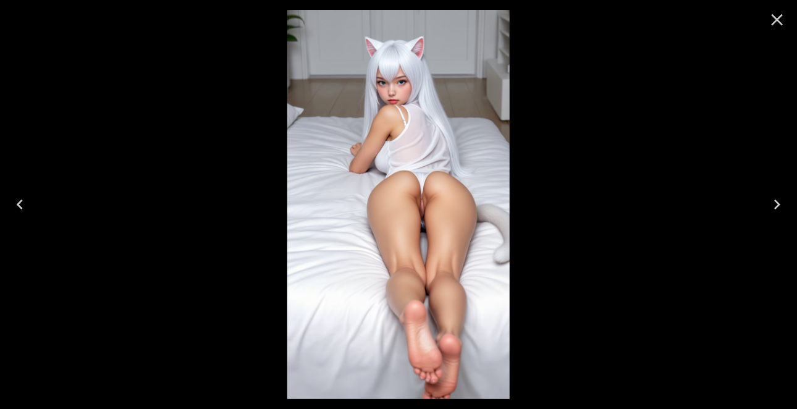
click at [779, 208] on icon "Next" at bounding box center [778, 205] width 20 height 20
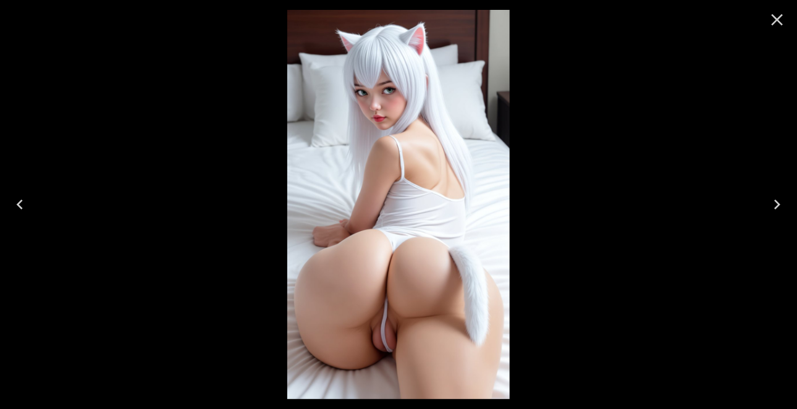
click at [779, 17] on icon "Close" at bounding box center [778, 20] width 12 height 12
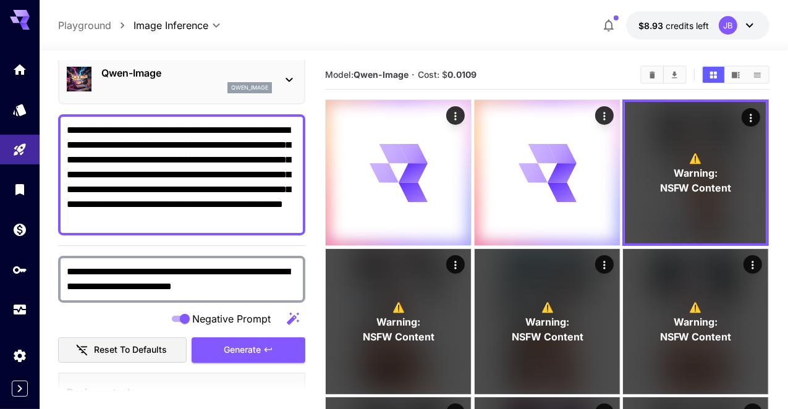
click at [244, 291] on textarea "**********" at bounding box center [182, 280] width 230 height 30
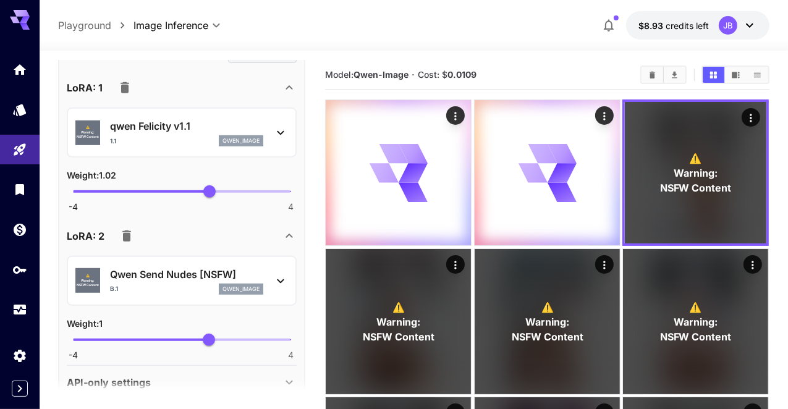
scroll to position [668, 0]
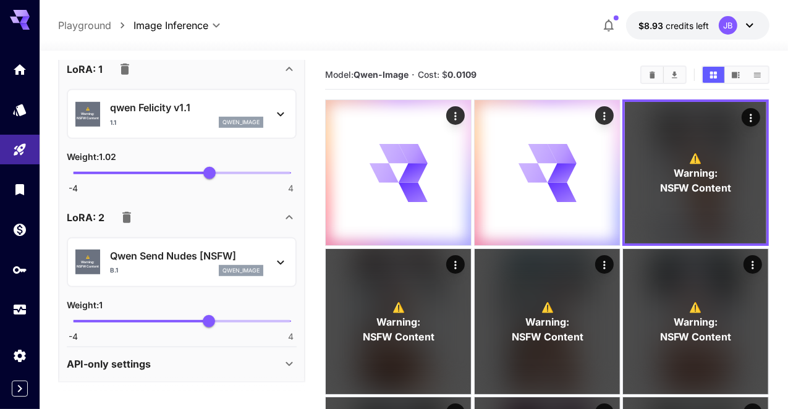
click at [278, 261] on icon at bounding box center [280, 262] width 15 height 15
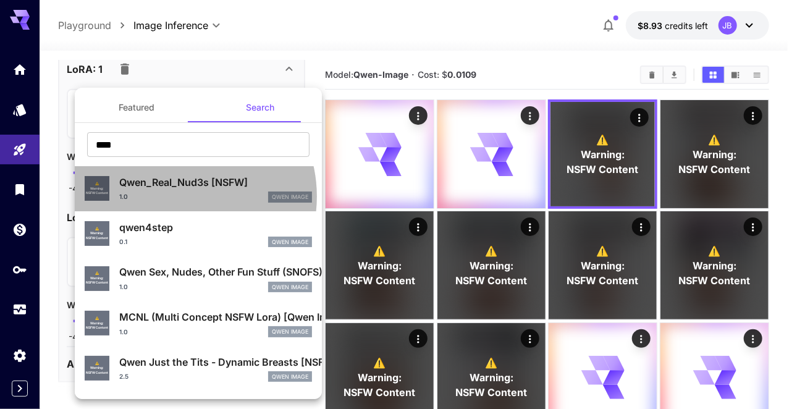
click at [177, 197] on div "1.0 Qwen Image" at bounding box center [215, 197] width 193 height 11
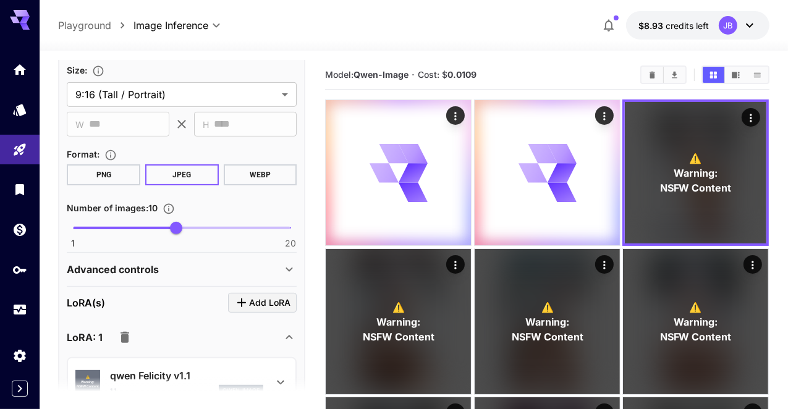
scroll to position [257, 0]
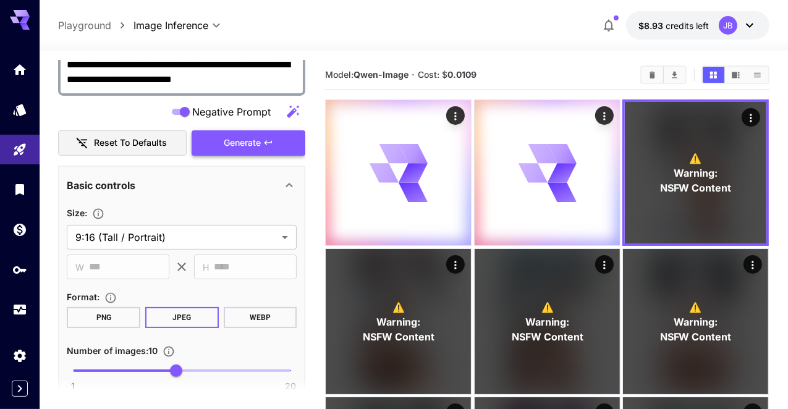
click at [220, 145] on button "Generate" at bounding box center [249, 142] width 114 height 25
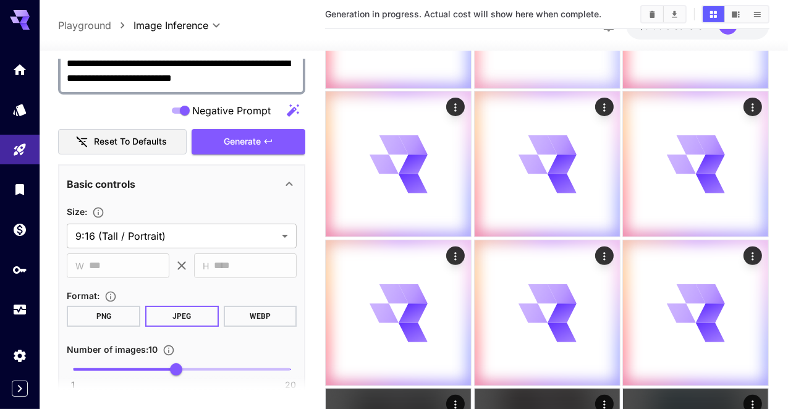
scroll to position [361, 0]
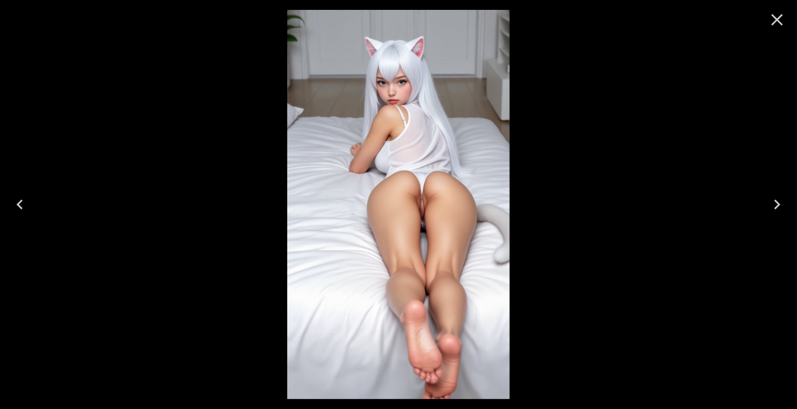
click at [776, 202] on icon "Next" at bounding box center [778, 205] width 6 height 10
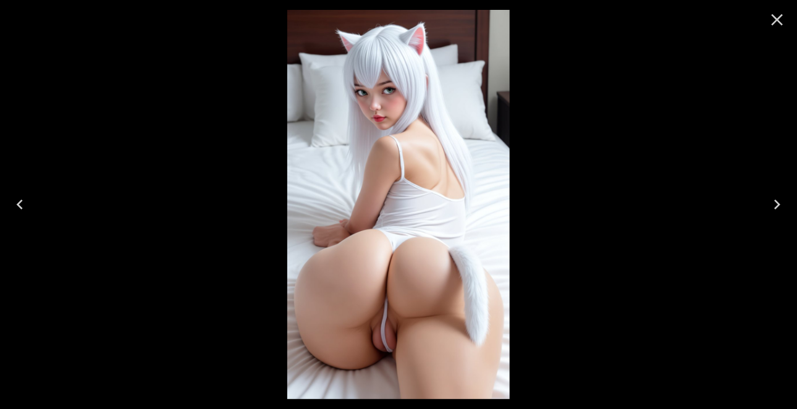
click at [776, 202] on icon "Next" at bounding box center [778, 205] width 6 height 10
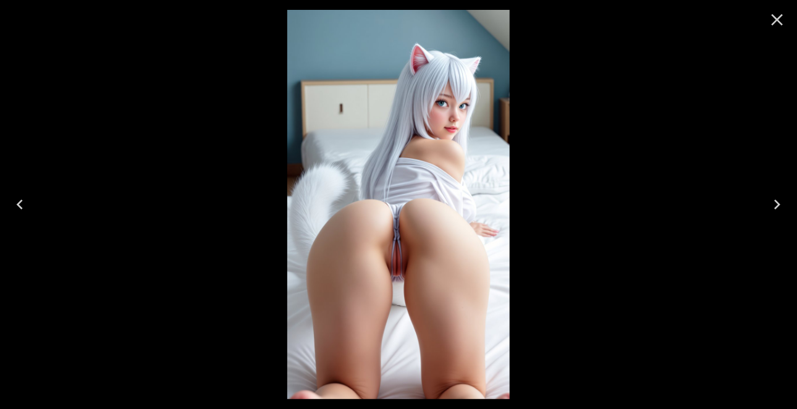
click at [776, 202] on icon "Next" at bounding box center [778, 205] width 6 height 10
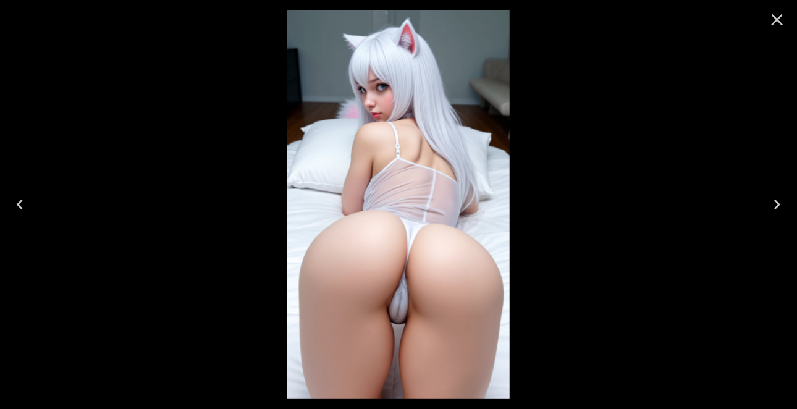
click at [776, 202] on icon "Next" at bounding box center [778, 205] width 6 height 10
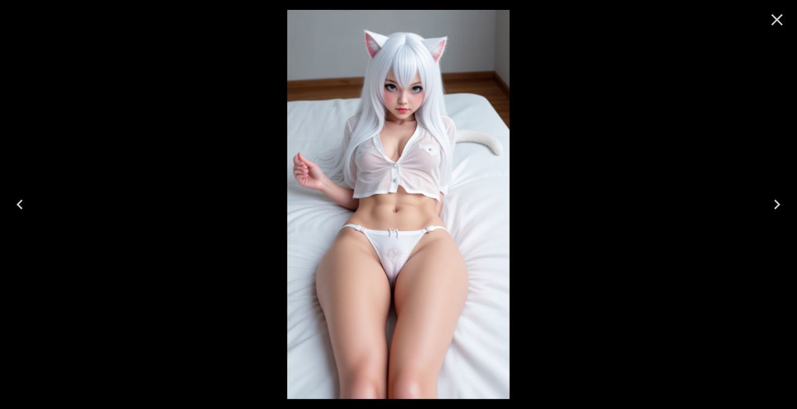
click at [776, 202] on icon "Next" at bounding box center [778, 205] width 6 height 10
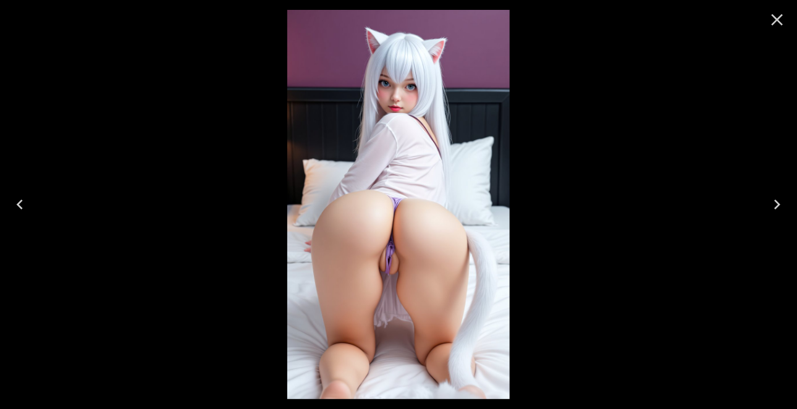
click at [776, 202] on icon "Next" at bounding box center [778, 205] width 6 height 10
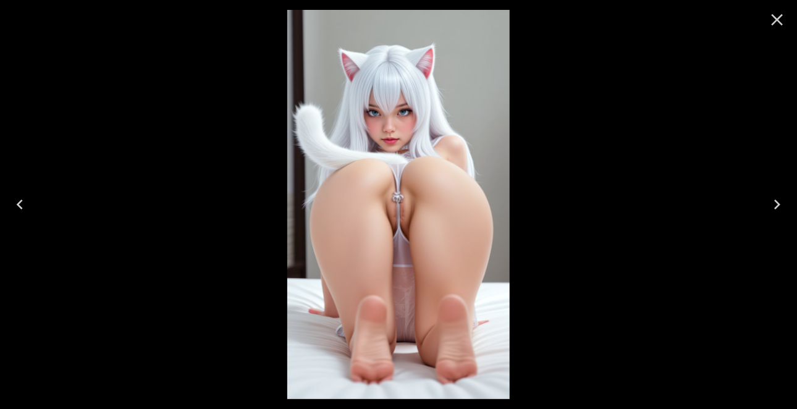
click at [776, 202] on icon "Next" at bounding box center [778, 205] width 6 height 10
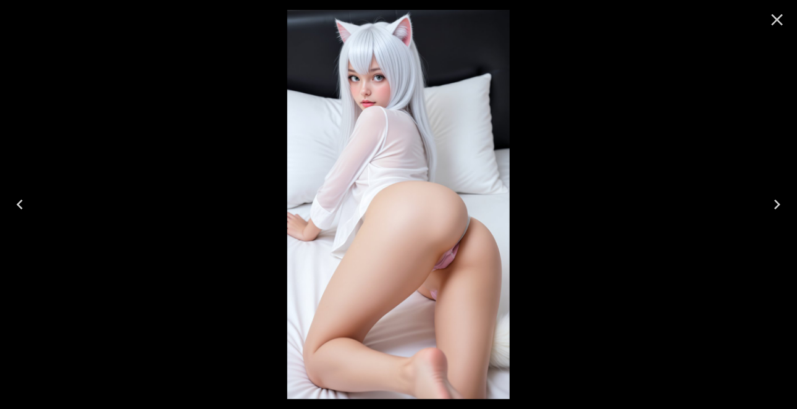
click at [776, 202] on icon "Next" at bounding box center [778, 205] width 6 height 10
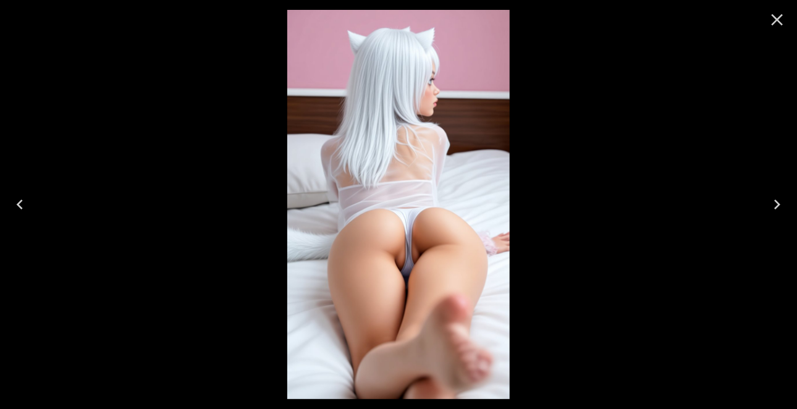
click at [776, 202] on icon "Next" at bounding box center [778, 205] width 6 height 10
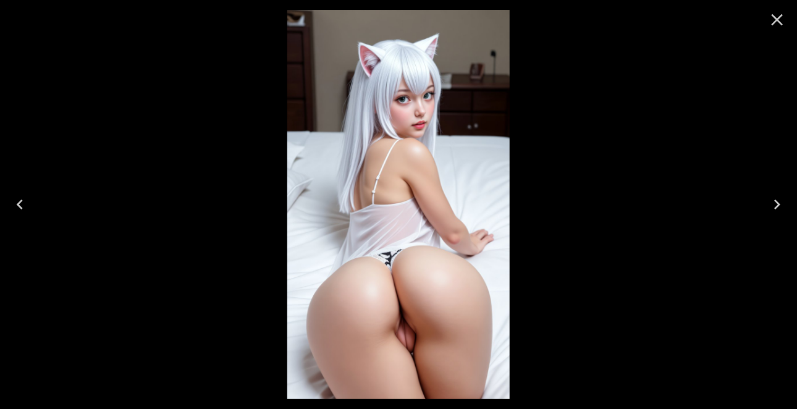
click at [776, 202] on icon "Next" at bounding box center [778, 205] width 6 height 10
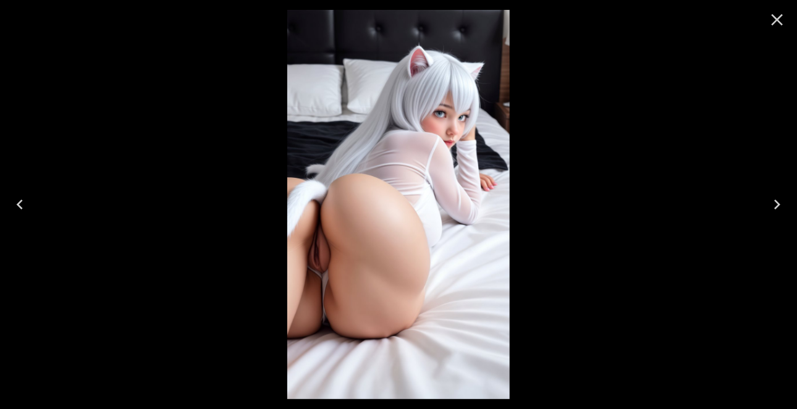
click at [776, 202] on icon "Next" at bounding box center [778, 205] width 6 height 10
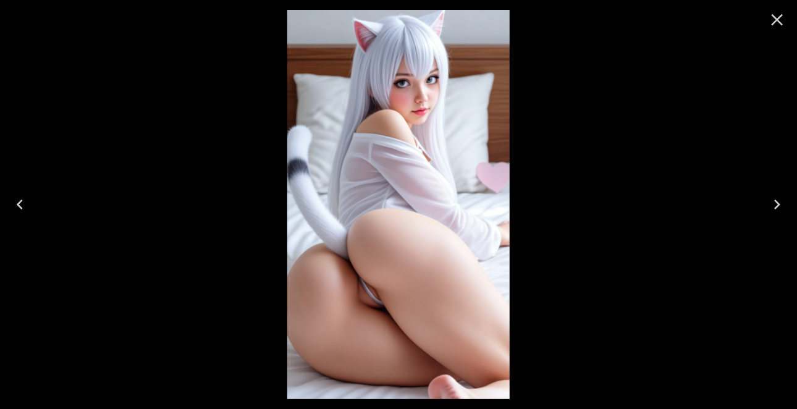
click at [779, 23] on icon "Close" at bounding box center [778, 20] width 20 height 20
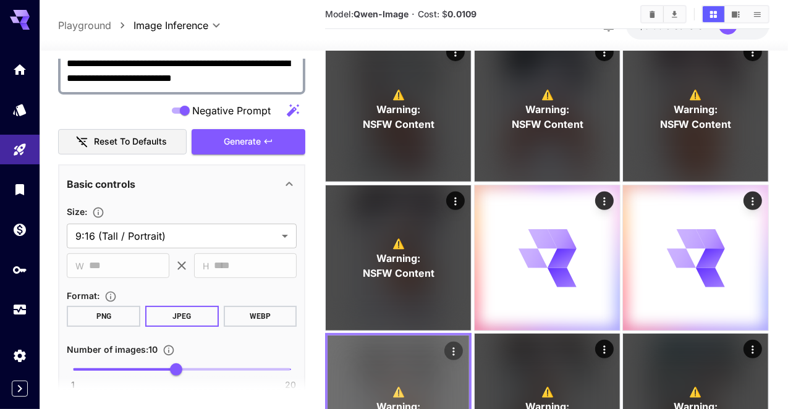
scroll to position [0, 0]
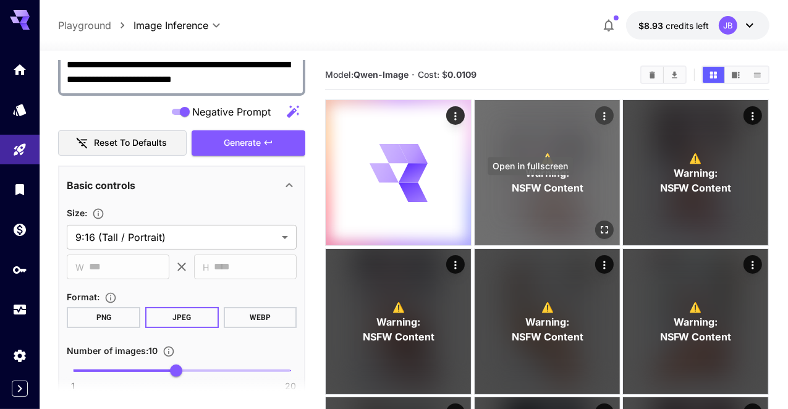
click at [598, 224] on icon "Open in fullscreen" at bounding box center [604, 230] width 12 height 12
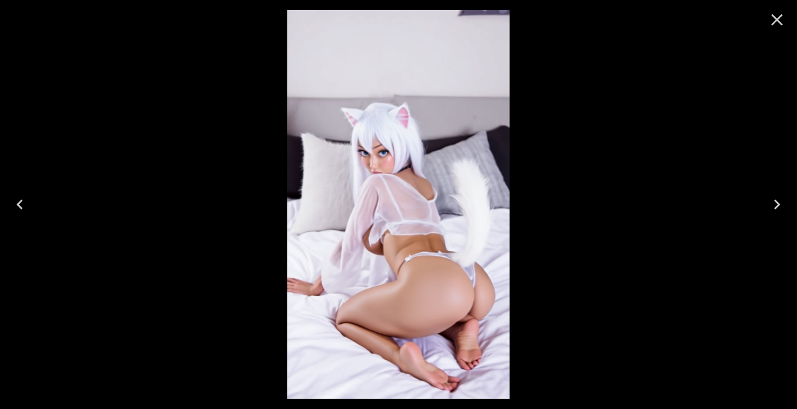
click at [783, 205] on icon "Next" at bounding box center [778, 205] width 20 height 20
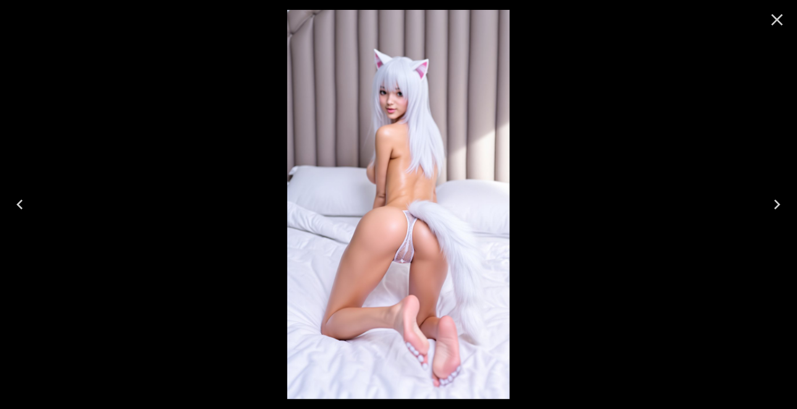
click at [783, 205] on icon "Next" at bounding box center [778, 205] width 20 height 20
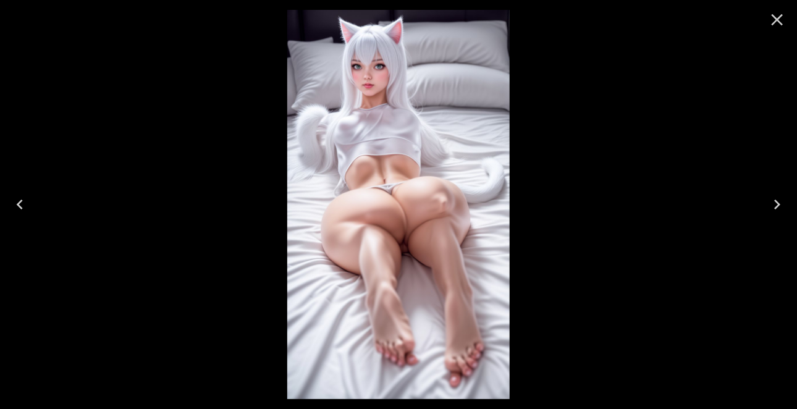
click at [783, 205] on icon "Next" at bounding box center [778, 205] width 20 height 20
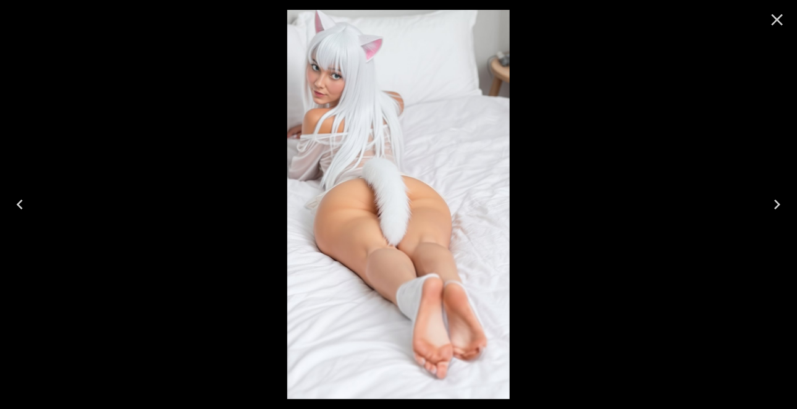
click at [783, 205] on icon "Next" at bounding box center [778, 205] width 20 height 20
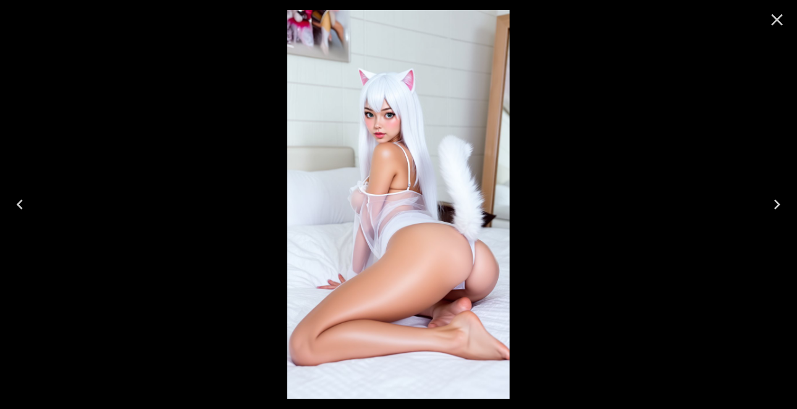
click at [783, 205] on icon "Next" at bounding box center [778, 205] width 20 height 20
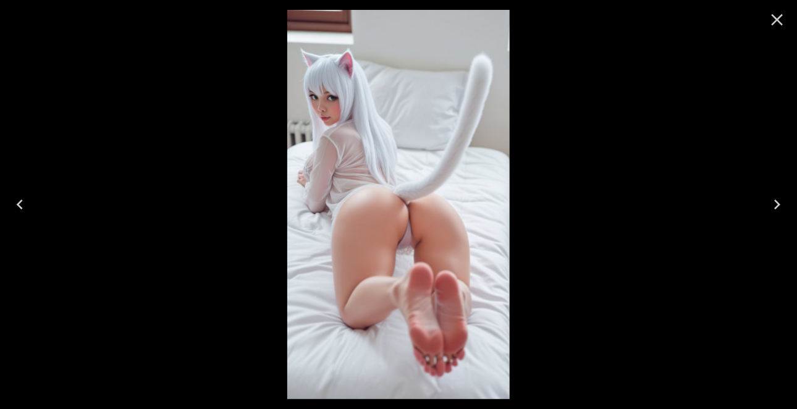
click at [783, 205] on icon "Next" at bounding box center [778, 205] width 20 height 20
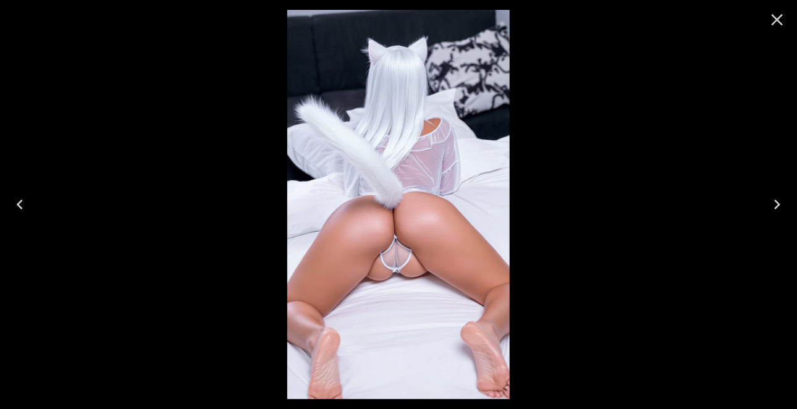
click at [783, 205] on icon "Next" at bounding box center [778, 205] width 20 height 20
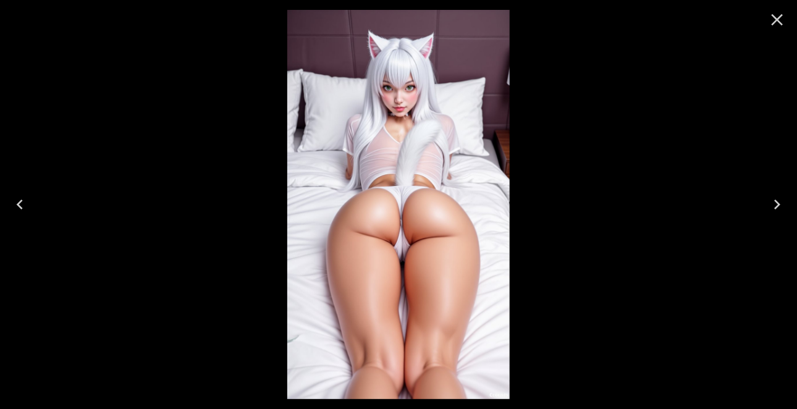
click at [783, 205] on icon "Next" at bounding box center [778, 205] width 20 height 20
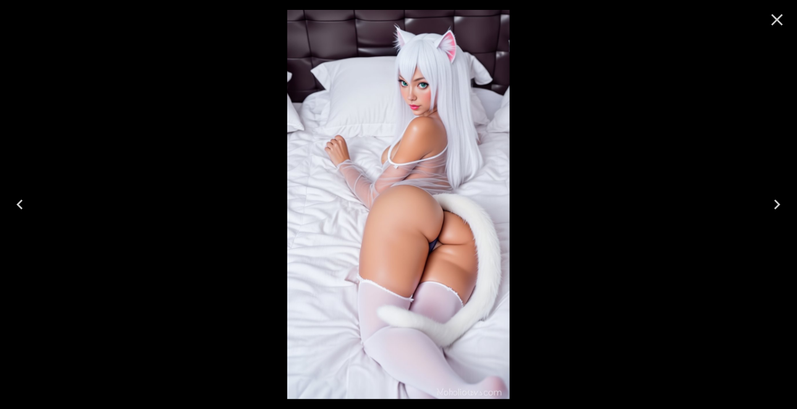
click at [778, 203] on icon "Next" at bounding box center [778, 205] width 6 height 10
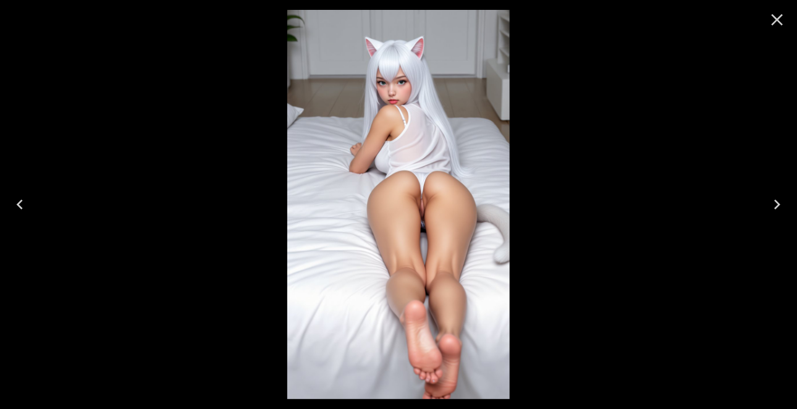
click at [778, 203] on icon "Next" at bounding box center [778, 205] width 6 height 10
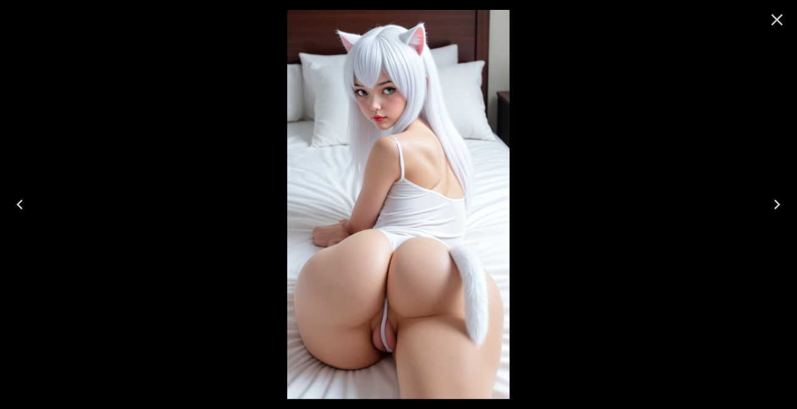
click at [776, 19] on icon "Close" at bounding box center [778, 20] width 20 height 20
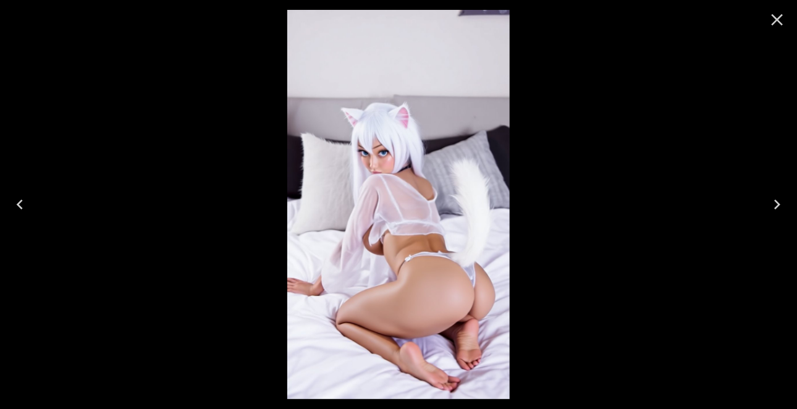
scroll to position [257, 0]
click at [784, 21] on icon "Close" at bounding box center [778, 20] width 20 height 20
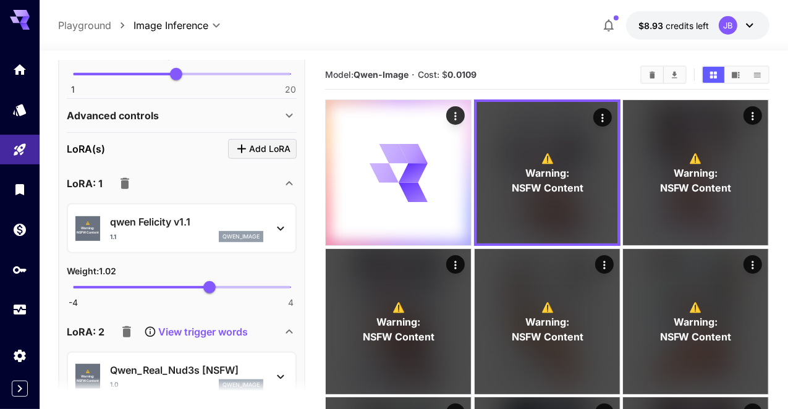
scroll to position [668, 0]
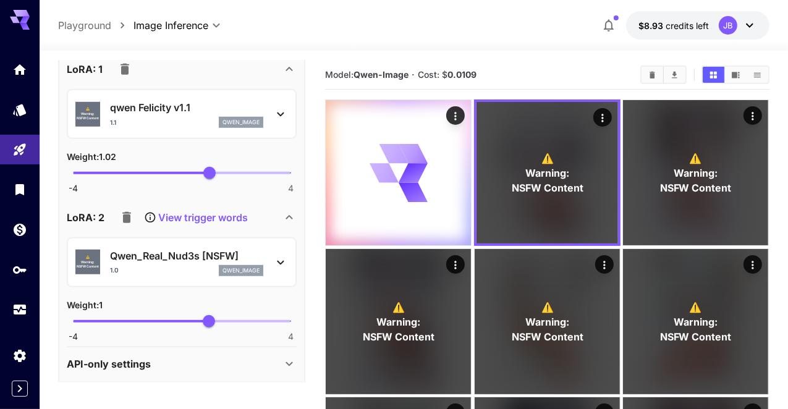
click at [274, 257] on icon at bounding box center [280, 262] width 15 height 15
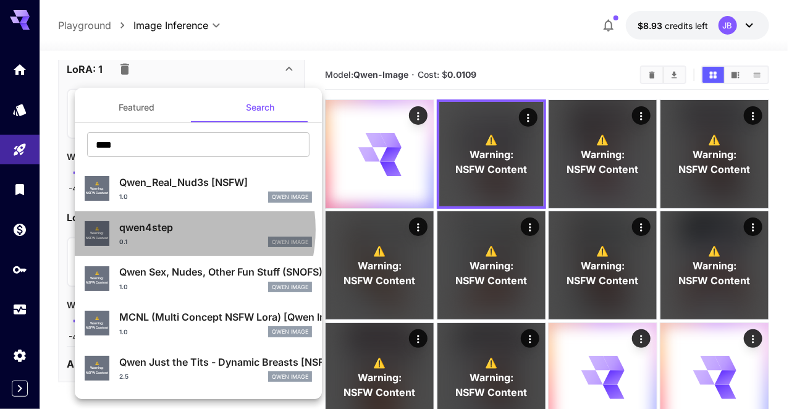
click at [172, 229] on p "qwen4step" at bounding box center [215, 227] width 193 height 15
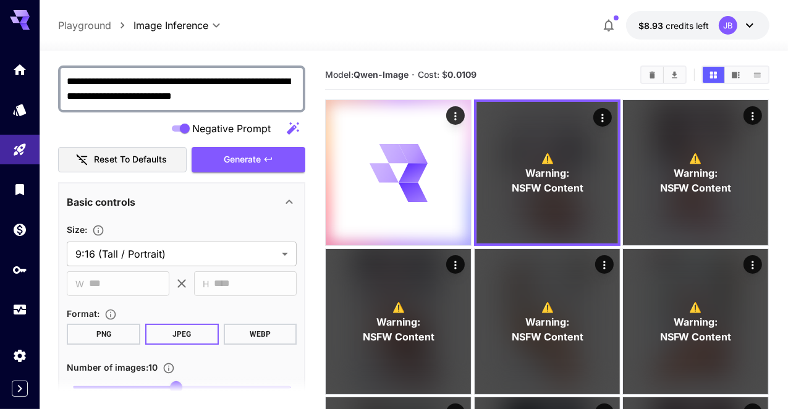
scroll to position [135, 0]
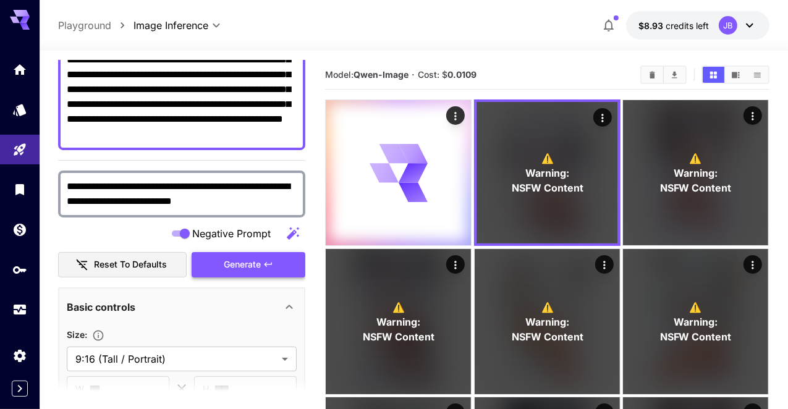
click at [237, 263] on span "Generate" at bounding box center [242, 264] width 37 height 15
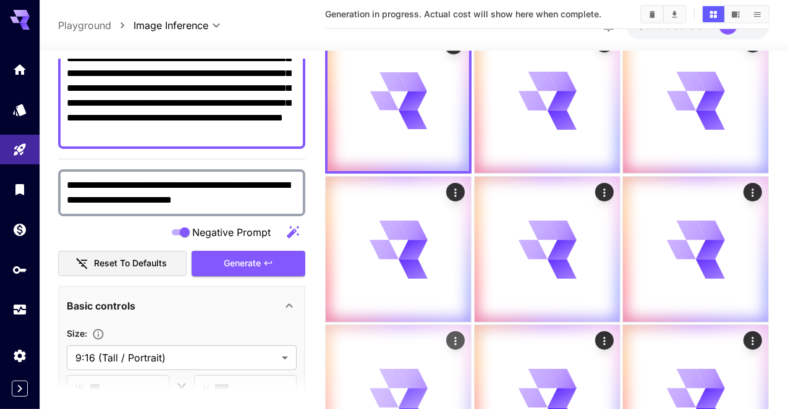
scroll to position [99, 0]
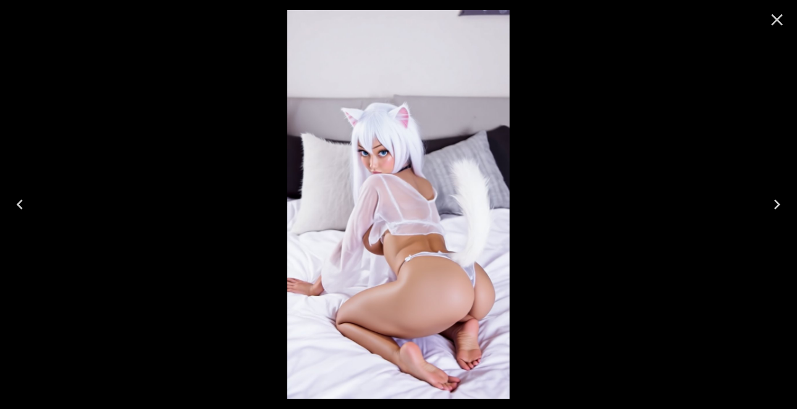
click at [773, 28] on icon "Close" at bounding box center [778, 20] width 20 height 20
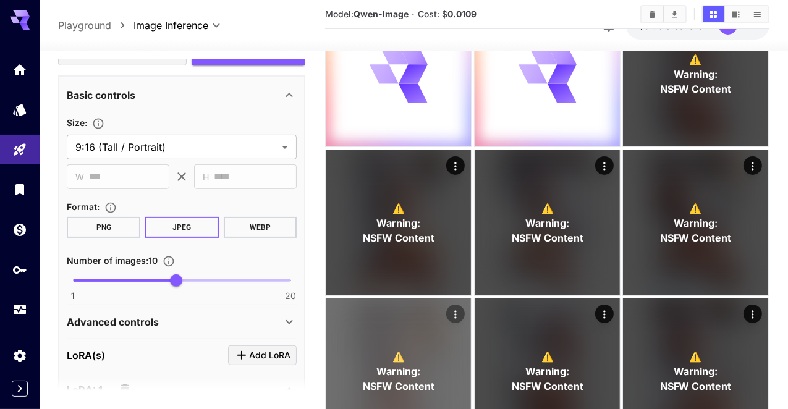
scroll to position [0, 0]
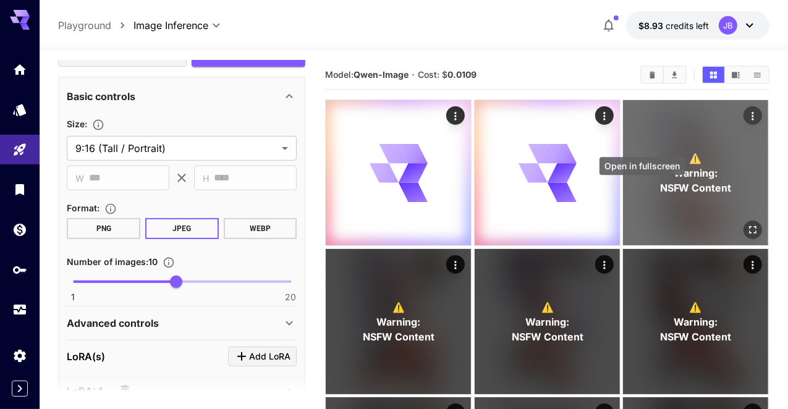
click at [744, 221] on button "Open in fullscreen" at bounding box center [753, 230] width 19 height 19
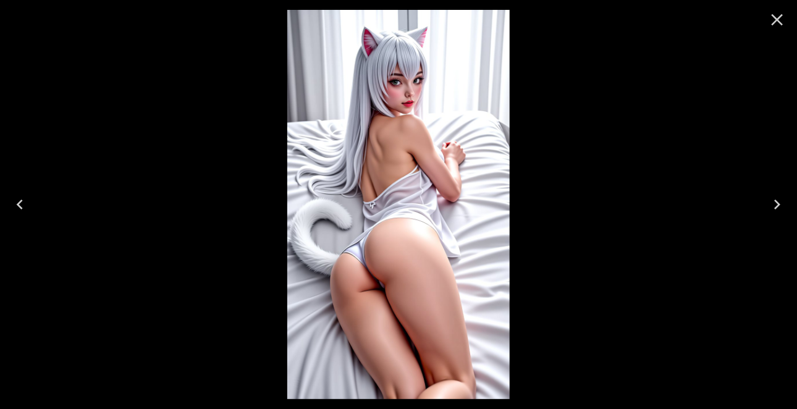
click at [781, 207] on icon "Next" at bounding box center [778, 205] width 20 height 20
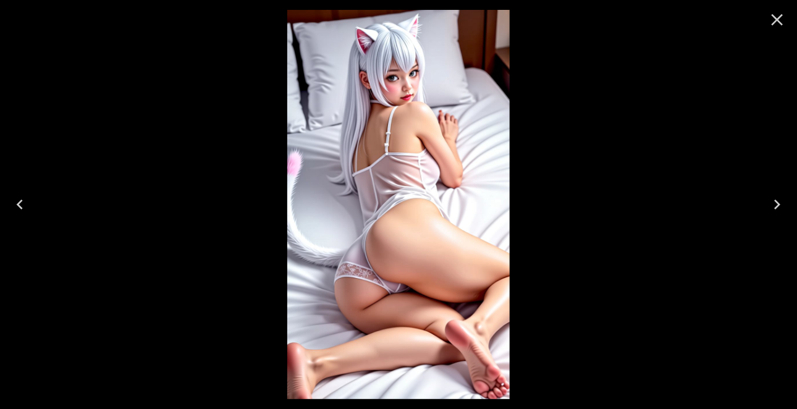
click at [781, 207] on icon "Next" at bounding box center [778, 205] width 20 height 20
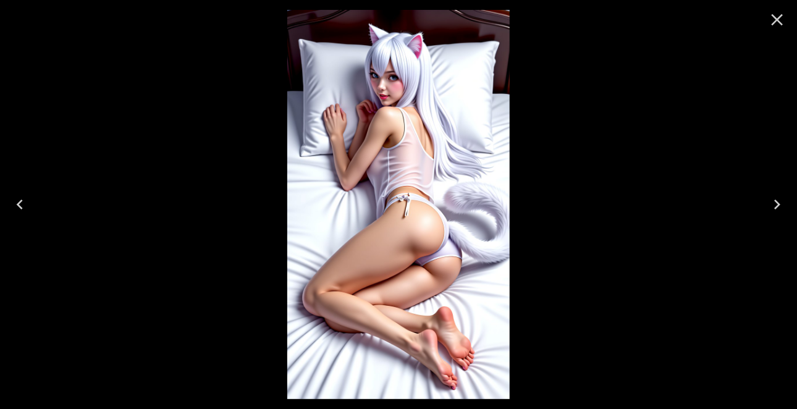
click at [781, 207] on icon "Next" at bounding box center [778, 205] width 20 height 20
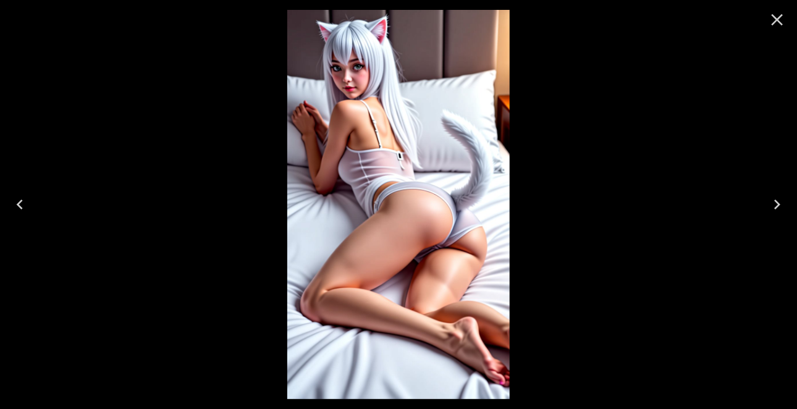
click at [781, 207] on icon "Next" at bounding box center [778, 205] width 20 height 20
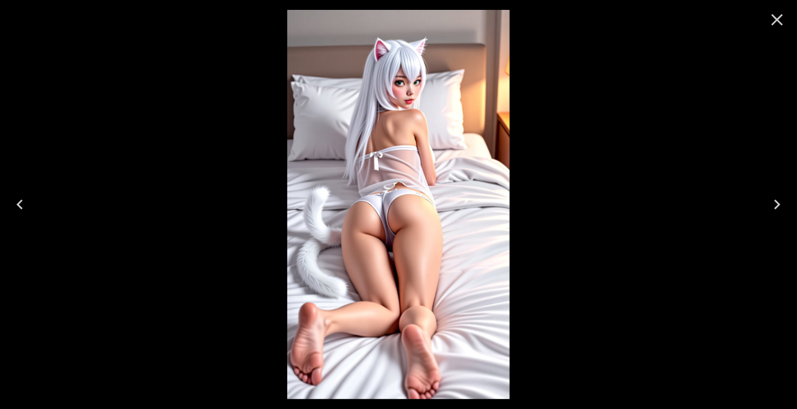
click at [781, 207] on icon "Next" at bounding box center [778, 205] width 20 height 20
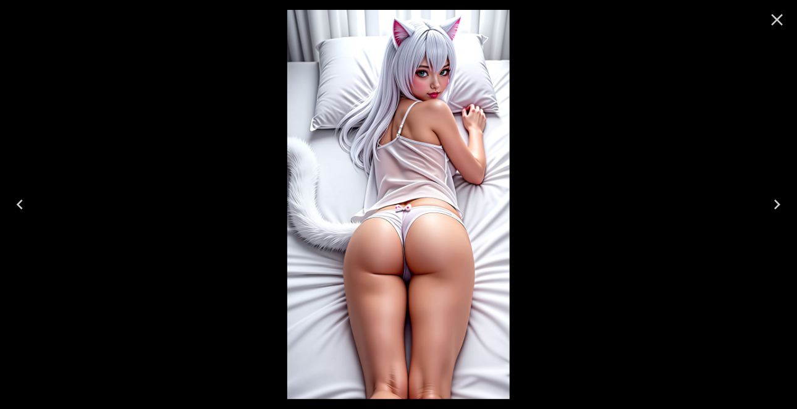
click at [781, 207] on icon "Next" at bounding box center [778, 205] width 20 height 20
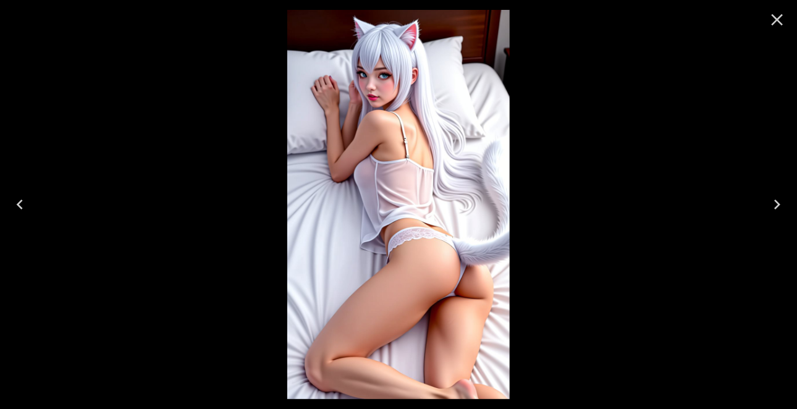
click at [21, 202] on icon "Previous" at bounding box center [20, 205] width 20 height 20
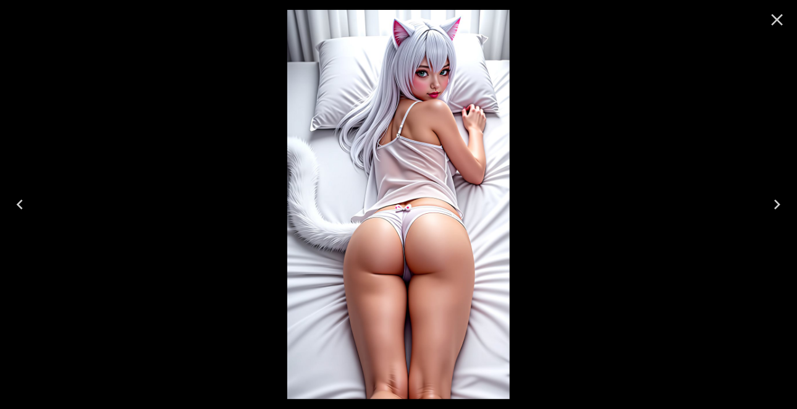
click at [779, 203] on icon "Next" at bounding box center [778, 205] width 6 height 10
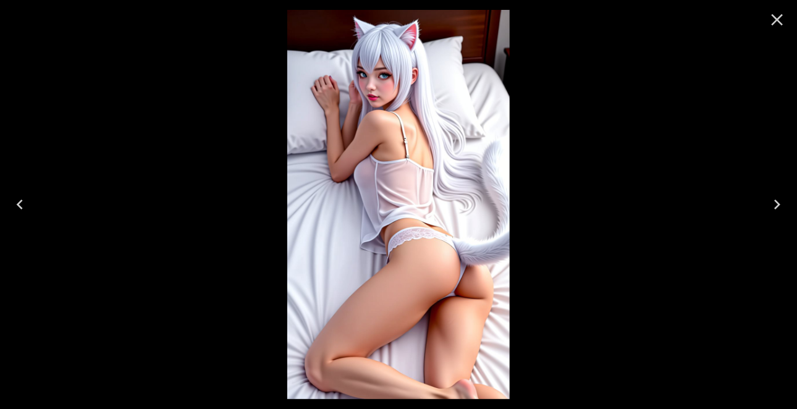
click at [779, 203] on icon "Next" at bounding box center [778, 205] width 6 height 10
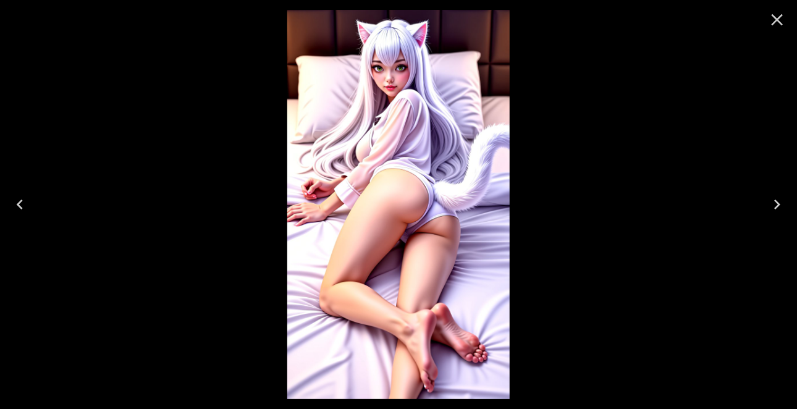
click at [779, 203] on icon "Next" at bounding box center [778, 205] width 6 height 10
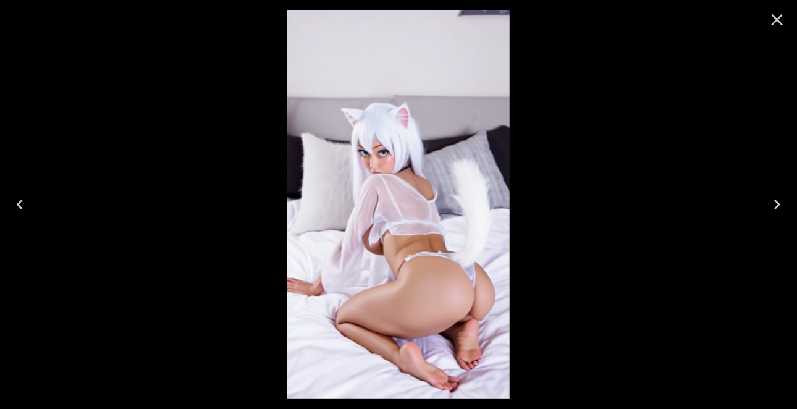
click at [773, 18] on icon "Close" at bounding box center [778, 20] width 20 height 20
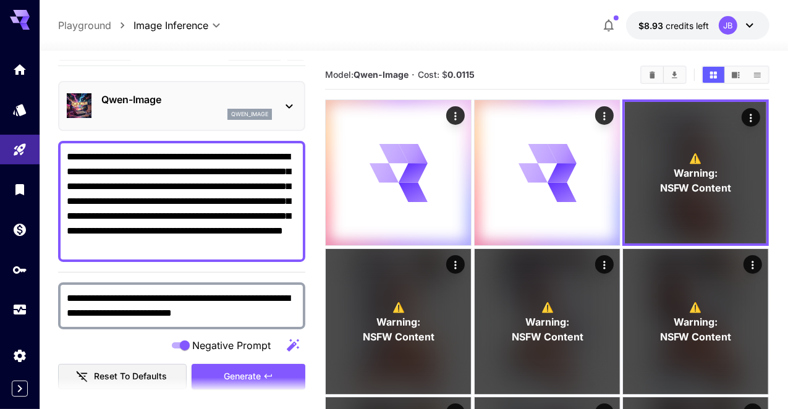
scroll to position [8, 0]
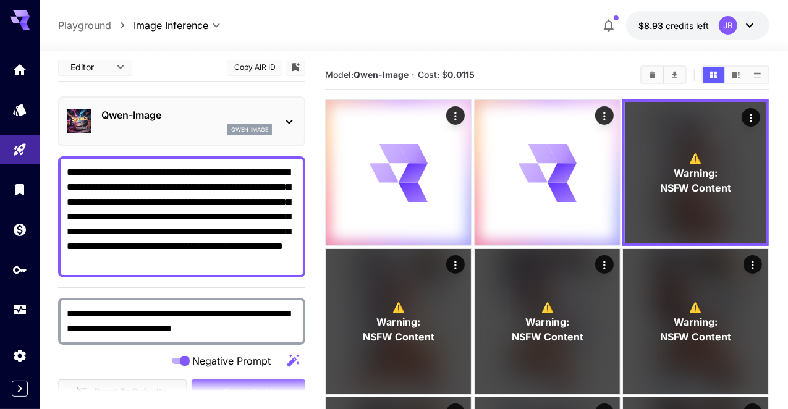
click at [111, 231] on textarea "**********" at bounding box center [182, 217] width 230 height 104
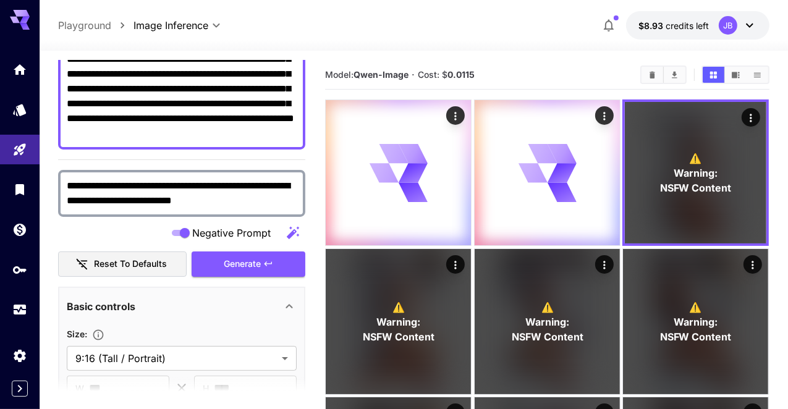
scroll to position [145, 0]
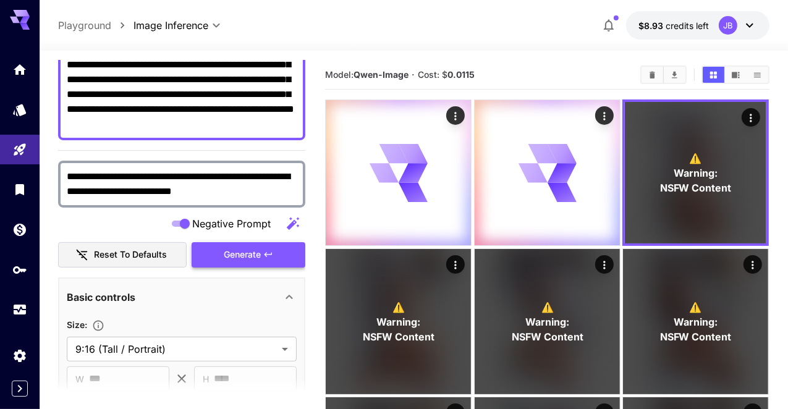
click at [222, 263] on button "Generate" at bounding box center [249, 254] width 114 height 25
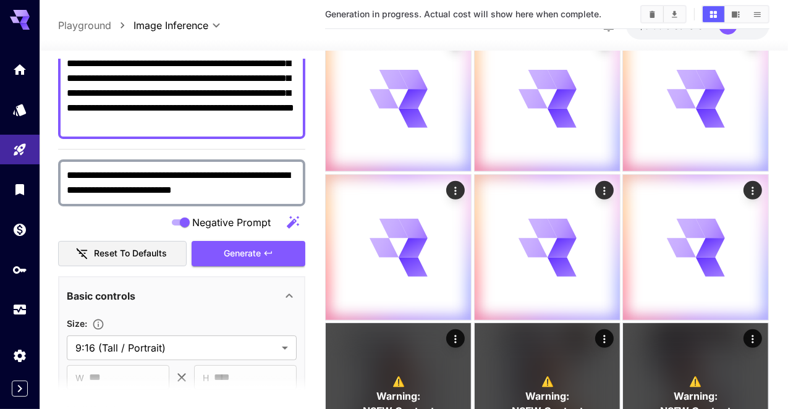
scroll to position [328, 0]
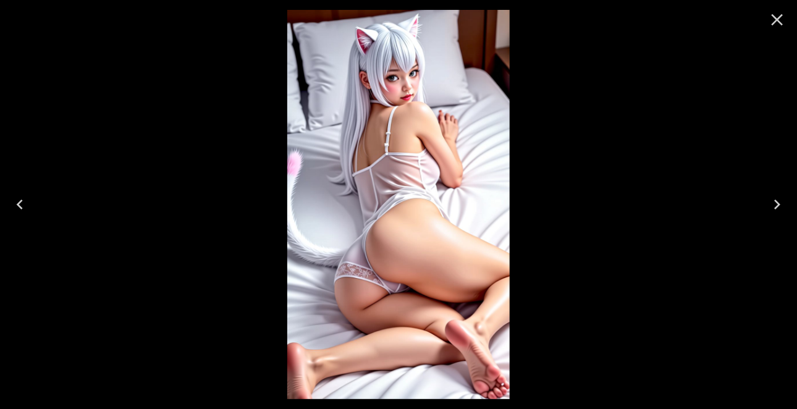
click at [776, 200] on icon "Next" at bounding box center [778, 205] width 6 height 10
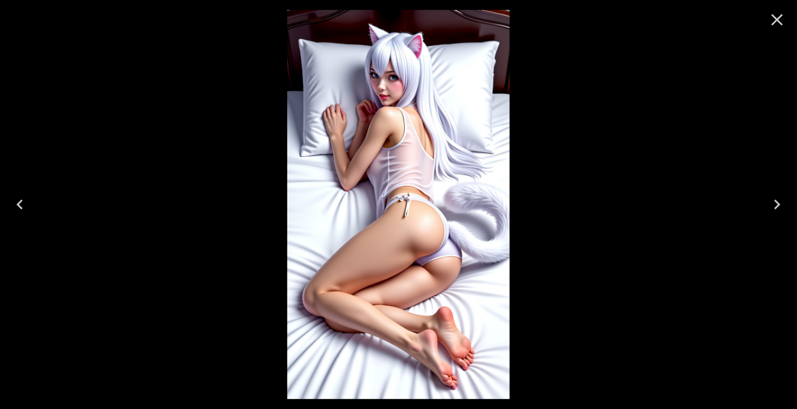
click at [776, 202] on icon "Next" at bounding box center [778, 205] width 6 height 10
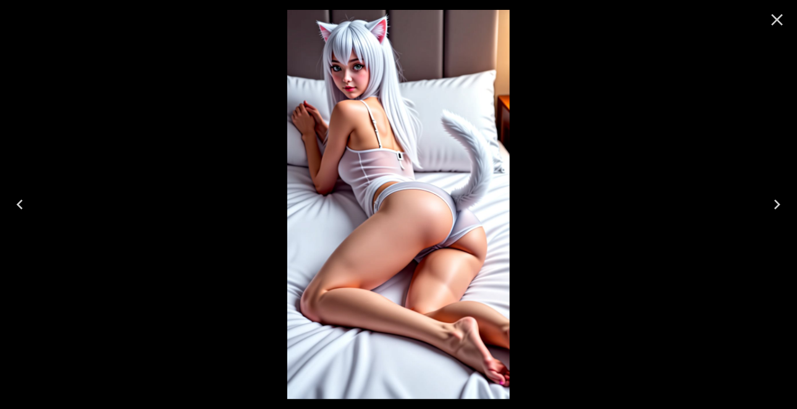
click at [776, 202] on icon "Next" at bounding box center [778, 205] width 6 height 10
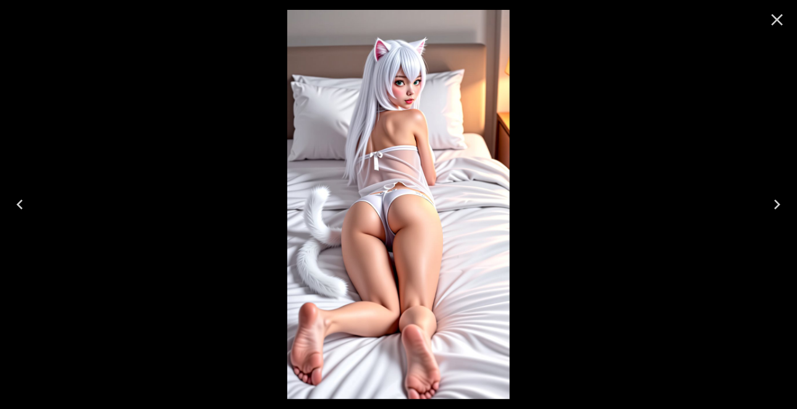
click at [779, 18] on icon "Close" at bounding box center [778, 20] width 12 height 12
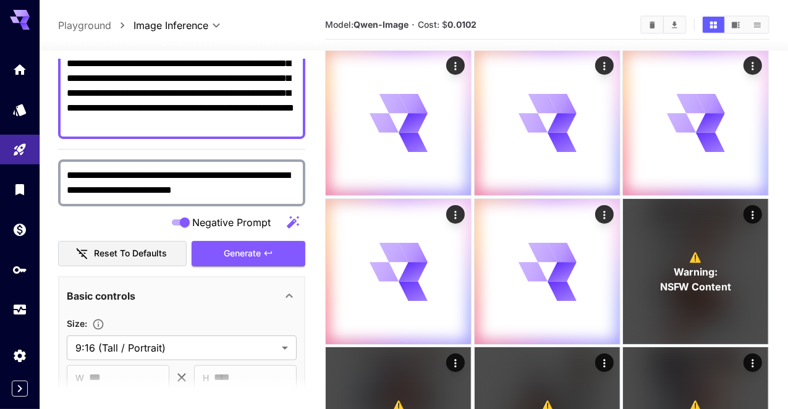
scroll to position [0, 0]
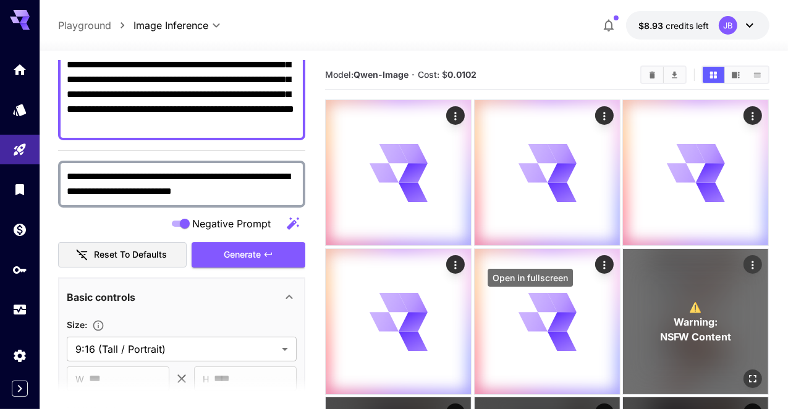
click at [747, 373] on icon "Open in fullscreen" at bounding box center [753, 379] width 12 height 12
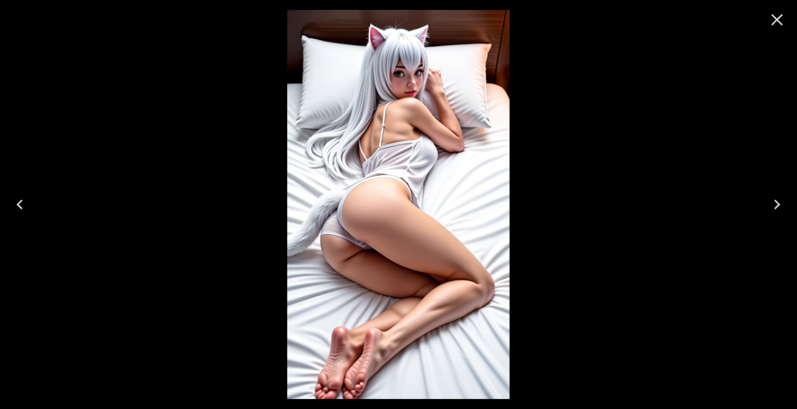
click at [778, 202] on icon "Next" at bounding box center [778, 205] width 6 height 10
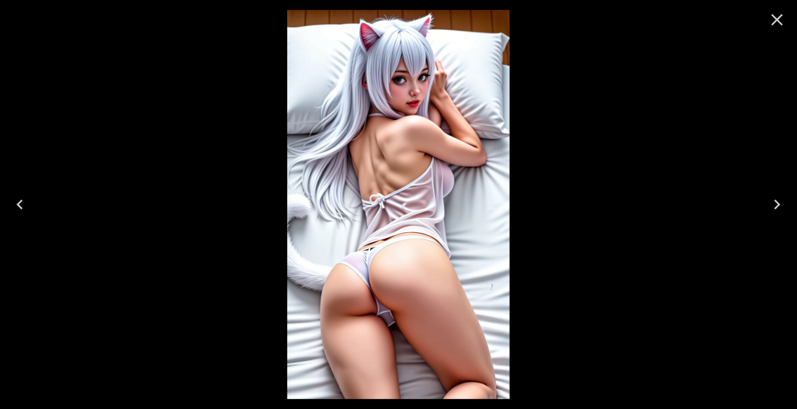
click at [778, 202] on icon "Next" at bounding box center [778, 205] width 6 height 10
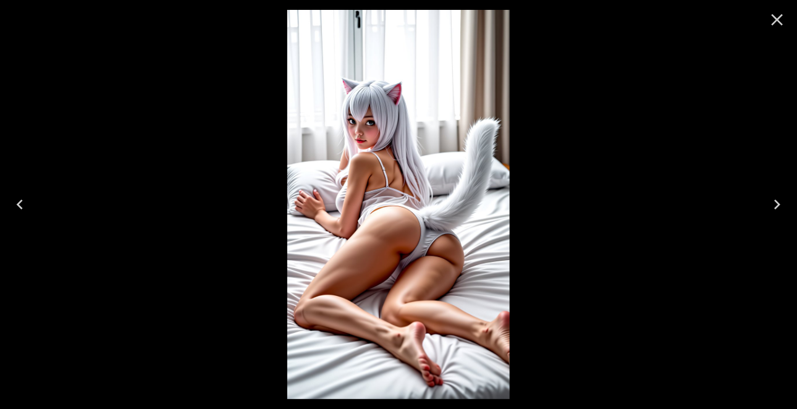
click at [778, 202] on icon "Next" at bounding box center [778, 205] width 6 height 10
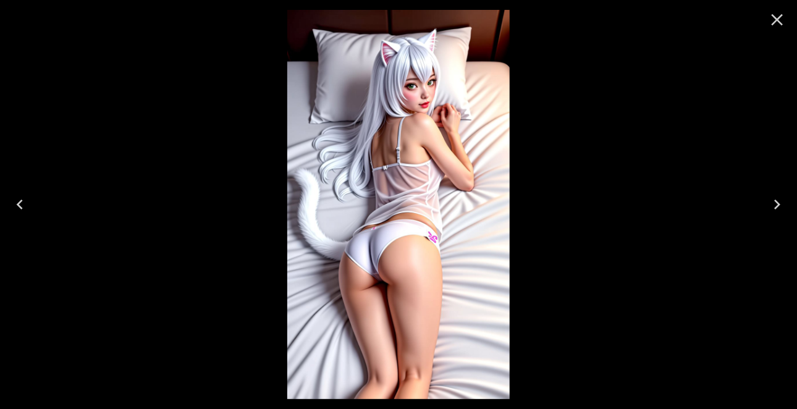
click at [779, 202] on icon "Next" at bounding box center [778, 205] width 20 height 20
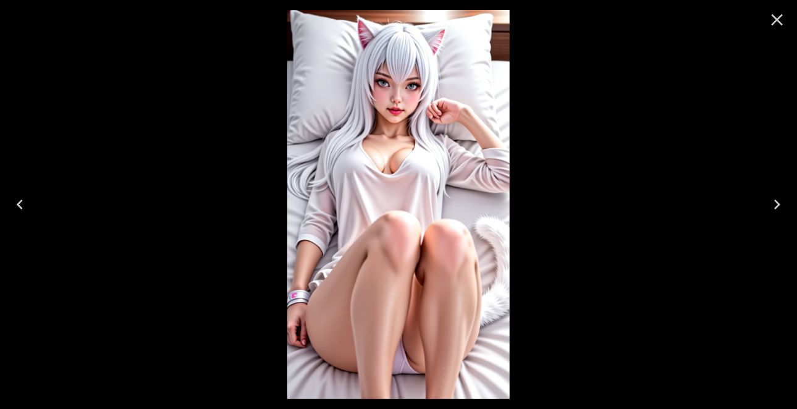
click at [779, 202] on icon "Next" at bounding box center [778, 205] width 20 height 20
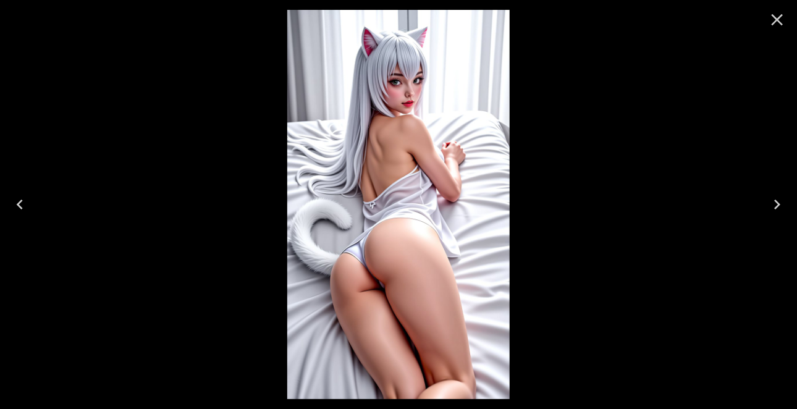
click at [775, 12] on icon "Close" at bounding box center [778, 20] width 20 height 20
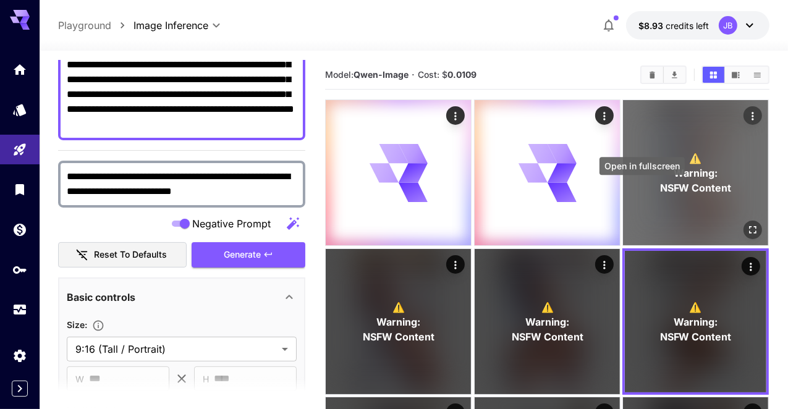
click at [640, 183] on div "Open in fullscreen" at bounding box center [642, 170] width 88 height 28
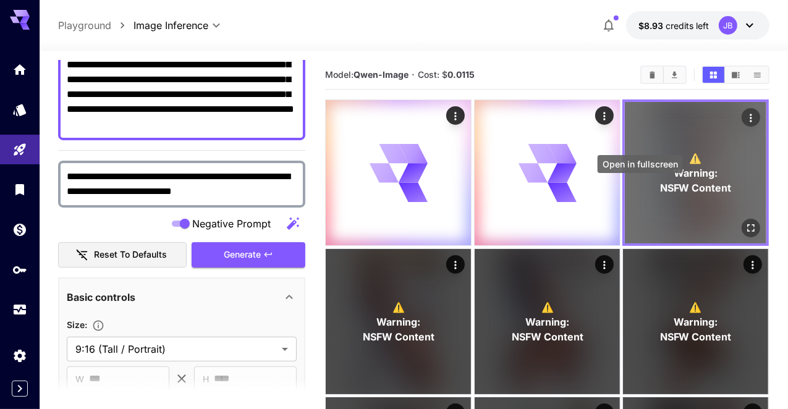
click at [745, 222] on icon "Open in fullscreen" at bounding box center [751, 228] width 12 height 12
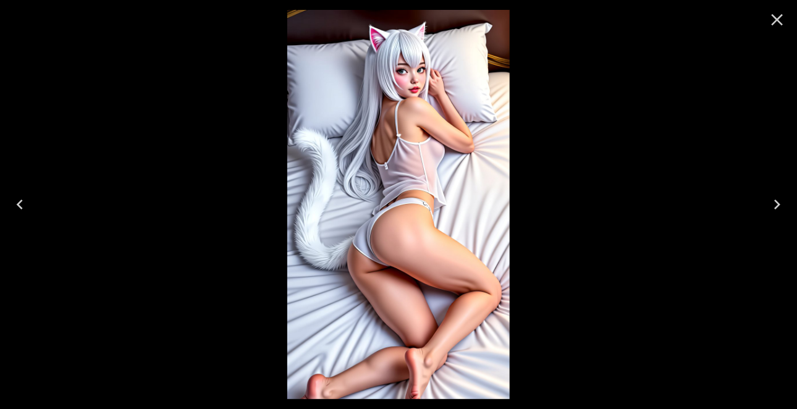
click at [779, 202] on icon "Next" at bounding box center [778, 205] width 6 height 10
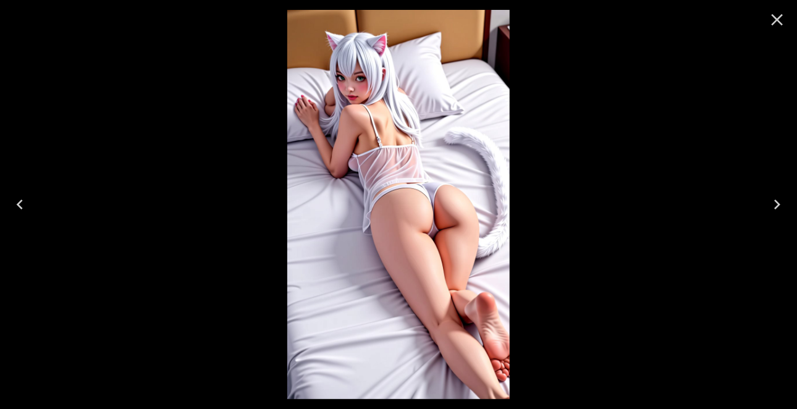
click at [778, 24] on icon "Close" at bounding box center [778, 20] width 20 height 20
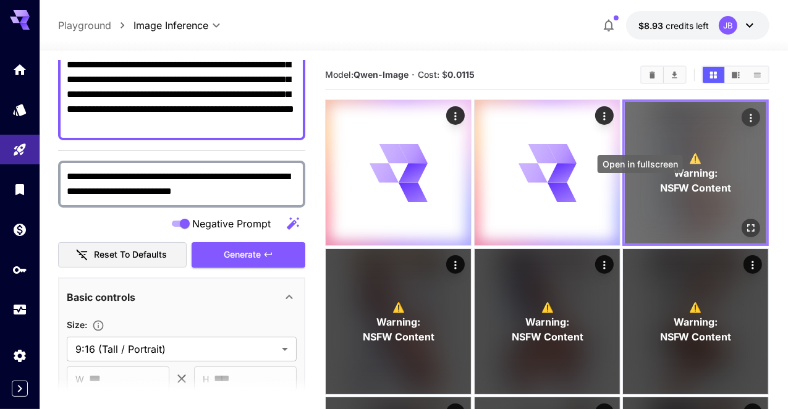
click at [745, 222] on icon "Open in fullscreen" at bounding box center [751, 228] width 12 height 12
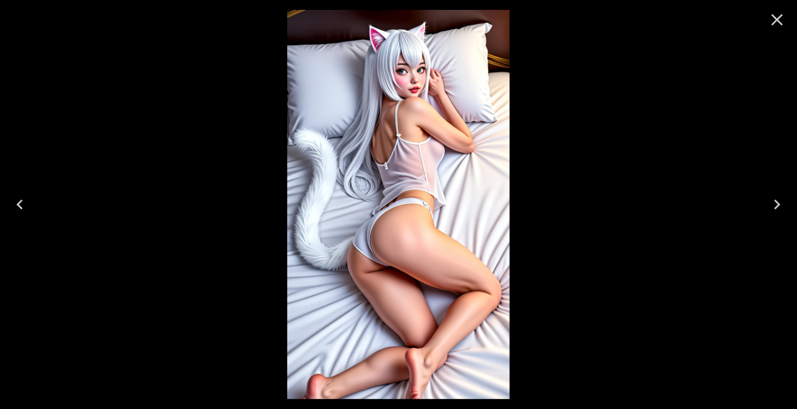
click at [775, 202] on icon "Next" at bounding box center [778, 205] width 20 height 20
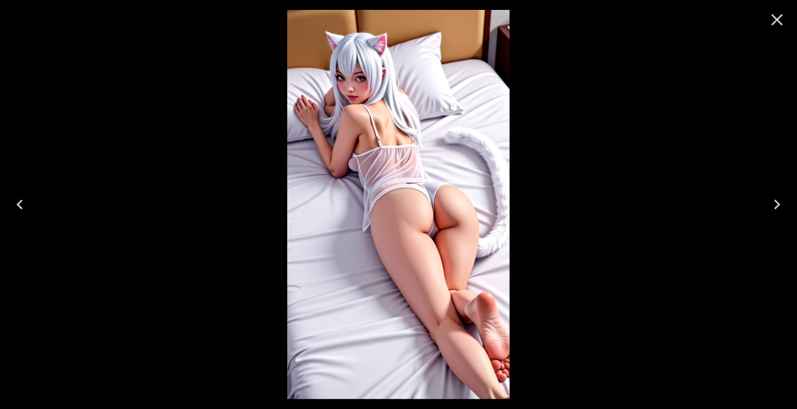
click at [775, 202] on icon "Next" at bounding box center [778, 205] width 20 height 20
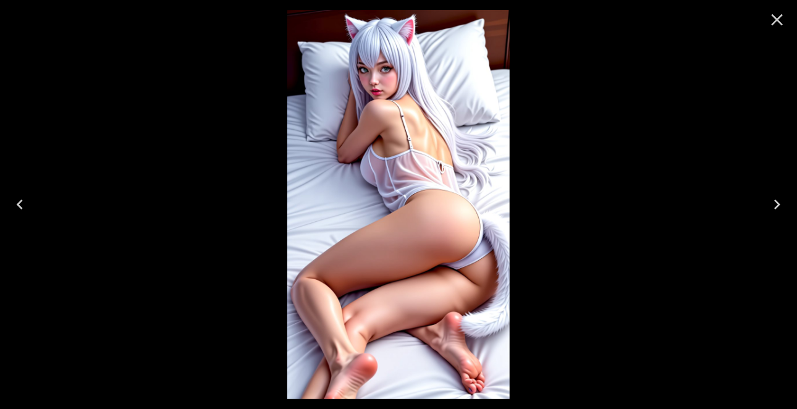
click at [775, 202] on icon "Next" at bounding box center [778, 205] width 20 height 20
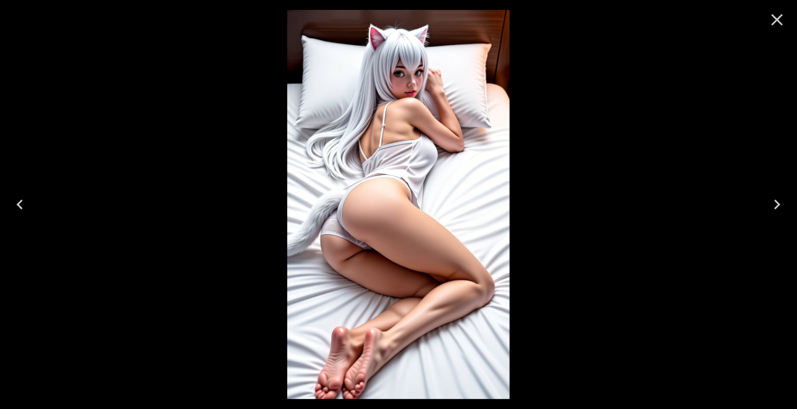
click at [23, 205] on icon "Previous" at bounding box center [20, 205] width 20 height 20
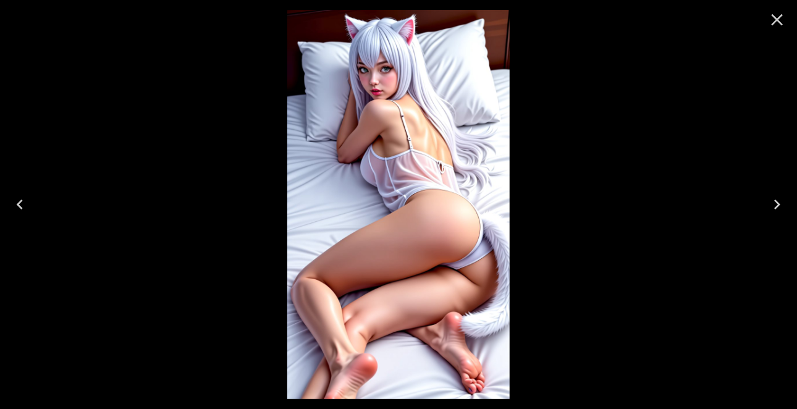
click at [779, 27] on icon "Close" at bounding box center [778, 20] width 20 height 20
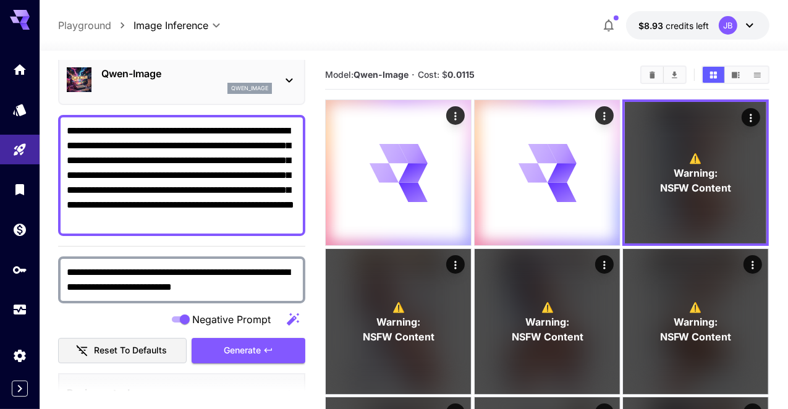
scroll to position [47, 0]
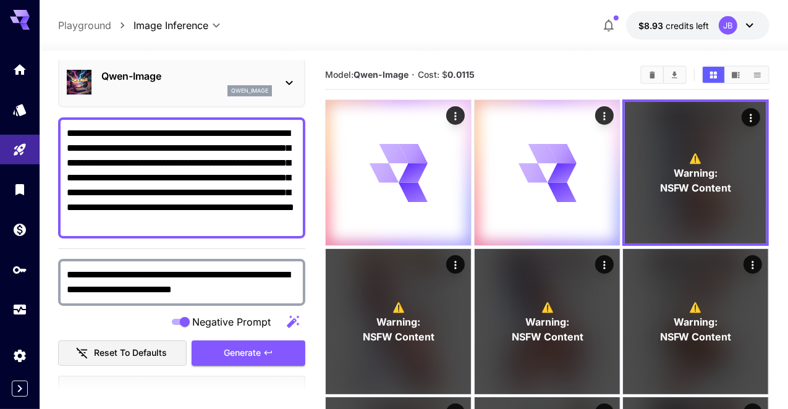
click at [254, 226] on textarea "**********" at bounding box center [182, 178] width 230 height 104
type textarea "**********"
click at [252, 350] on span "Generate" at bounding box center [242, 353] width 37 height 15
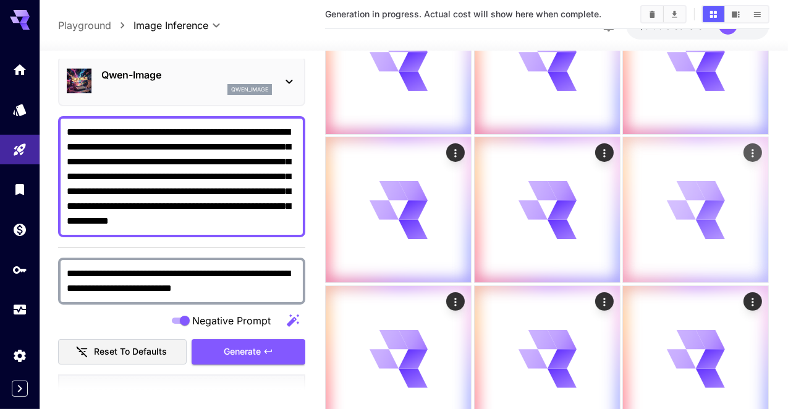
scroll to position [297, 0]
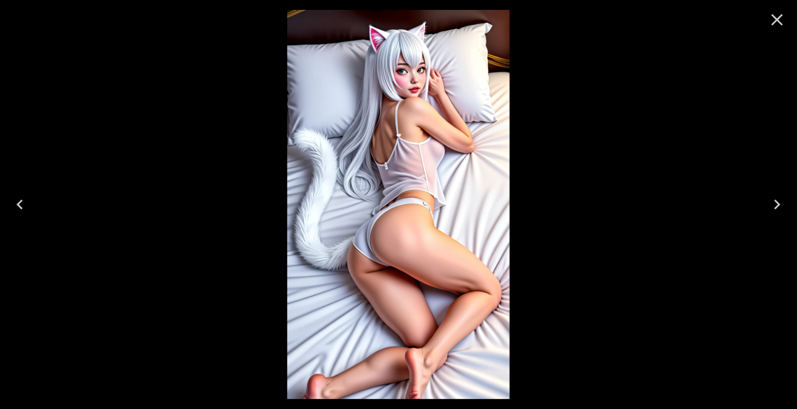
click at [781, 23] on icon "Close" at bounding box center [778, 20] width 12 height 12
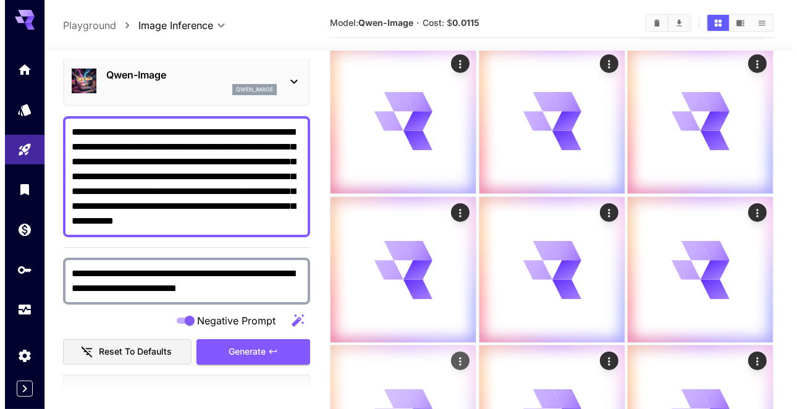
scroll to position [49, 0]
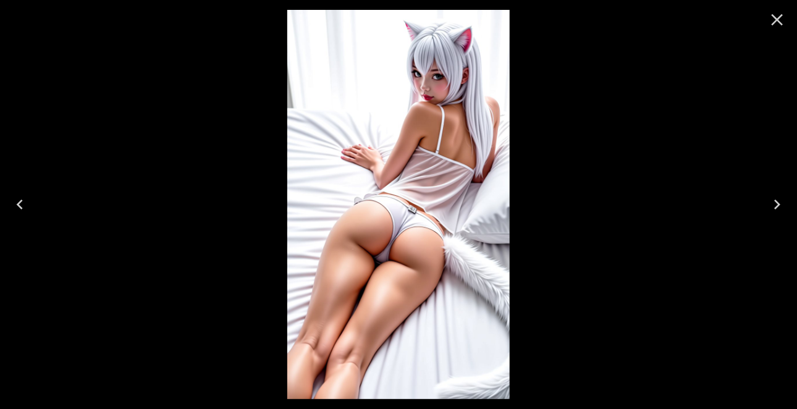
click at [777, 216] on button "Next" at bounding box center [778, 204] width 40 height 49
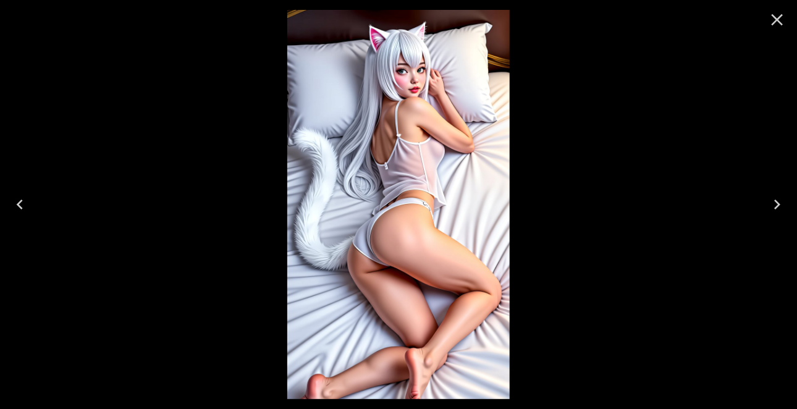
click at [25, 205] on icon "Previous" at bounding box center [20, 205] width 20 height 20
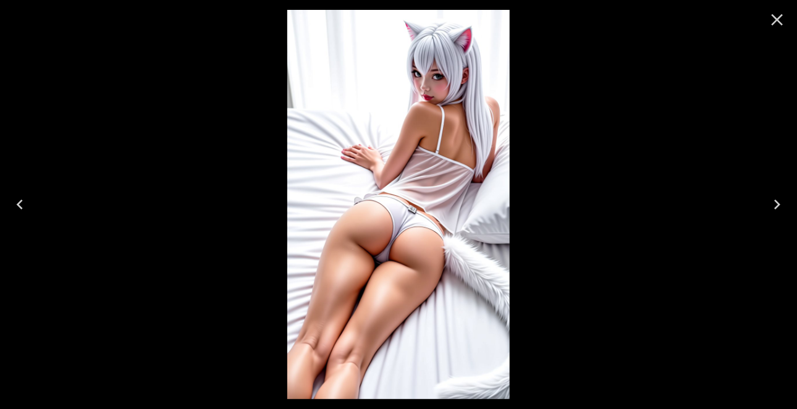
click at [25, 205] on icon "Previous" at bounding box center [20, 205] width 20 height 20
